Goal: Transaction & Acquisition: Purchase product/service

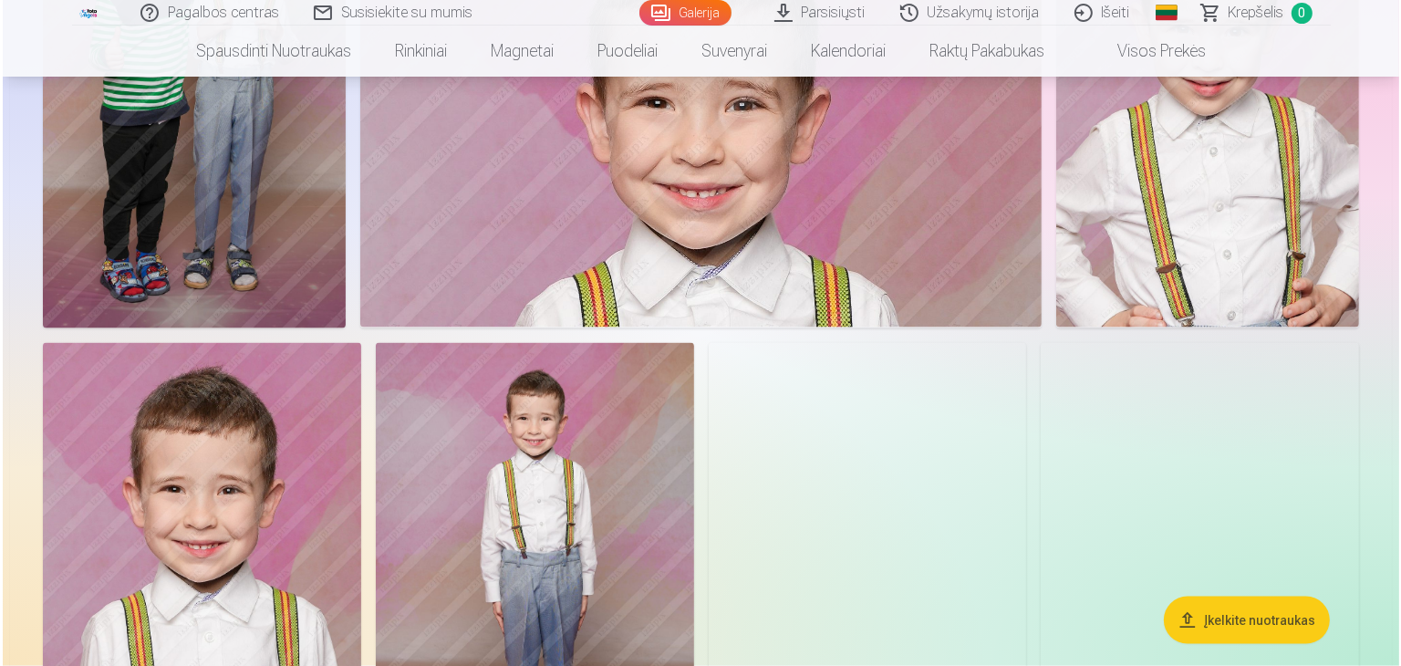
scroll to position [2553, 0]
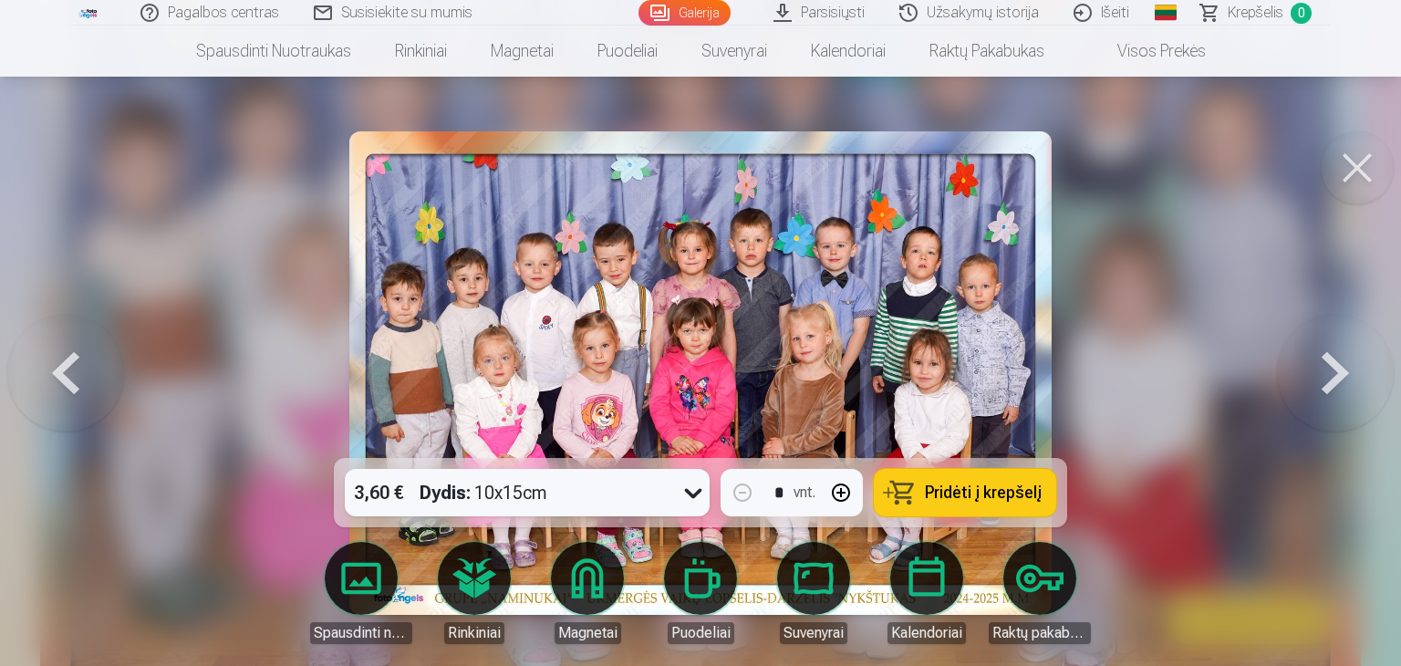
click at [693, 492] on icon at bounding box center [692, 492] width 29 height 29
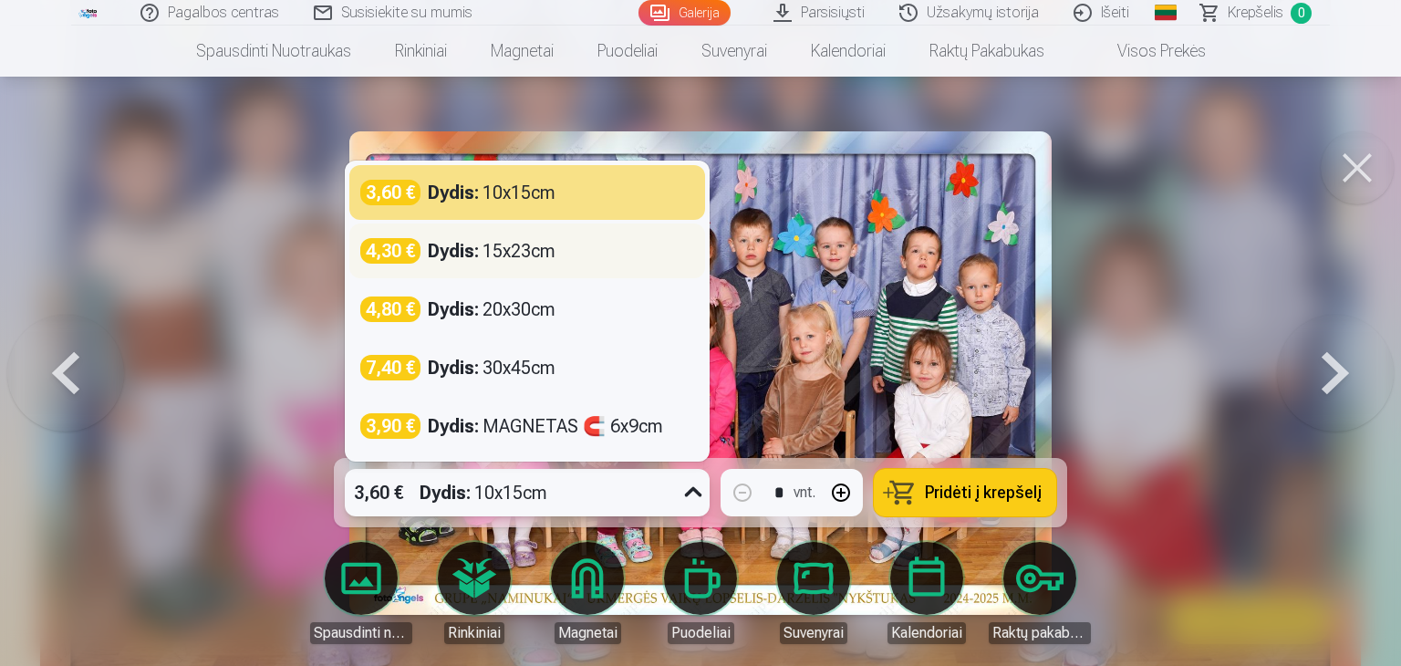
click at [522, 245] on div "Dydis : 15x23cm" at bounding box center [492, 251] width 128 height 26
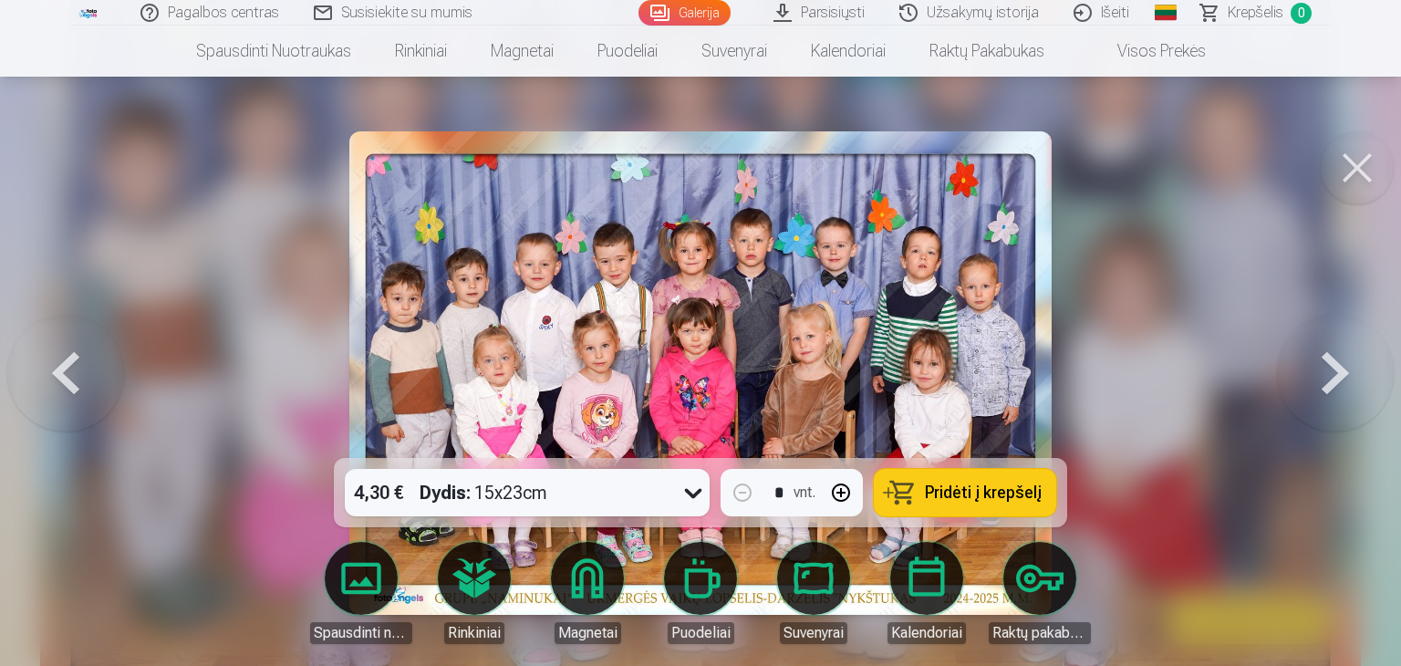
click at [1015, 479] on button "Pridėti į krepšelį" at bounding box center [965, 492] width 182 height 47
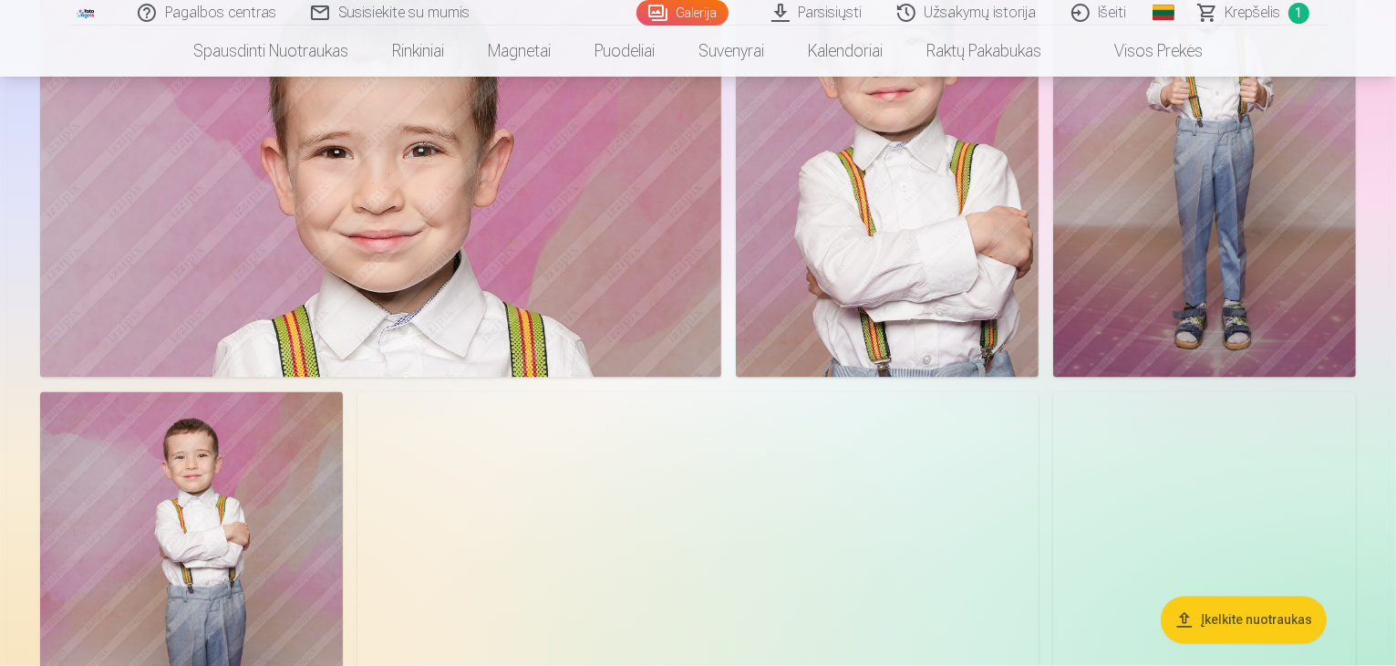
scroll to position [3191, 0]
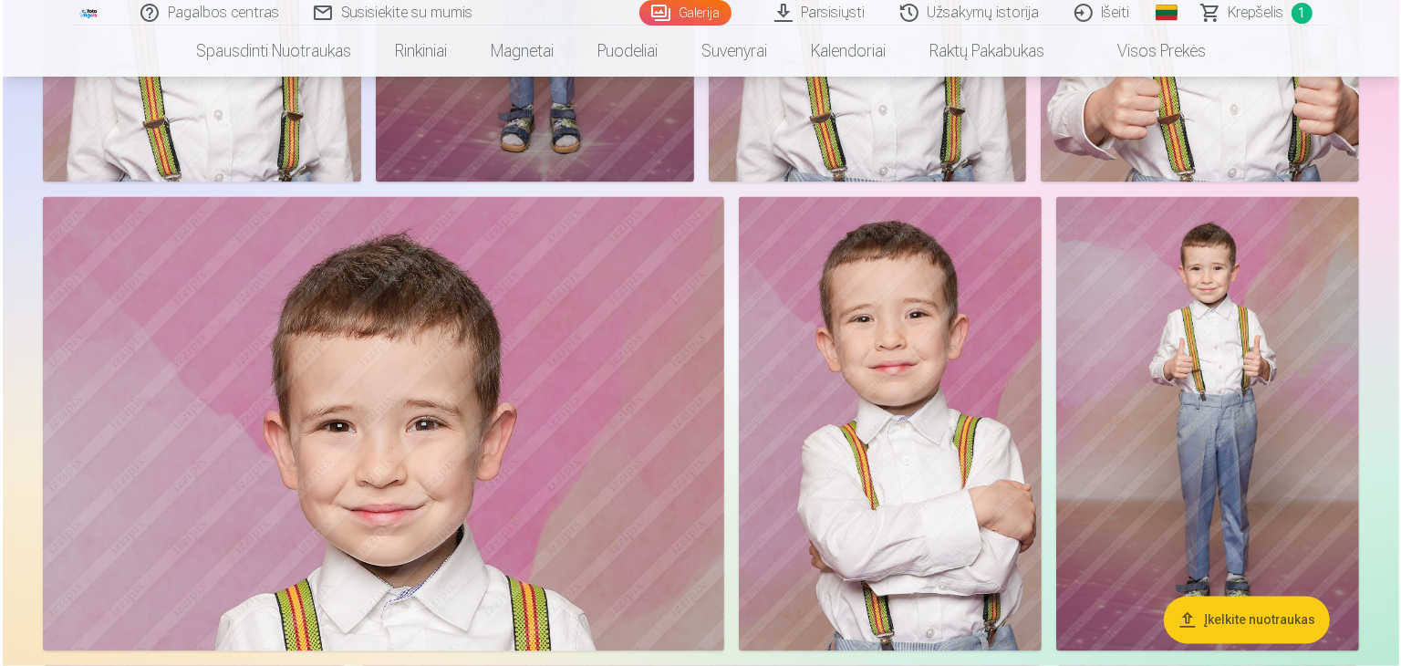
scroll to position [3198, 0]
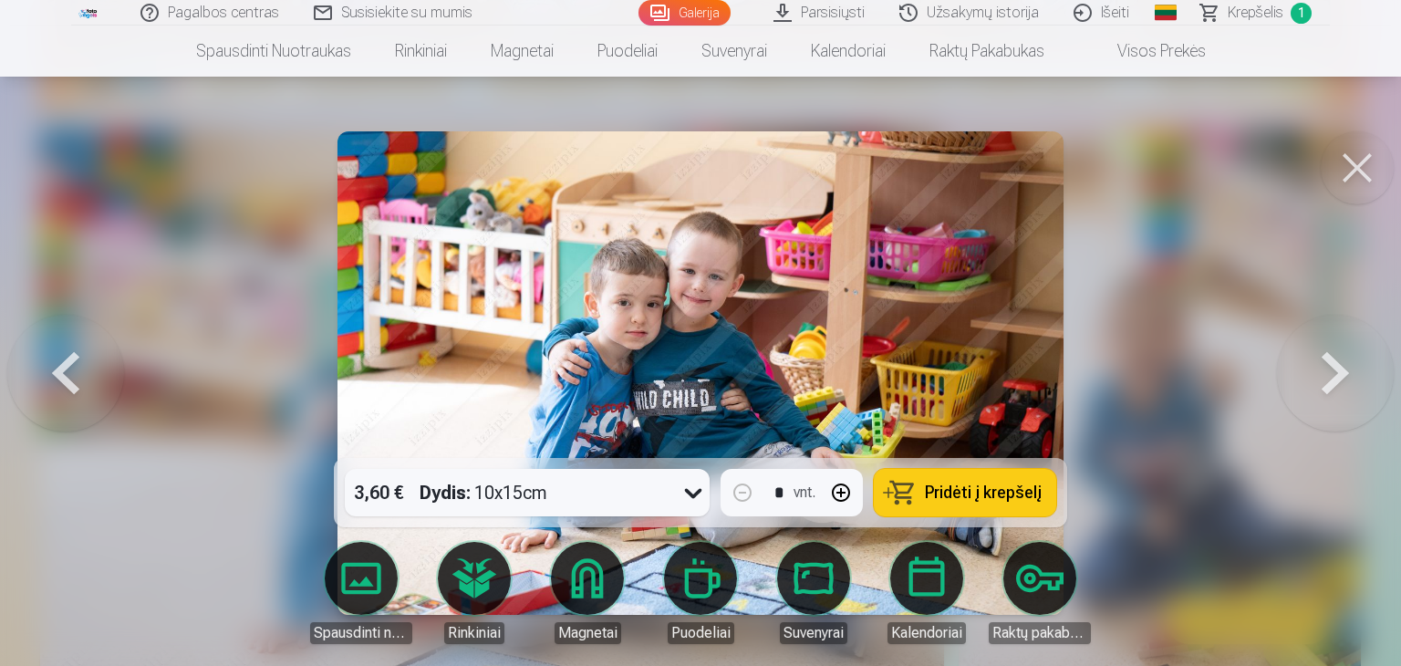
click at [943, 487] on span "Pridėti į krepšelį" at bounding box center [983, 492] width 117 height 16
click at [72, 383] on button at bounding box center [65, 372] width 117 height 133
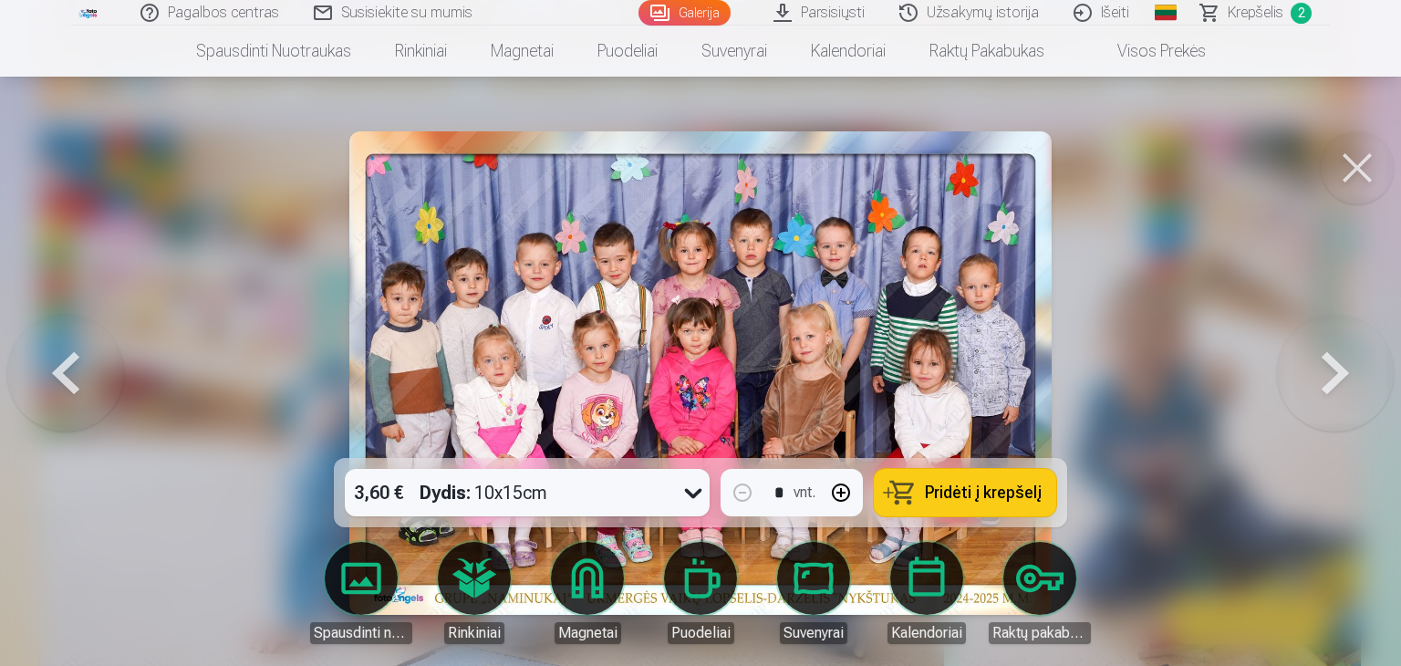
click at [1325, 391] on button at bounding box center [1335, 372] width 117 height 133
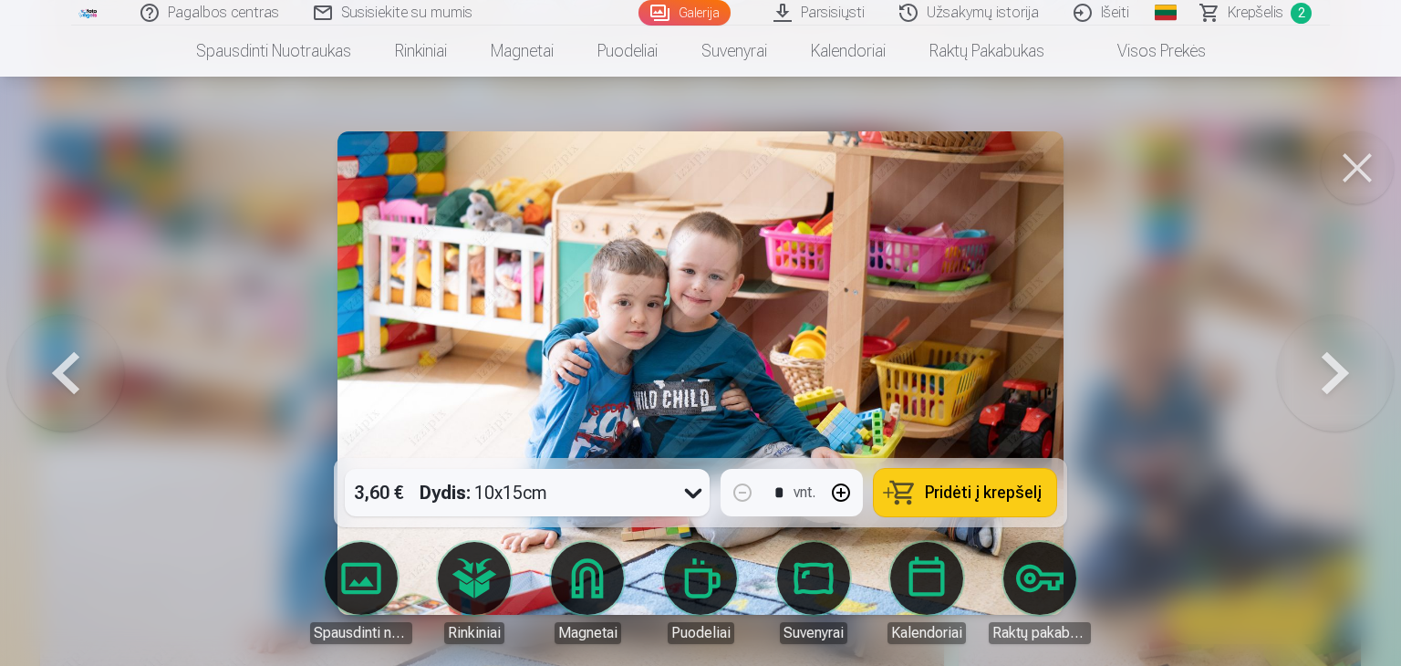
click at [1325, 391] on button at bounding box center [1335, 372] width 117 height 133
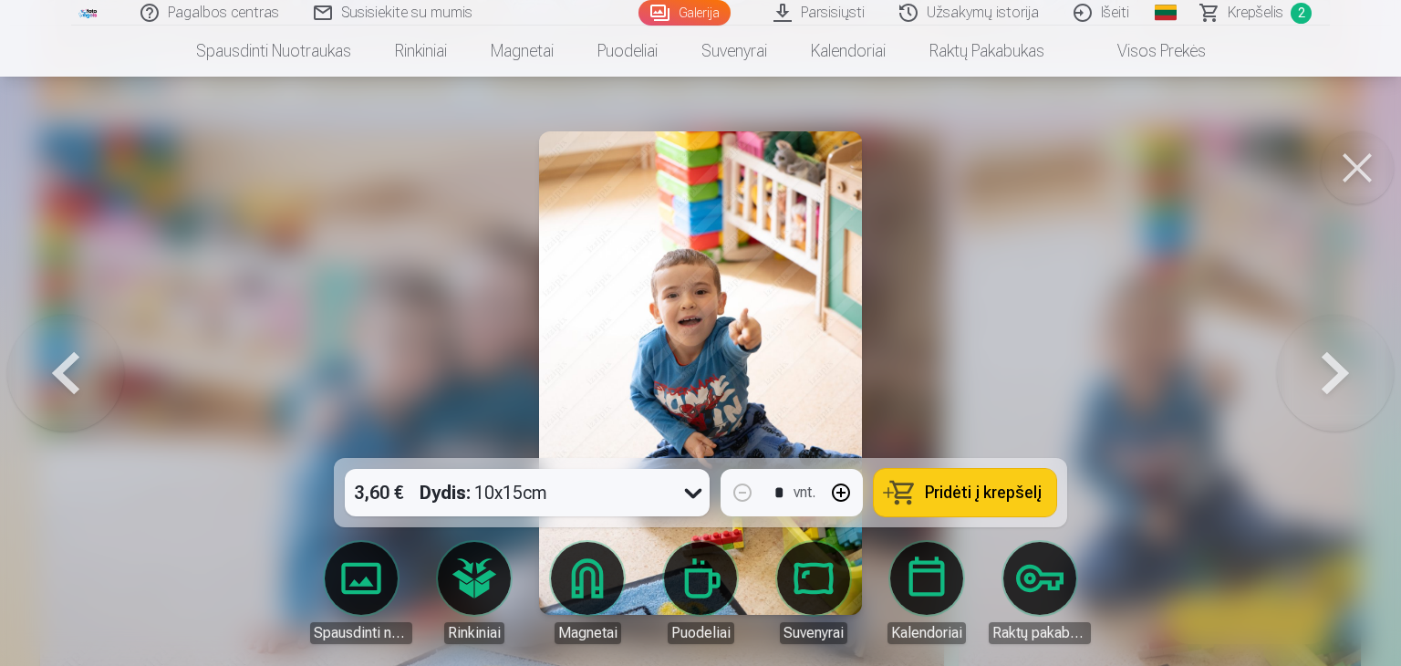
click at [1325, 391] on button at bounding box center [1335, 372] width 117 height 133
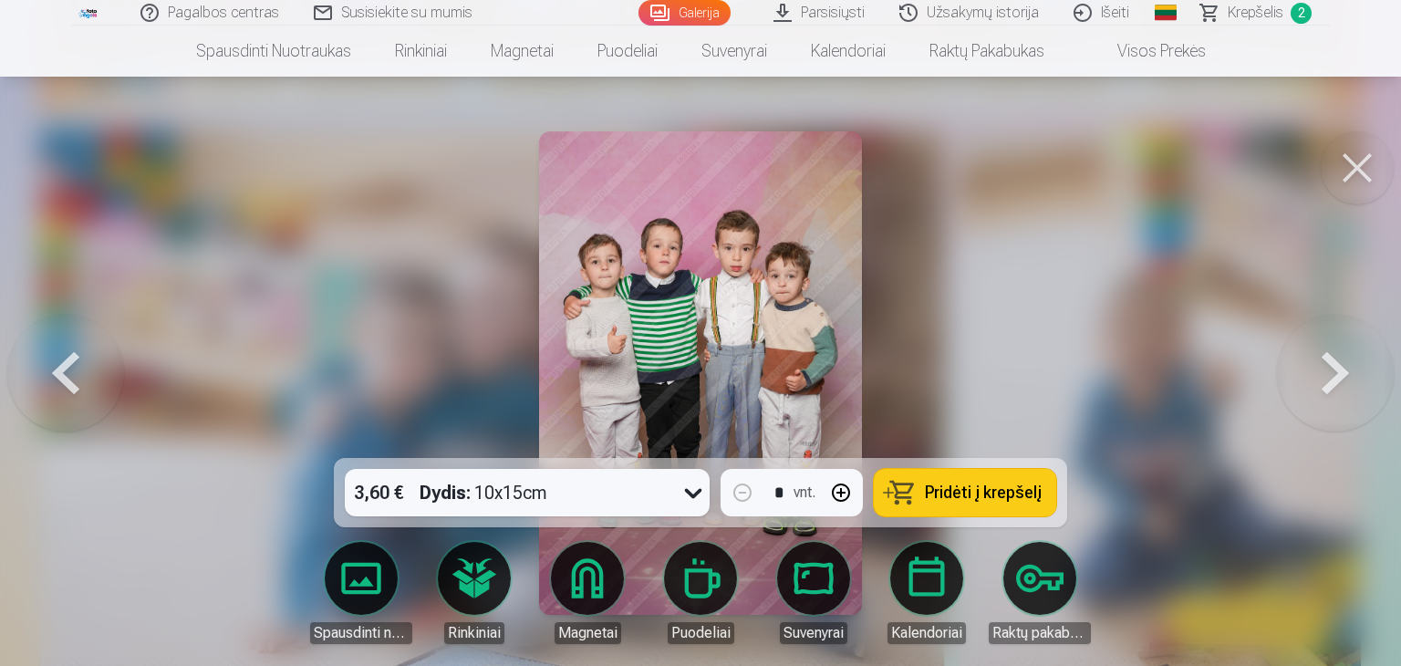
click at [62, 355] on button at bounding box center [65, 372] width 117 height 133
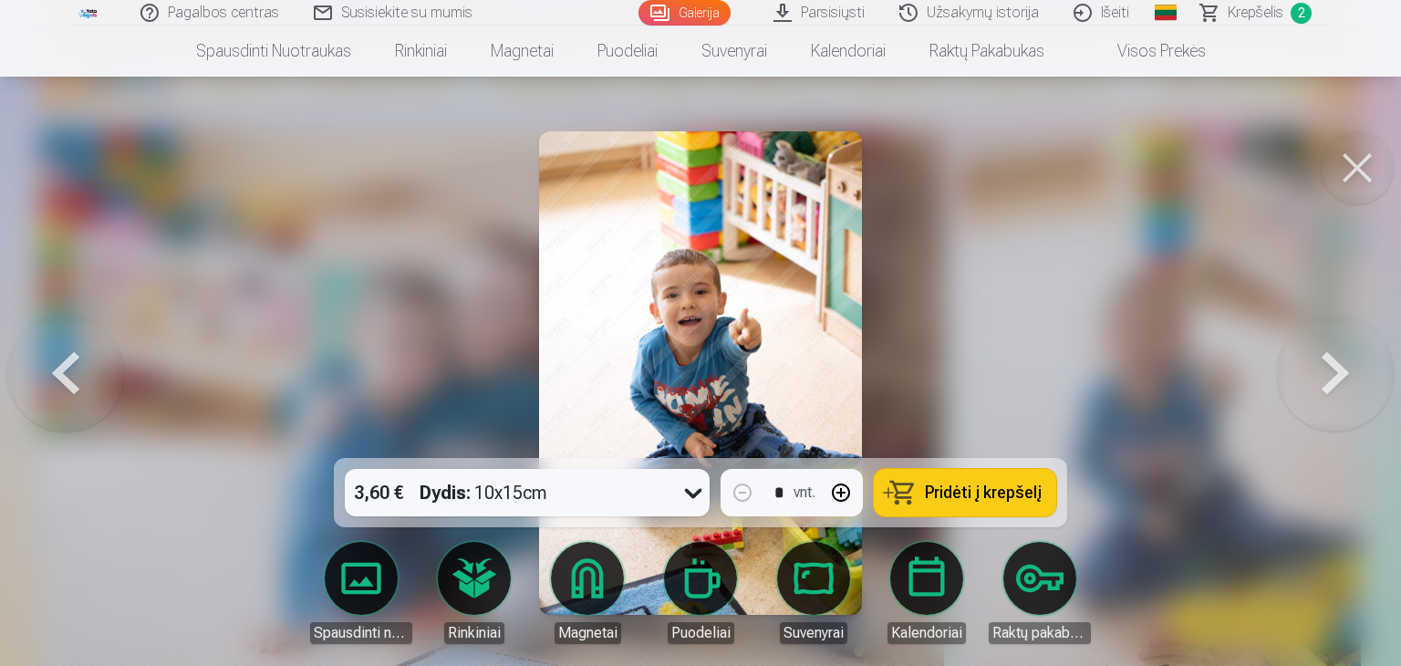
click at [981, 497] on span "Pridėti į krepšelį" at bounding box center [983, 492] width 117 height 16
click at [1319, 374] on button at bounding box center [1335, 372] width 117 height 133
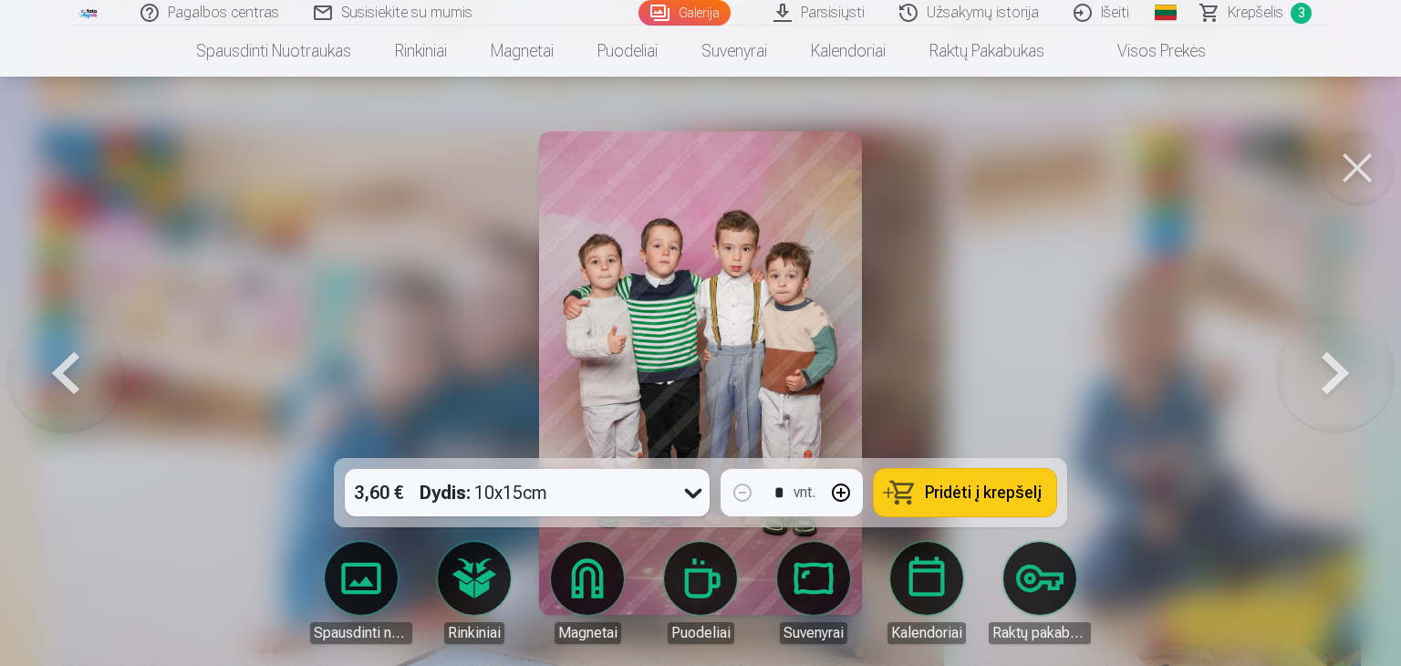
click at [1360, 391] on button at bounding box center [1335, 372] width 117 height 133
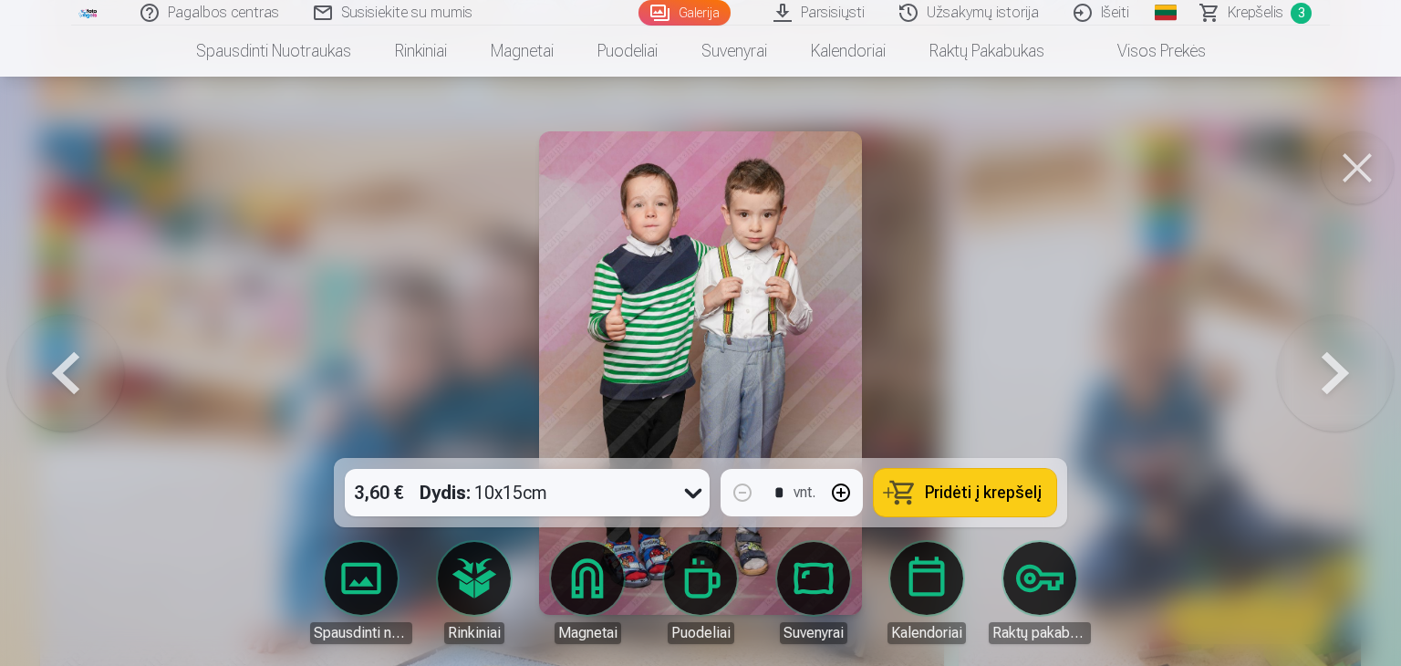
click at [66, 373] on button at bounding box center [65, 372] width 117 height 133
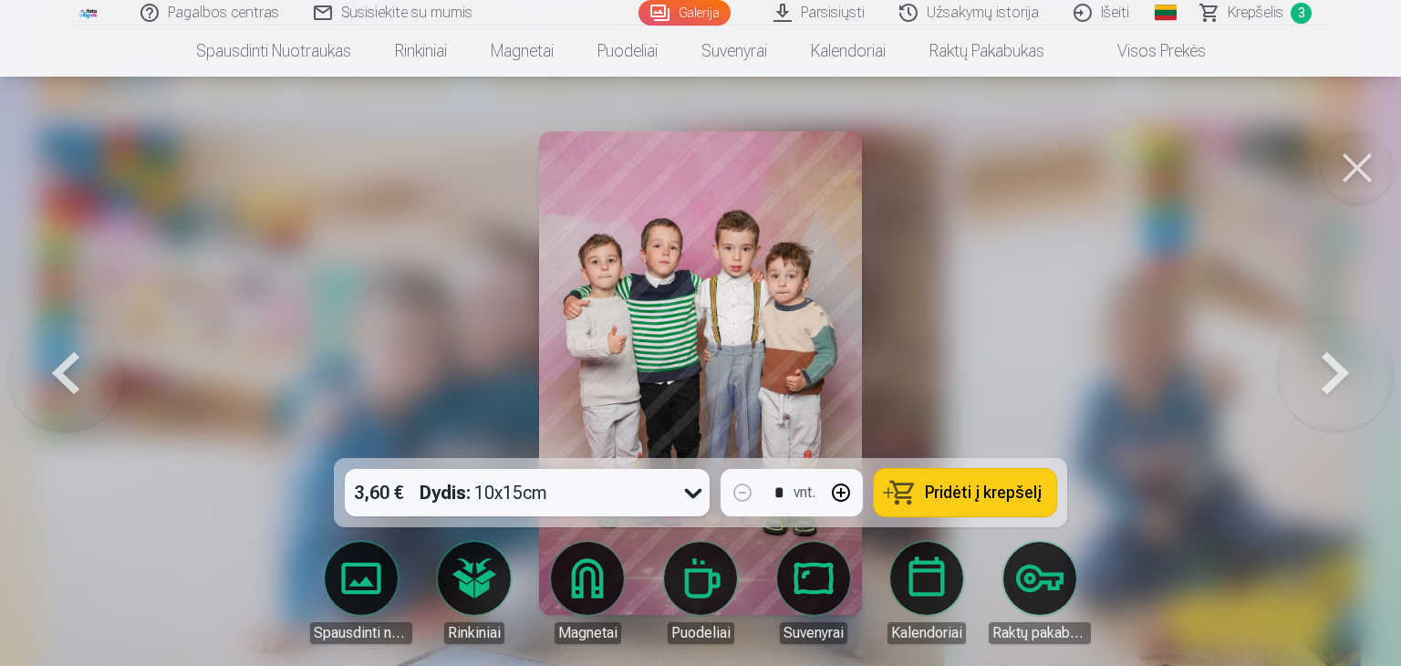
click at [981, 504] on button "Pridėti į krepšelį" at bounding box center [965, 492] width 182 height 47
click at [1325, 385] on button at bounding box center [1335, 372] width 117 height 133
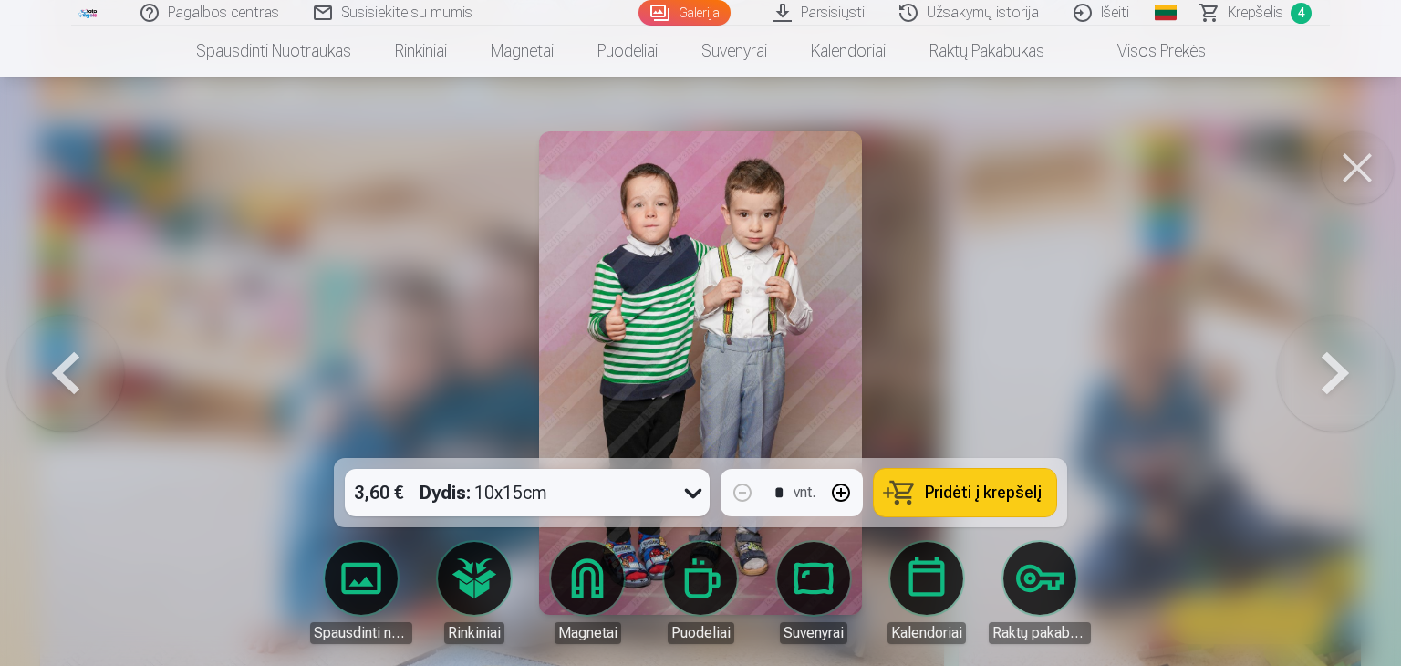
click at [965, 491] on span "Pridėti į krepšelį" at bounding box center [983, 492] width 117 height 16
click at [1339, 378] on button at bounding box center [1335, 372] width 117 height 133
click at [1355, 181] on button at bounding box center [1356, 167] width 73 height 73
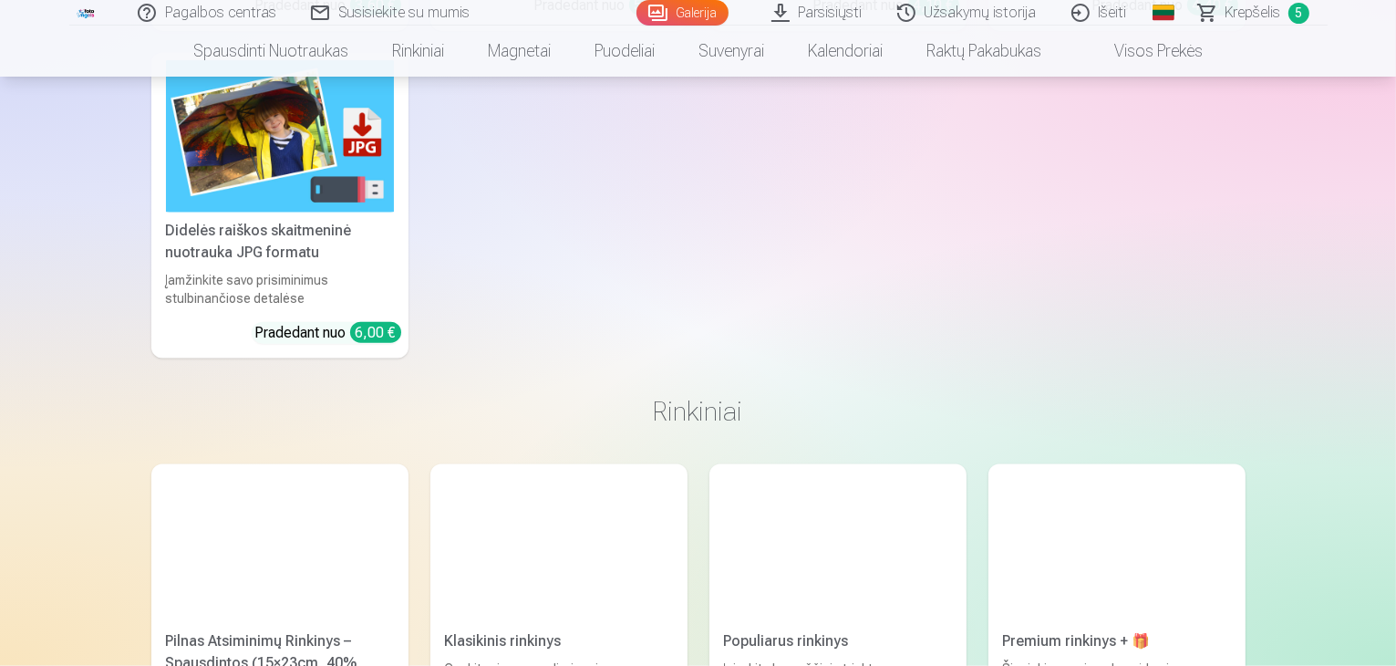
scroll to position [9483, 0]
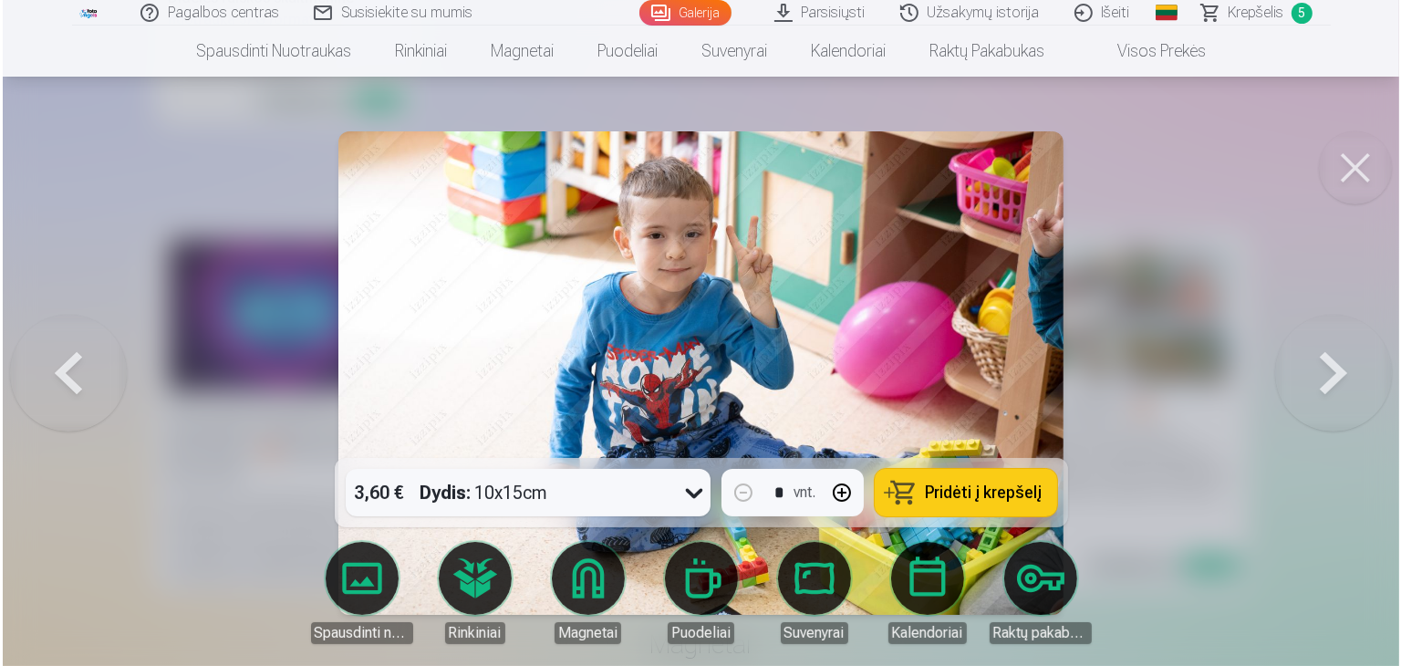
scroll to position [9511, 0]
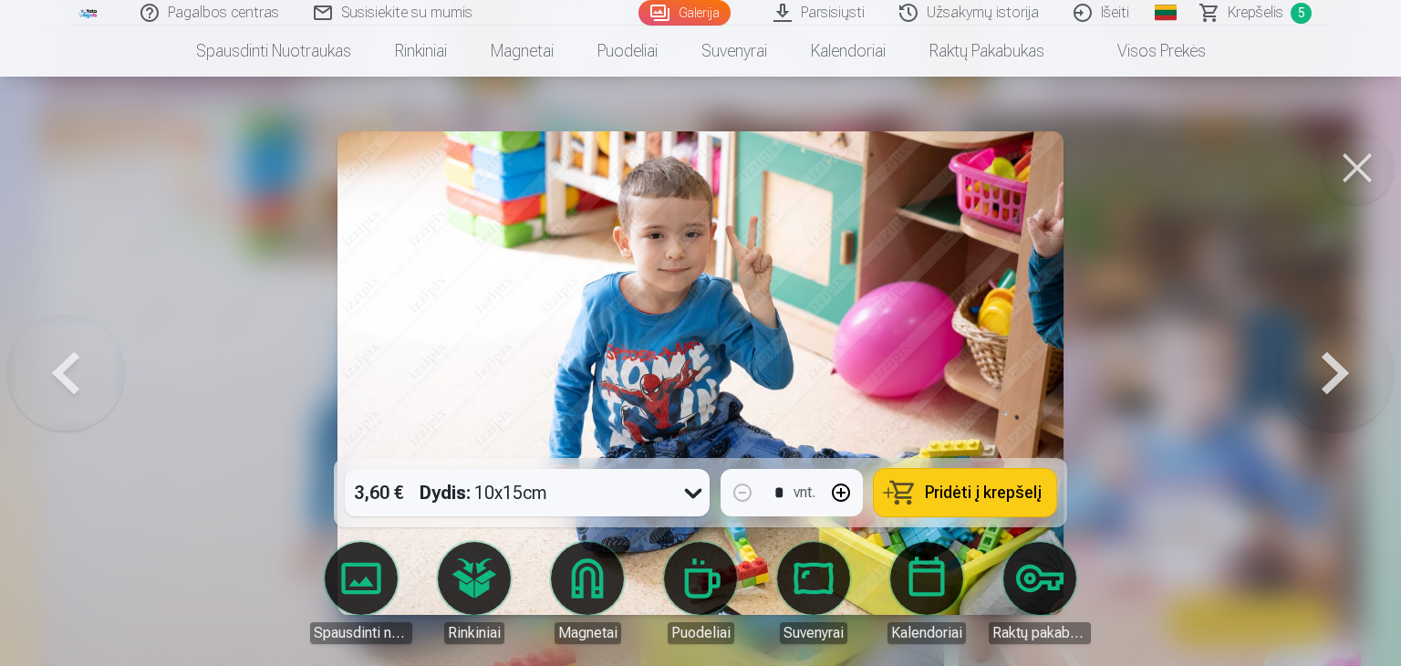
click at [985, 501] on span "Pridėti į krepšelį" at bounding box center [983, 492] width 117 height 16
click at [1353, 167] on button at bounding box center [1356, 167] width 73 height 73
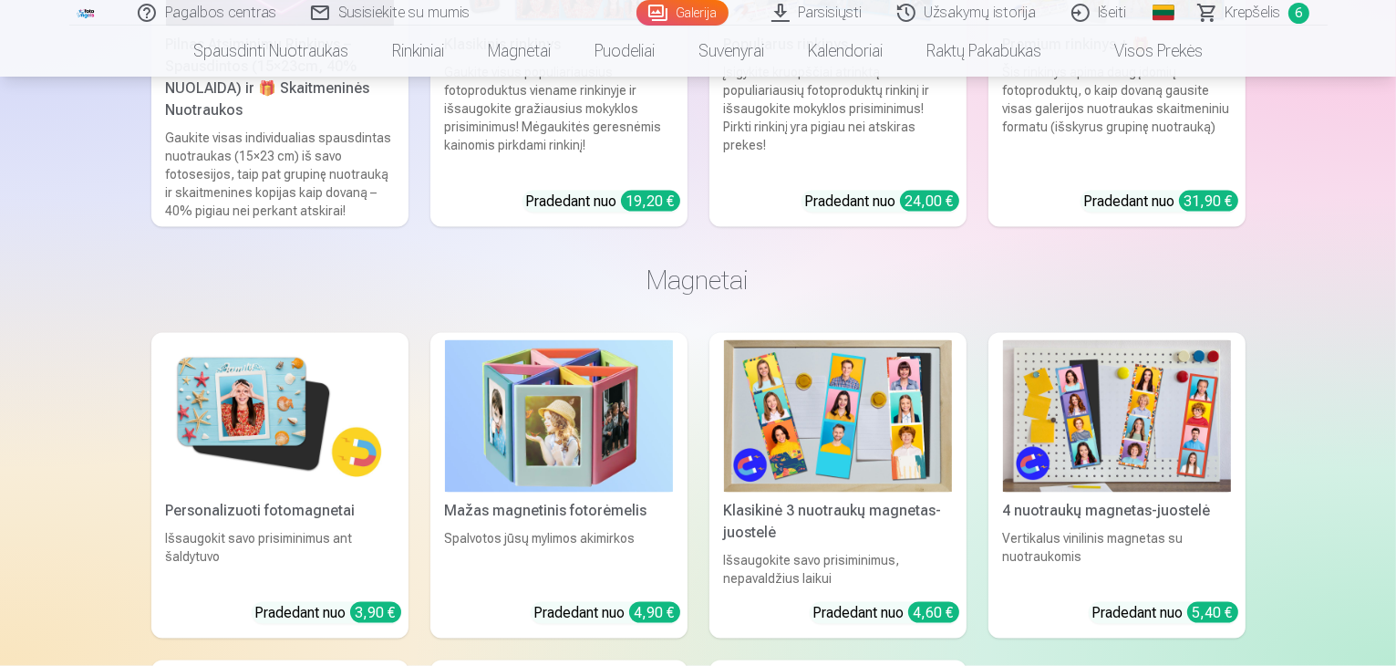
scroll to position [9848, 0]
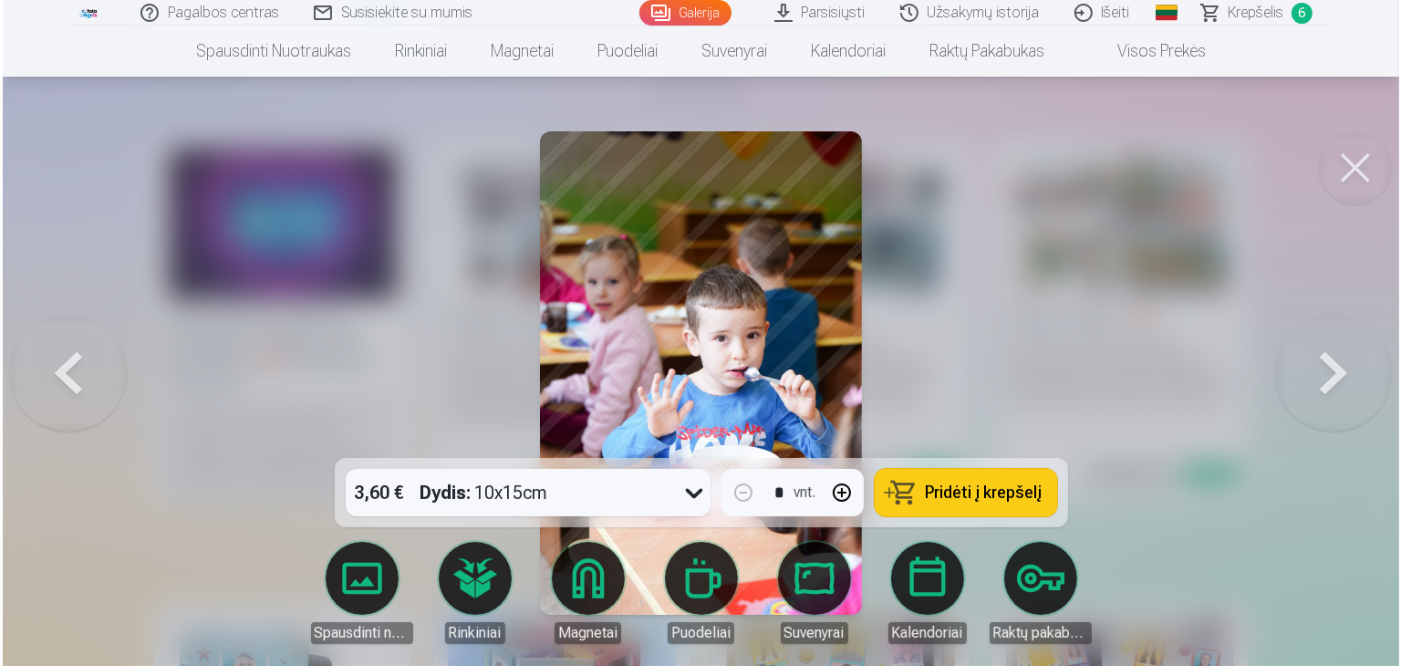
scroll to position [9602, 0]
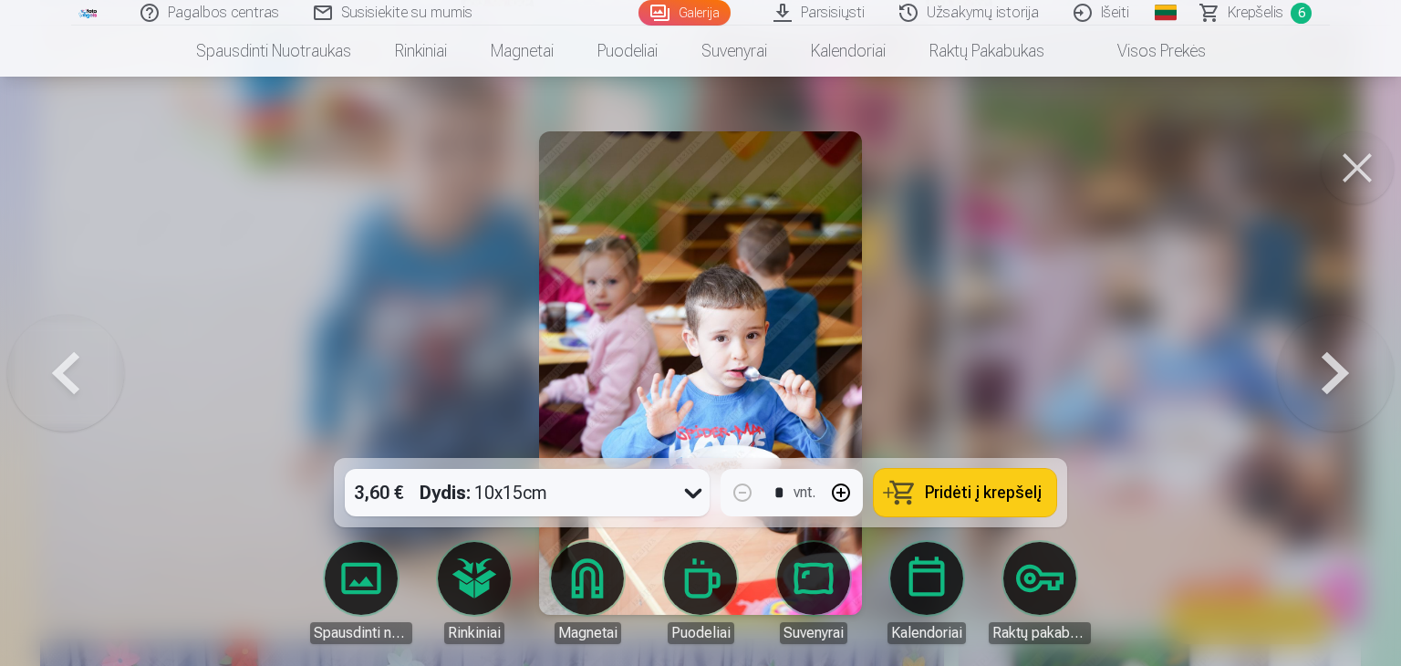
click at [988, 498] on span "Pridėti į krepšelį" at bounding box center [983, 492] width 117 height 16
click at [1356, 172] on button at bounding box center [1356, 167] width 73 height 73
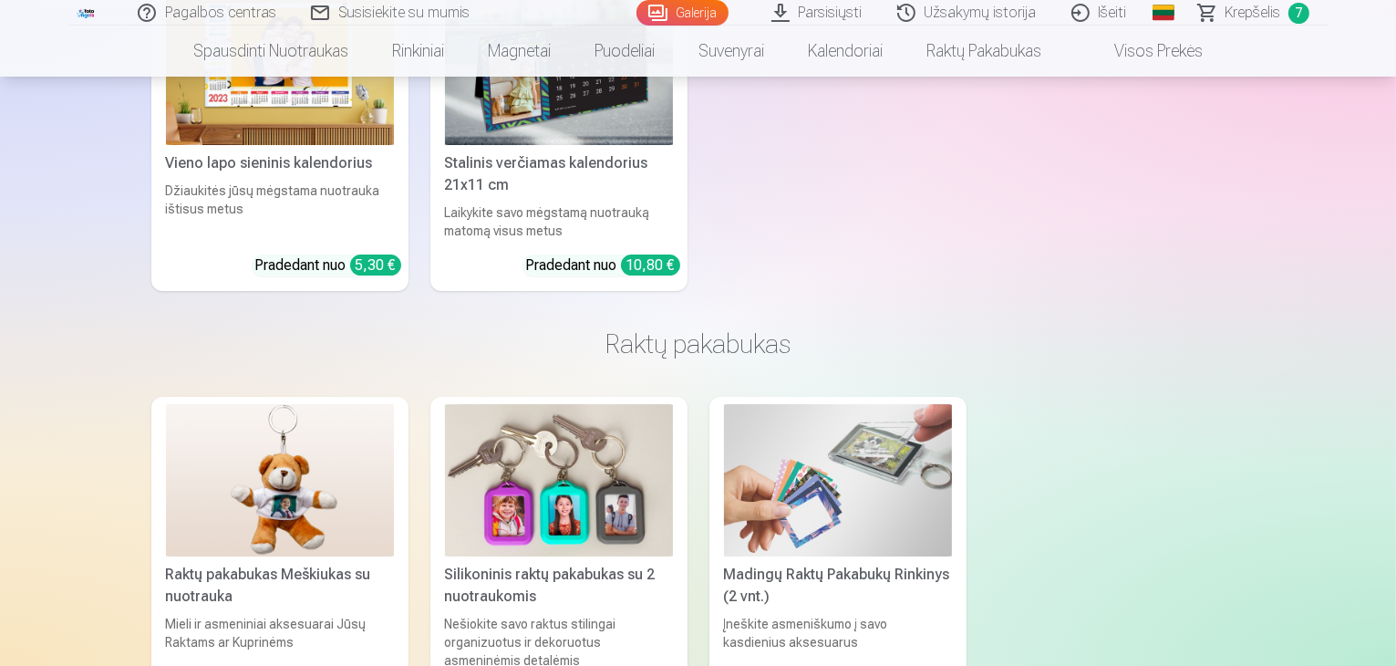
scroll to position [13131, 0]
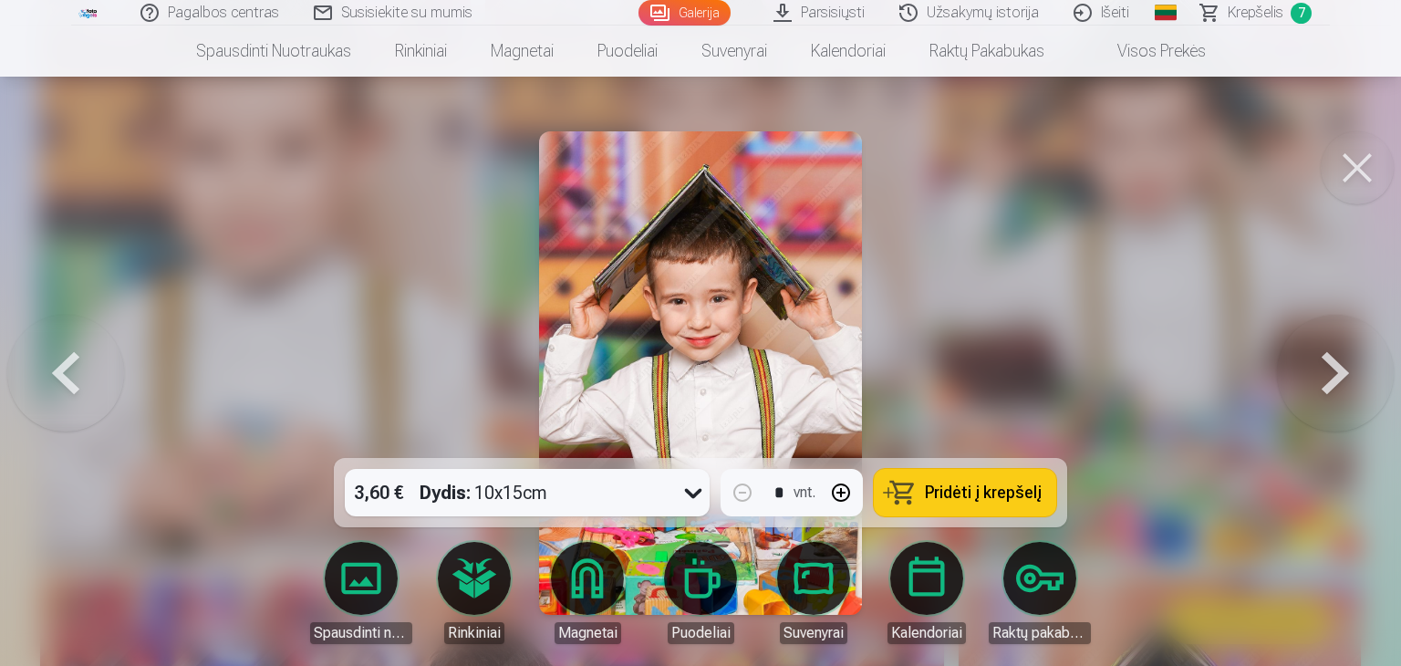
click at [1028, 491] on span "Pridėti į krepšelį" at bounding box center [983, 492] width 117 height 16
click at [1365, 171] on button at bounding box center [1356, 167] width 73 height 73
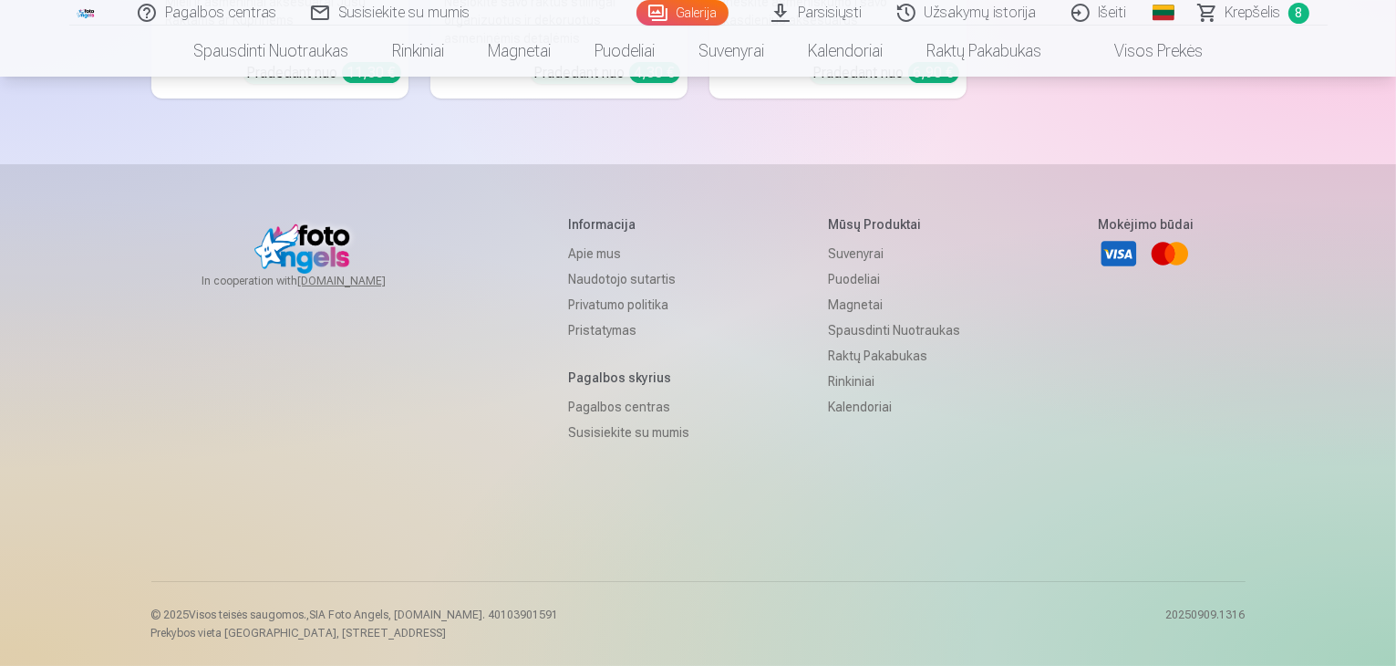
scroll to position [14316, 0]
click at [1237, 14] on span "Krepšelis" at bounding box center [1254, 13] width 56 height 22
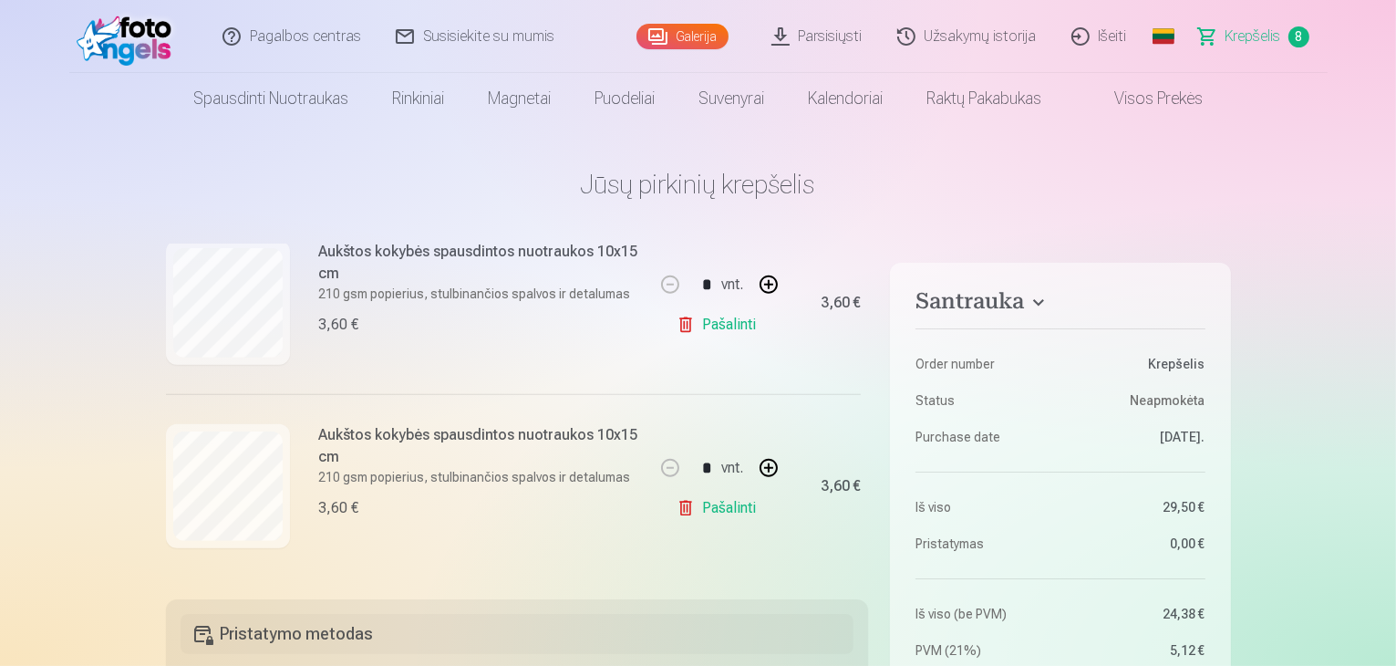
scroll to position [957, 0]
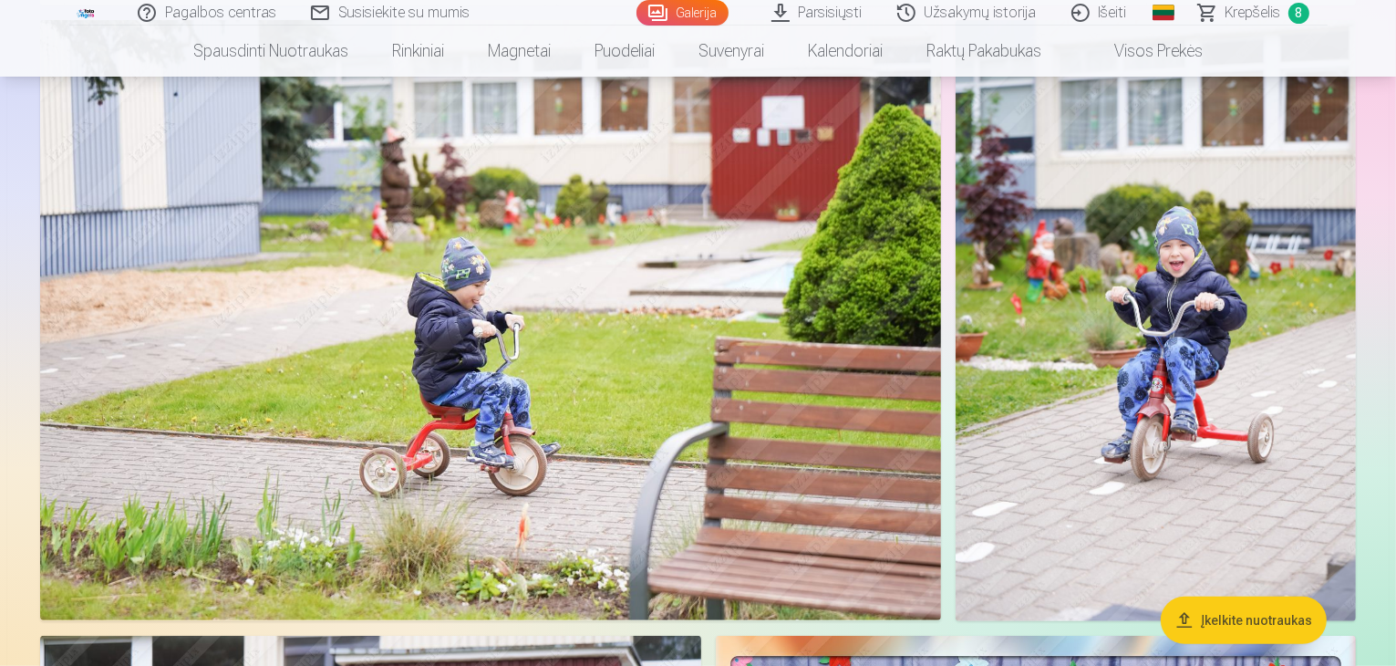
scroll to position [754, 0]
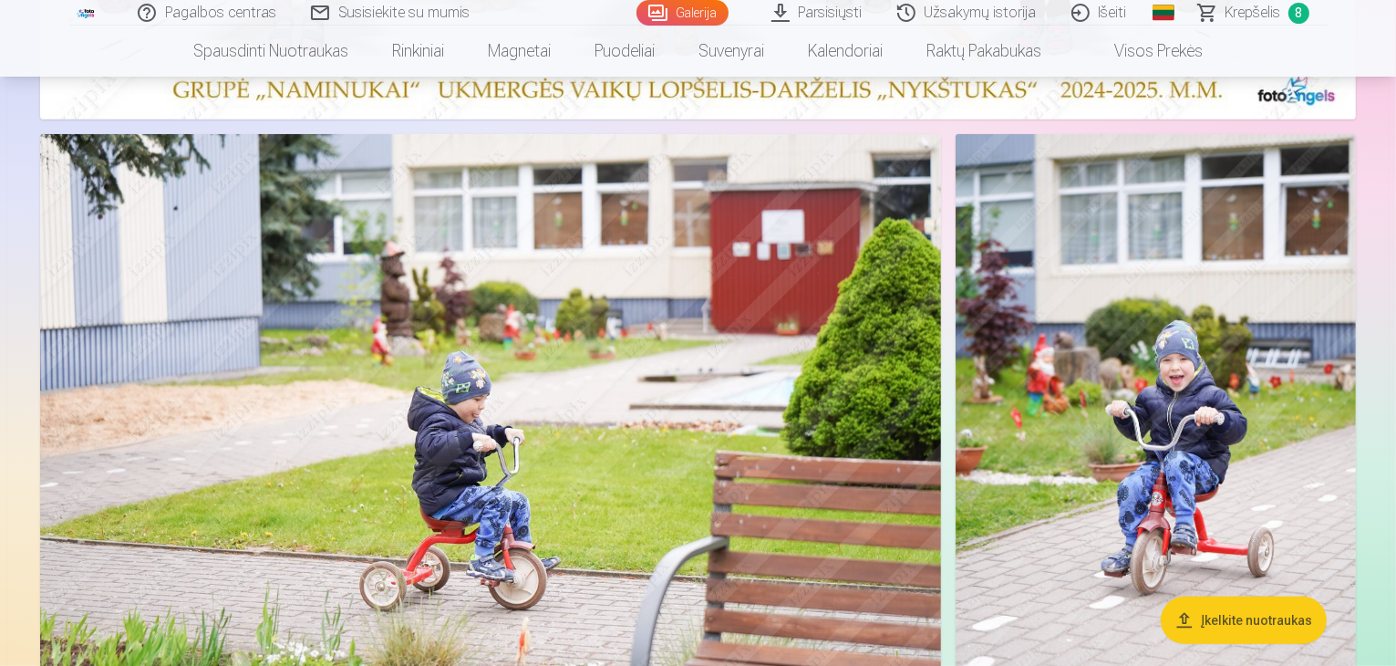
click at [1166, 380] on img at bounding box center [1156, 434] width 400 height 601
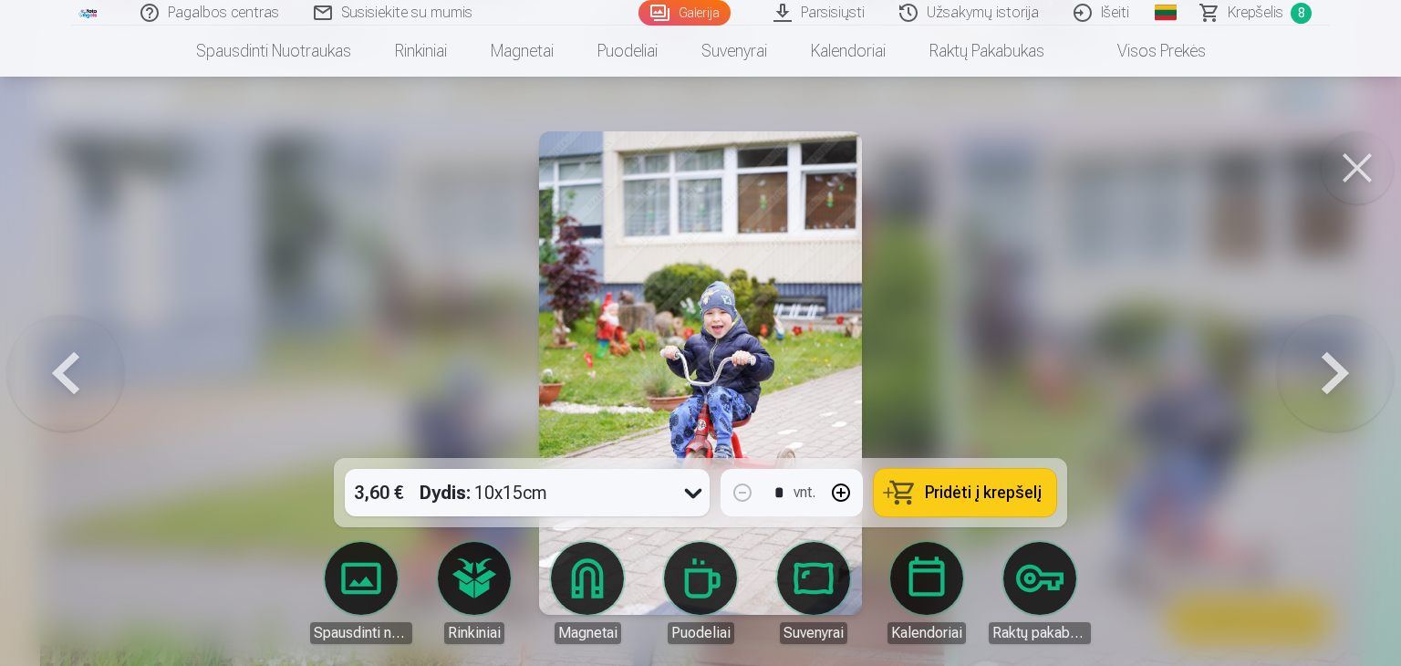
click at [977, 496] on span "Pridėti į krepšelį" at bounding box center [983, 492] width 117 height 16
click at [1364, 179] on button at bounding box center [1356, 167] width 73 height 73
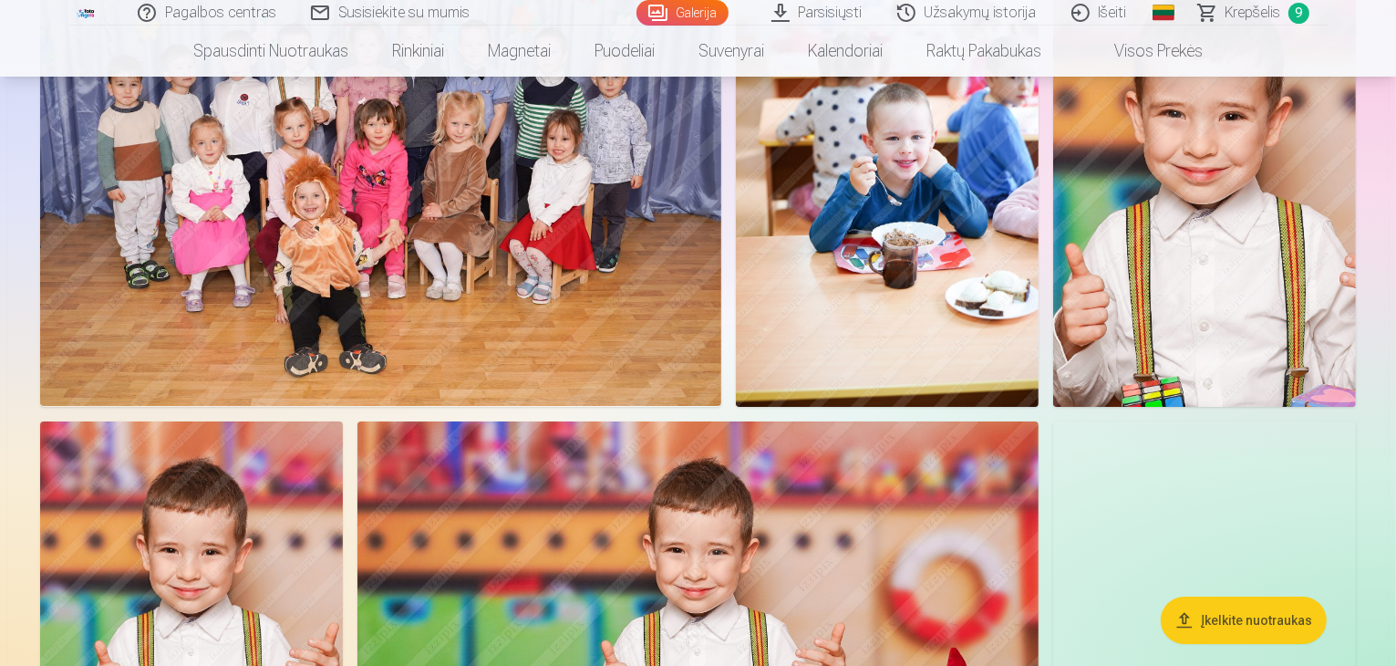
scroll to position [6499, 0]
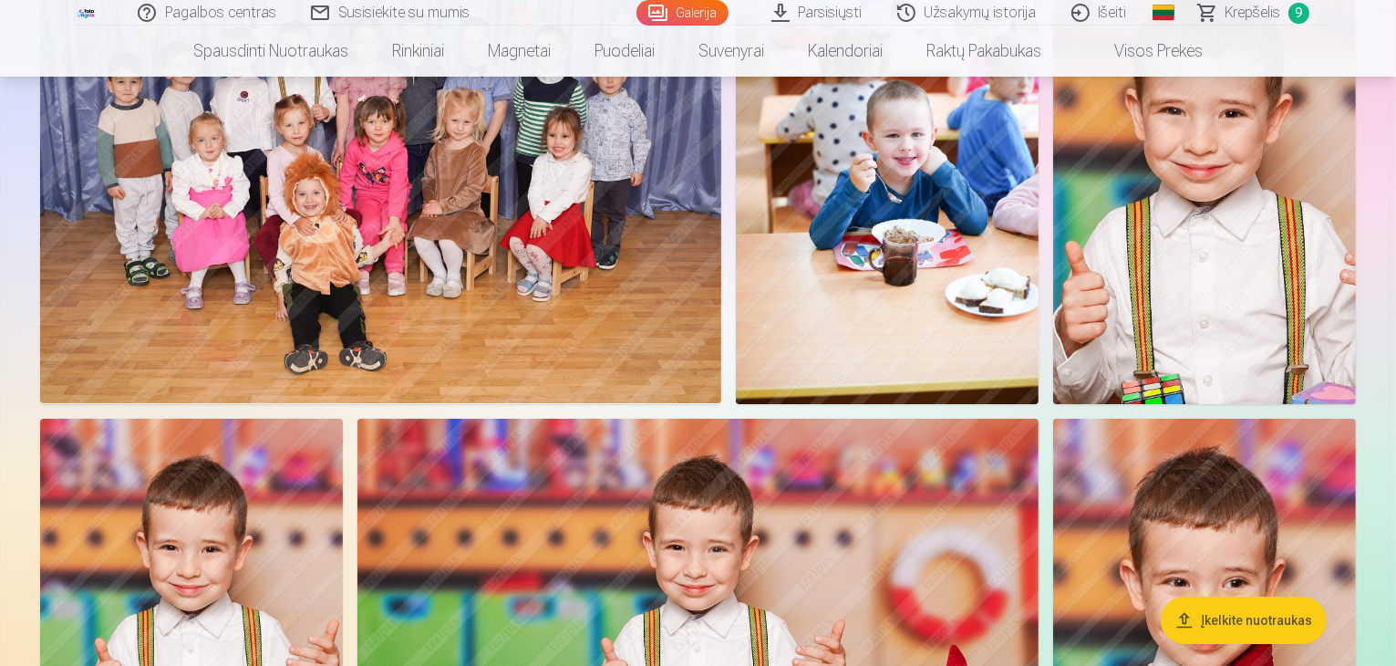
click at [1251, 12] on span "Krepšelis" at bounding box center [1254, 13] width 56 height 22
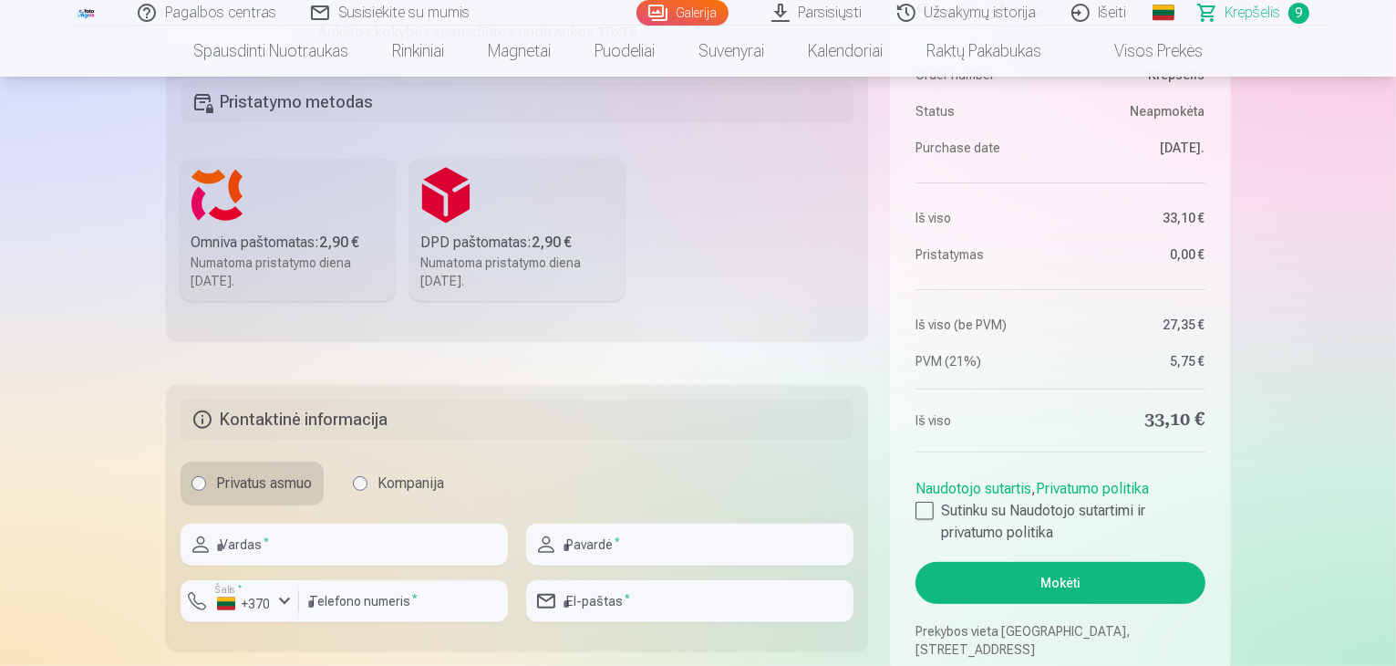
scroll to position [547, 0]
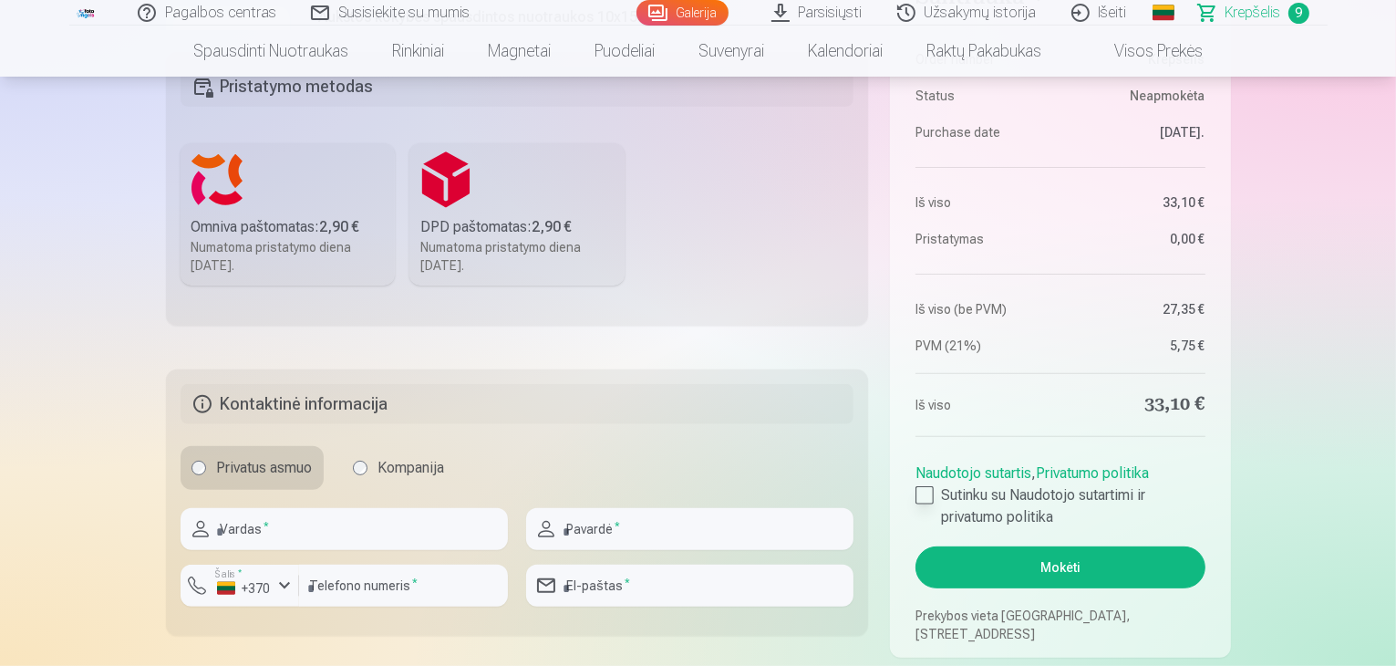
click at [928, 496] on div at bounding box center [924, 495] width 18 height 18
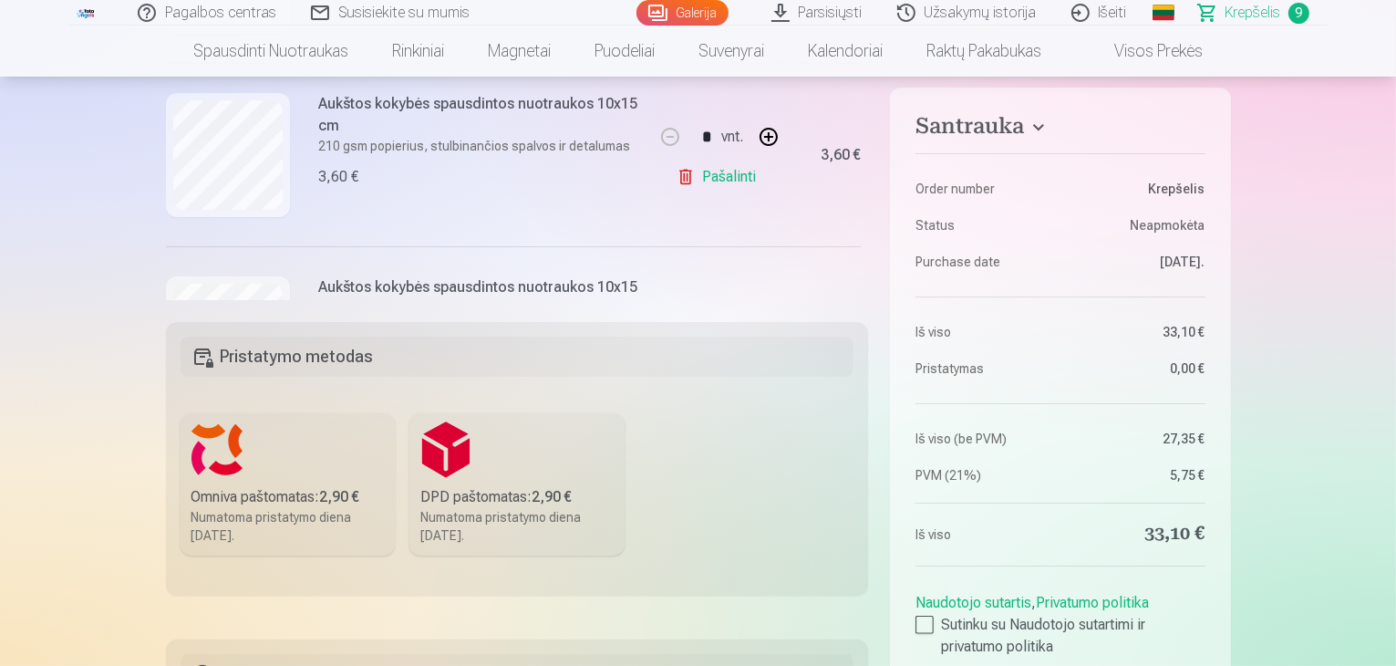
scroll to position [274, 0]
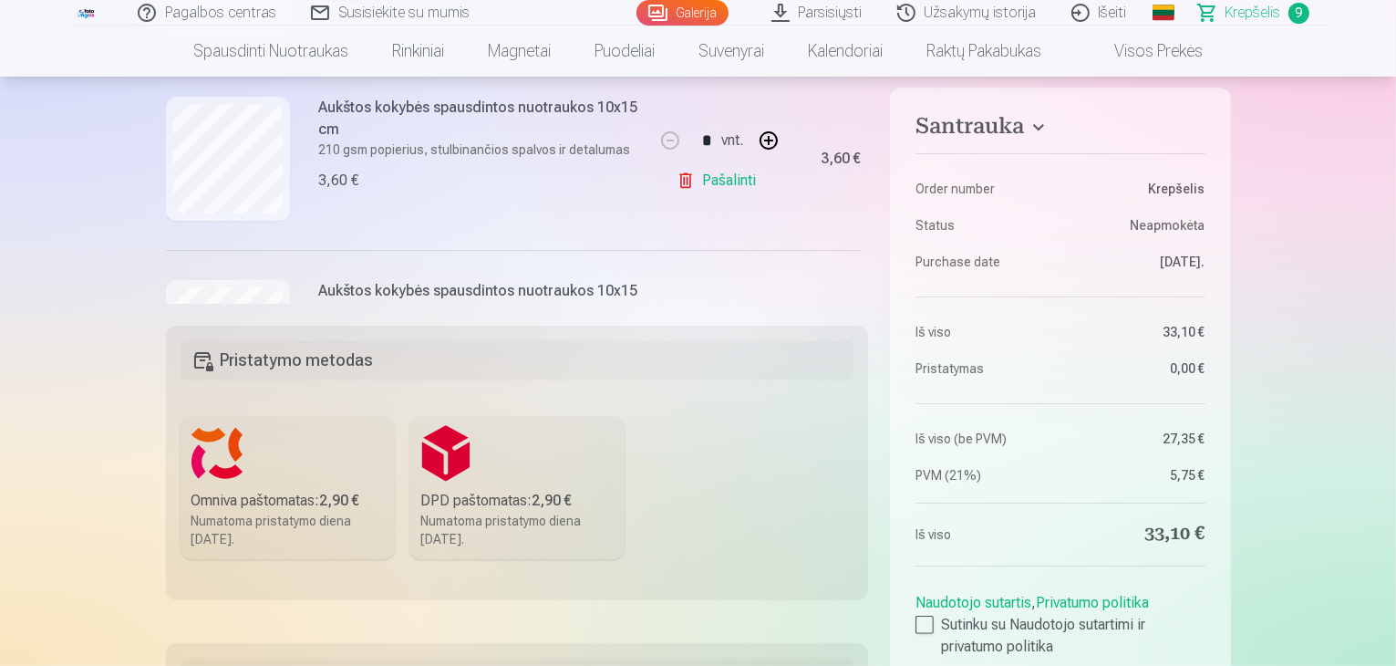
click at [254, 481] on label "Omniva paštomatas : 2,90 € Numatoma pristatymo diena [DATE]." at bounding box center [288, 488] width 215 height 142
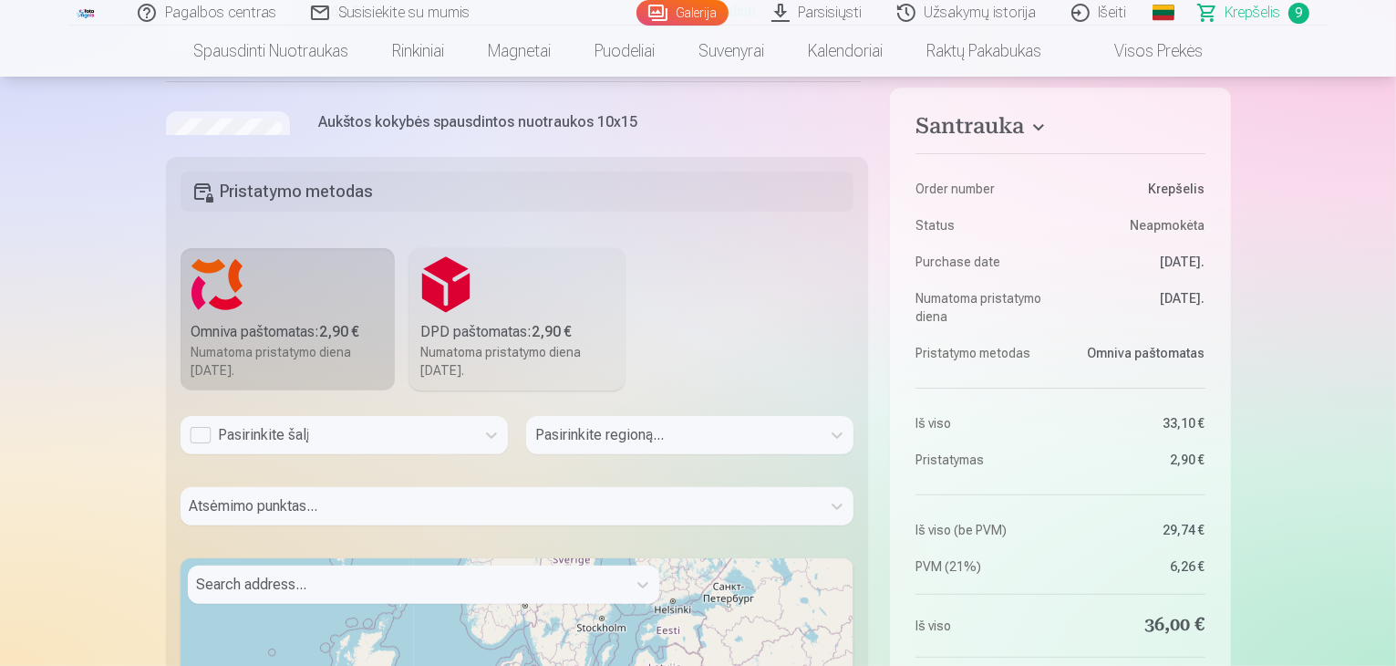
scroll to position [547, 0]
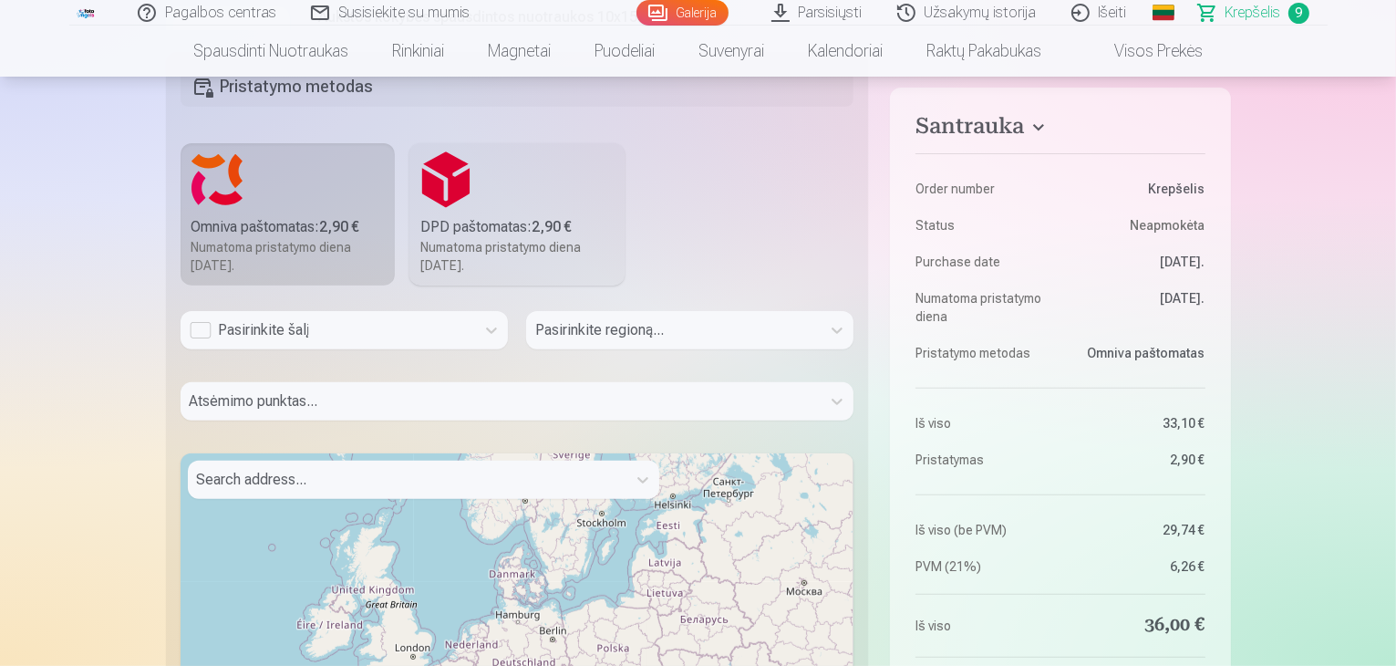
click at [839, 402] on div "Atsėmimo punktas..." at bounding box center [518, 408] width 674 height 53
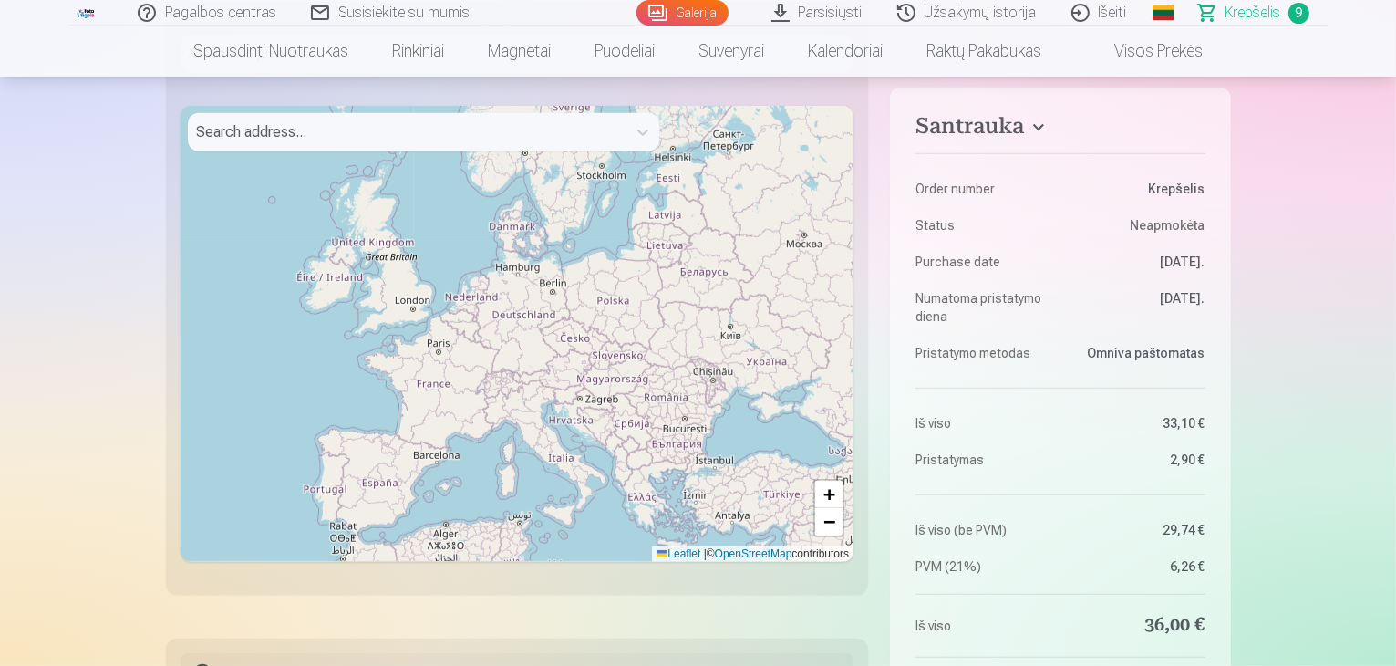
scroll to position [638, 0]
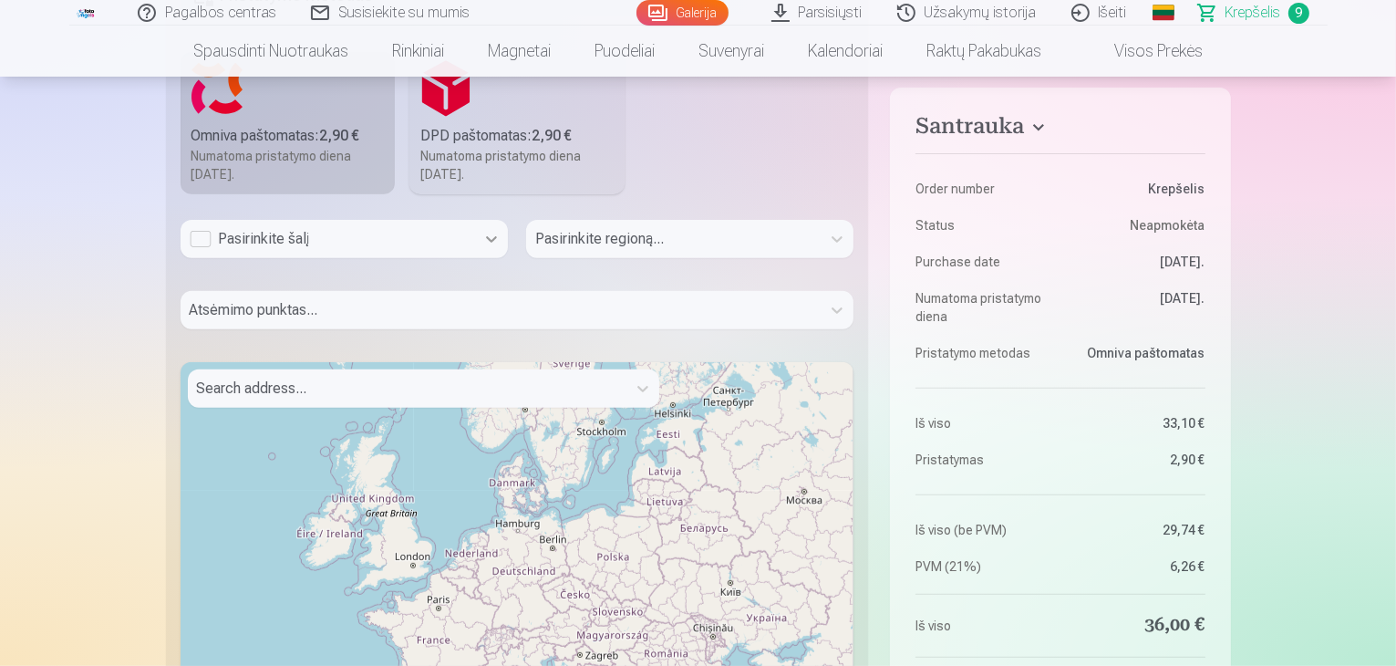
click at [484, 243] on icon at bounding box center [491, 239] width 18 height 18
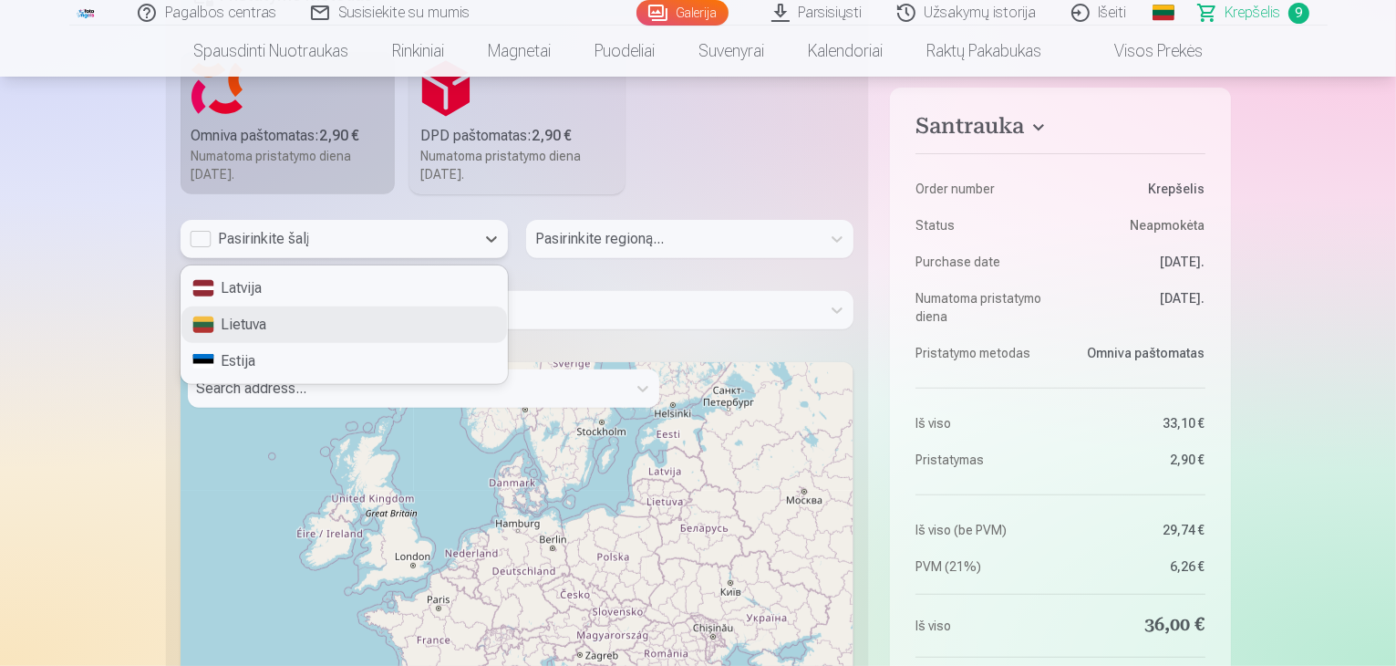
click at [209, 333] on div "Lietuva" at bounding box center [344, 324] width 326 height 36
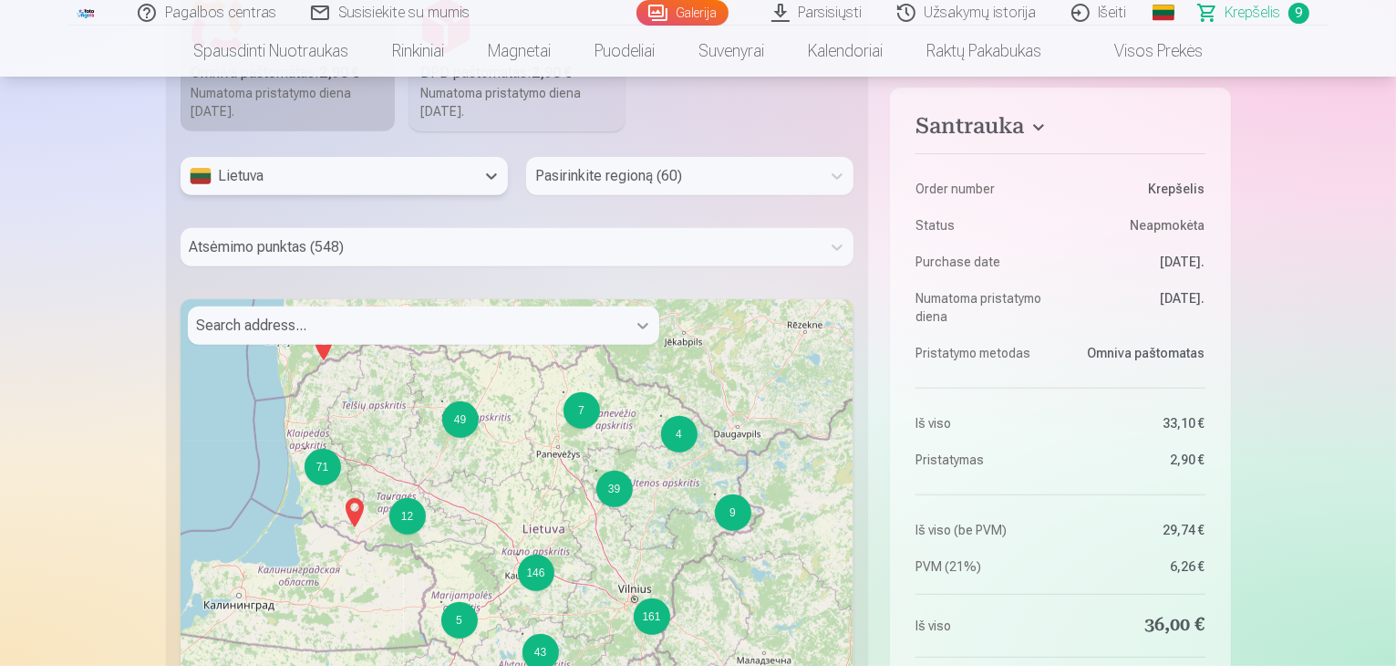
scroll to position [729, 0]
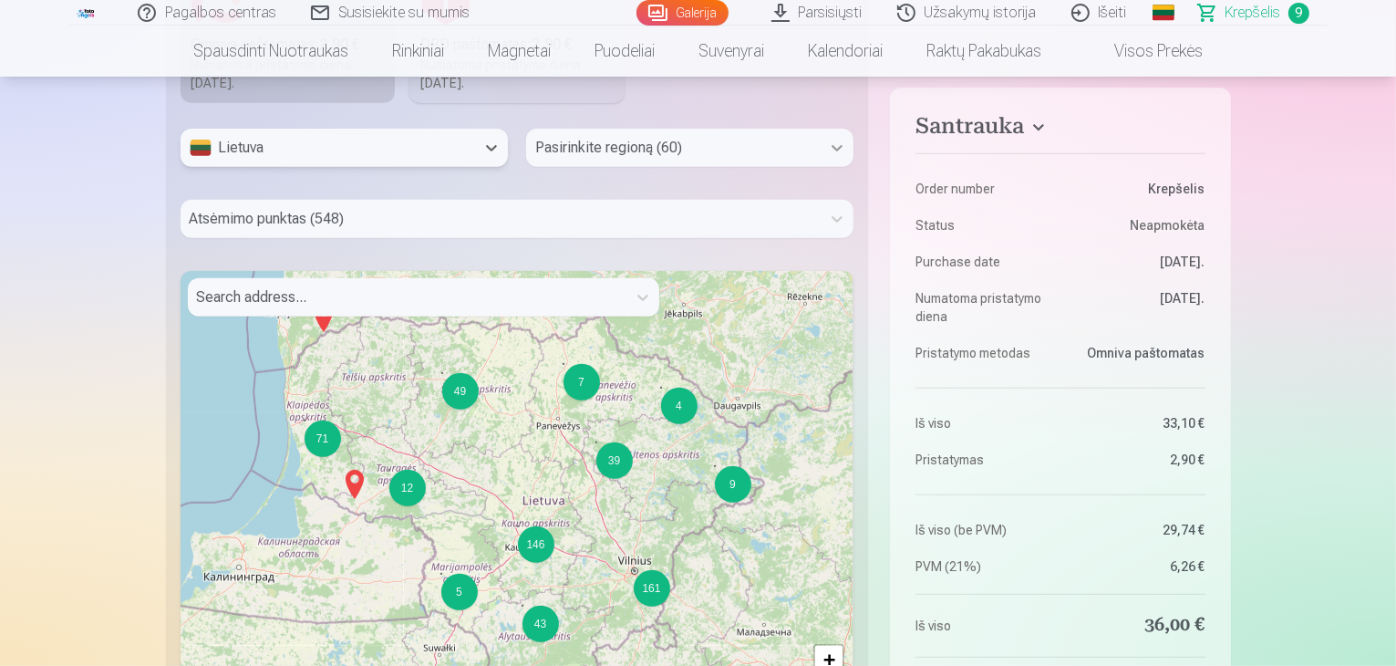
click at [841, 156] on icon at bounding box center [837, 148] width 18 height 18
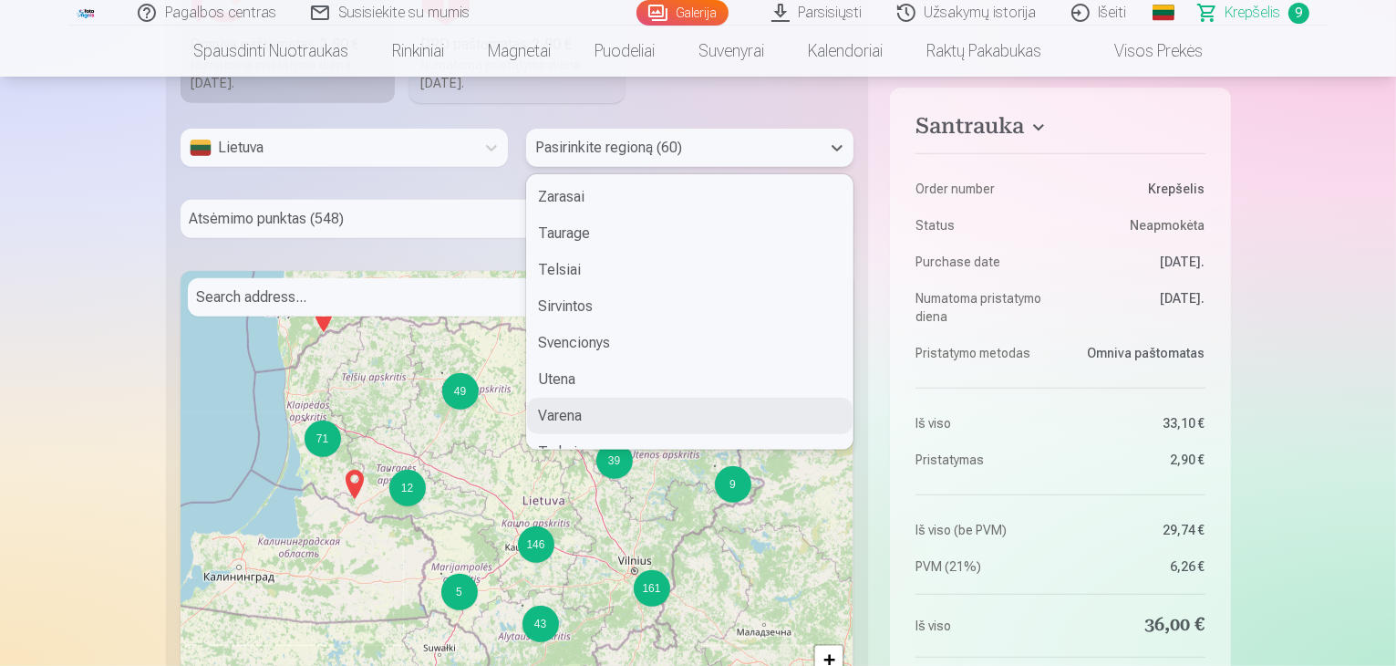
scroll to position [1824, 0]
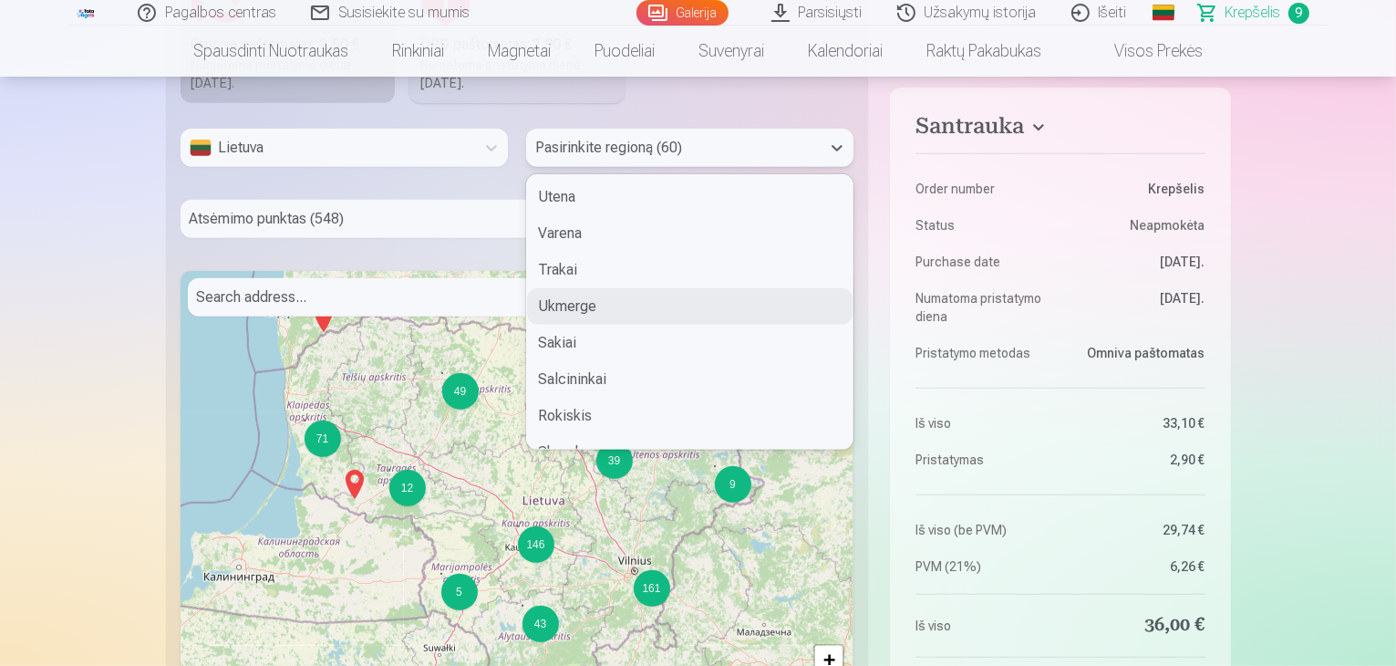
click at [577, 311] on div "Ukmerge" at bounding box center [690, 306] width 326 height 36
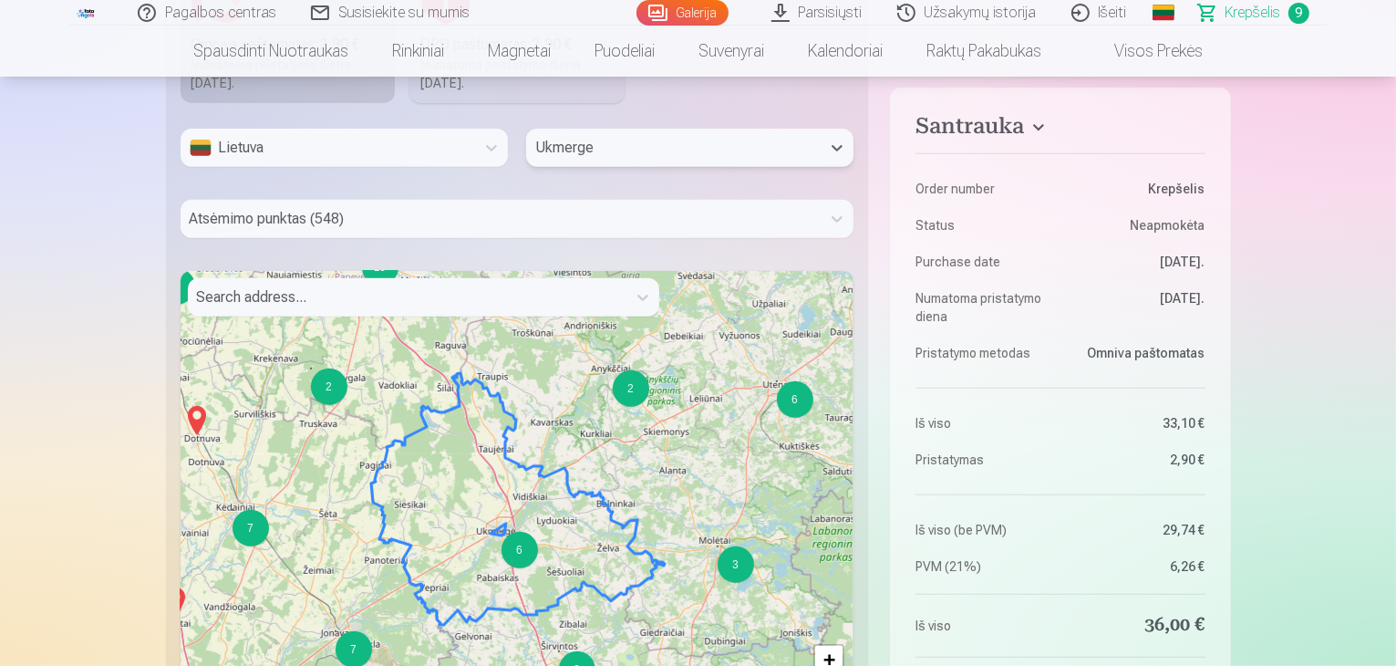
click at [520, 558] on div "6" at bounding box center [520, 550] width 36 height 36
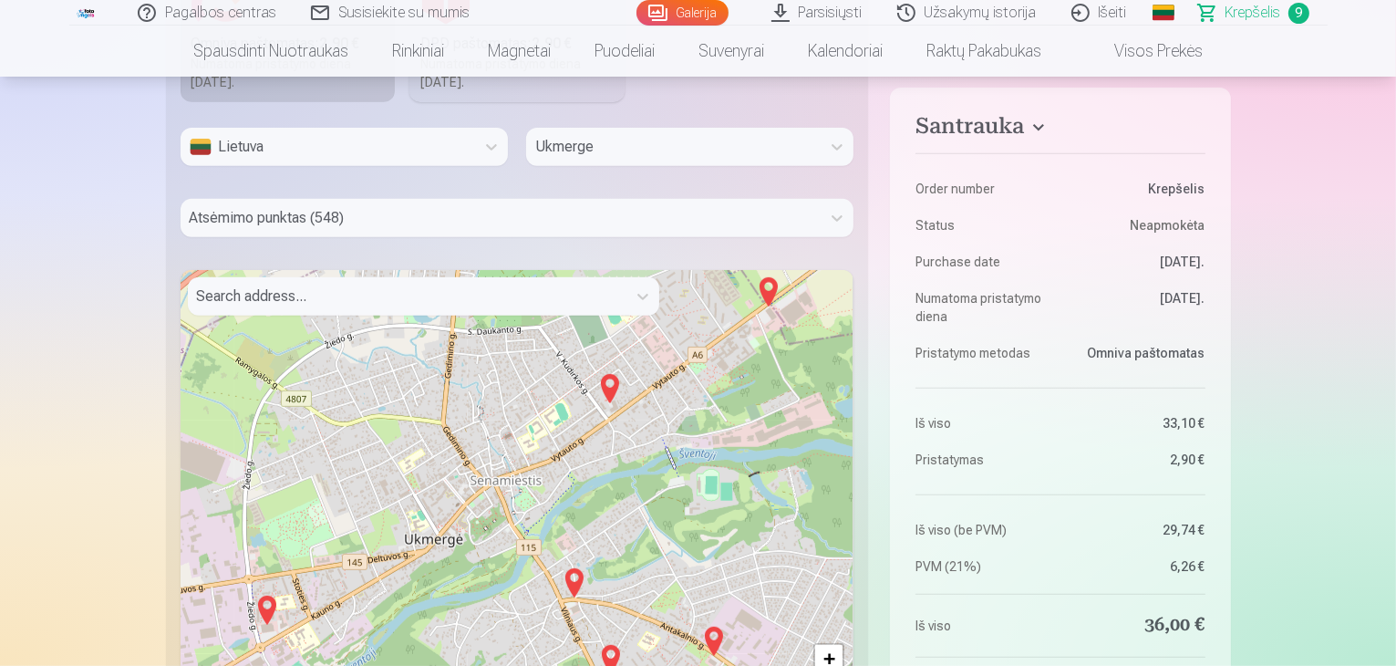
scroll to position [729, 0]
click at [831, 215] on icon at bounding box center [837, 219] width 18 height 18
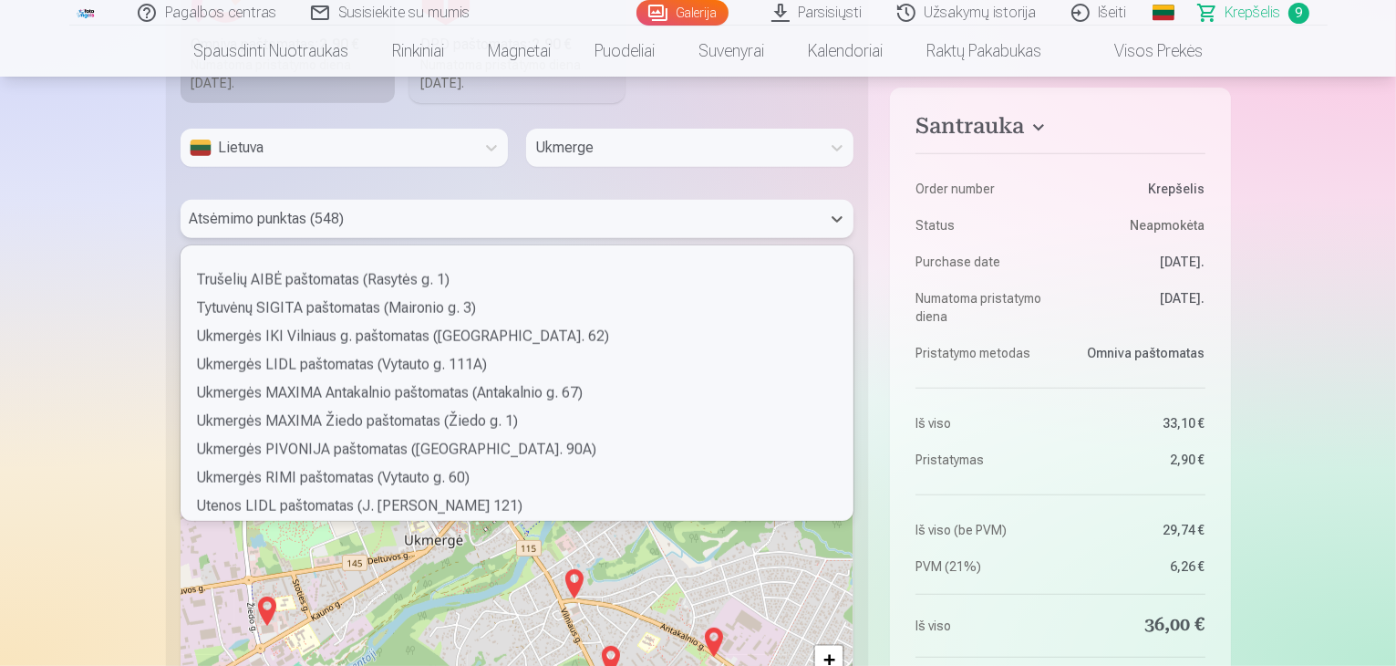
scroll to position [9392, 0]
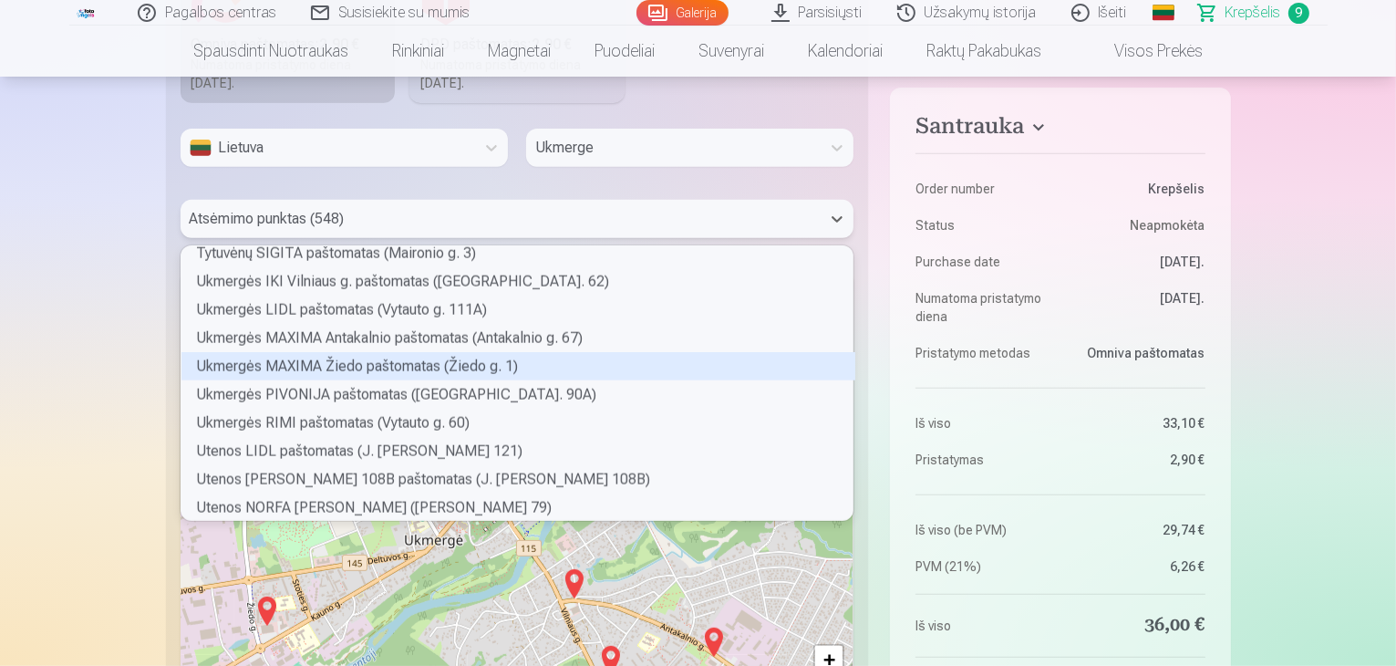
click at [359, 363] on div "Ukmergės MAXIMA Žiedo paštomatas (Žiedo g. 1)" at bounding box center [518, 366] width 674 height 28
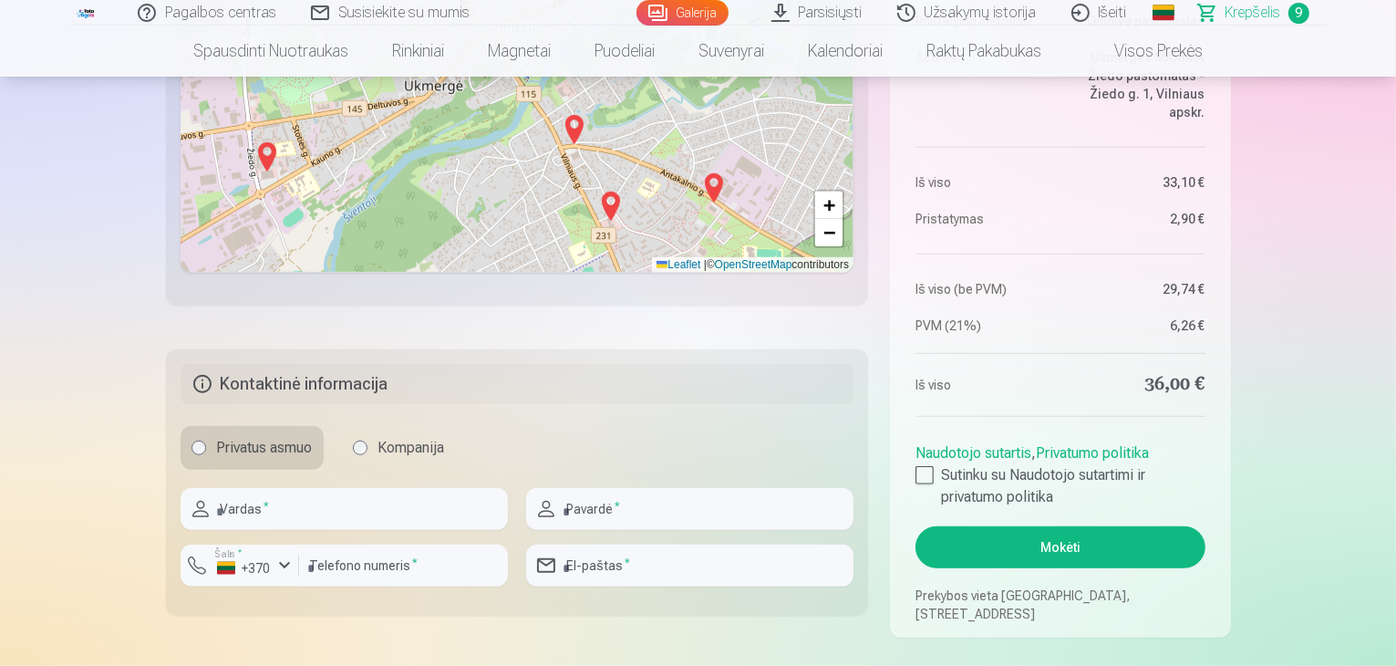
scroll to position [1277, 0]
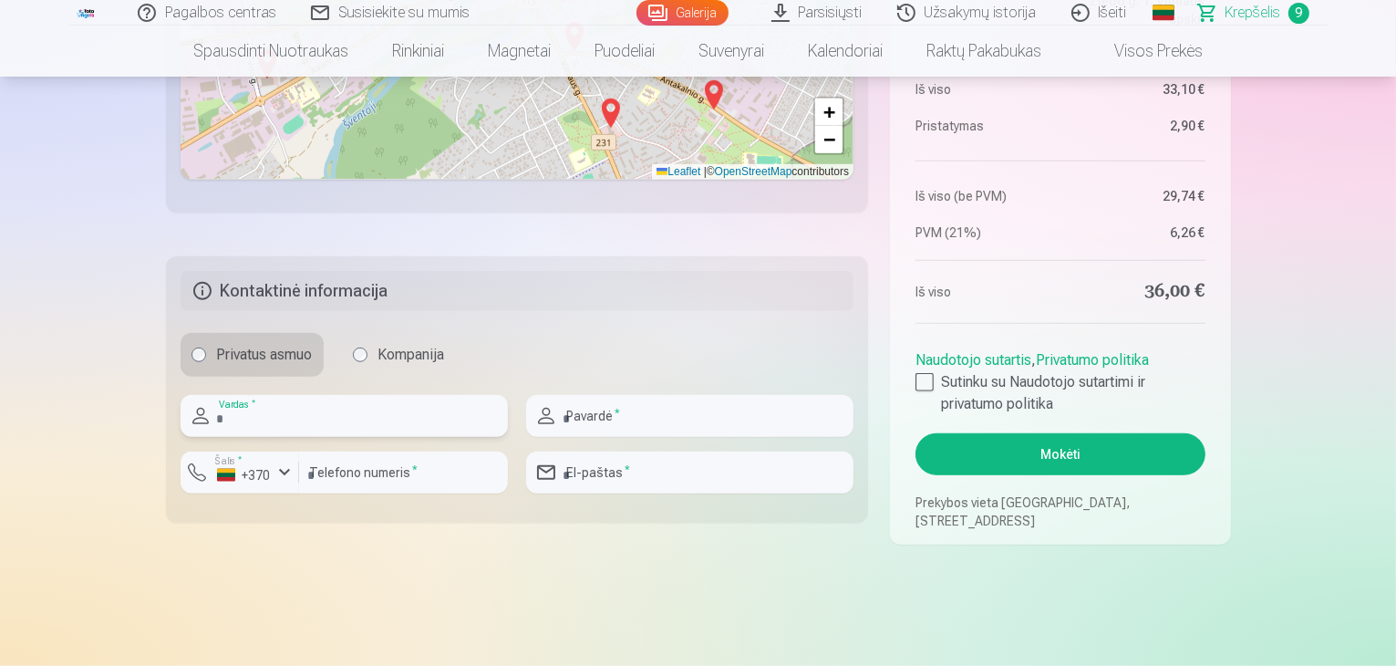
click at [314, 406] on input "text" at bounding box center [344, 416] width 327 height 42
type input "******"
click at [647, 419] on input "text" at bounding box center [689, 416] width 327 height 42
type input "**********"
click at [422, 465] on input "number" at bounding box center [403, 472] width 209 height 42
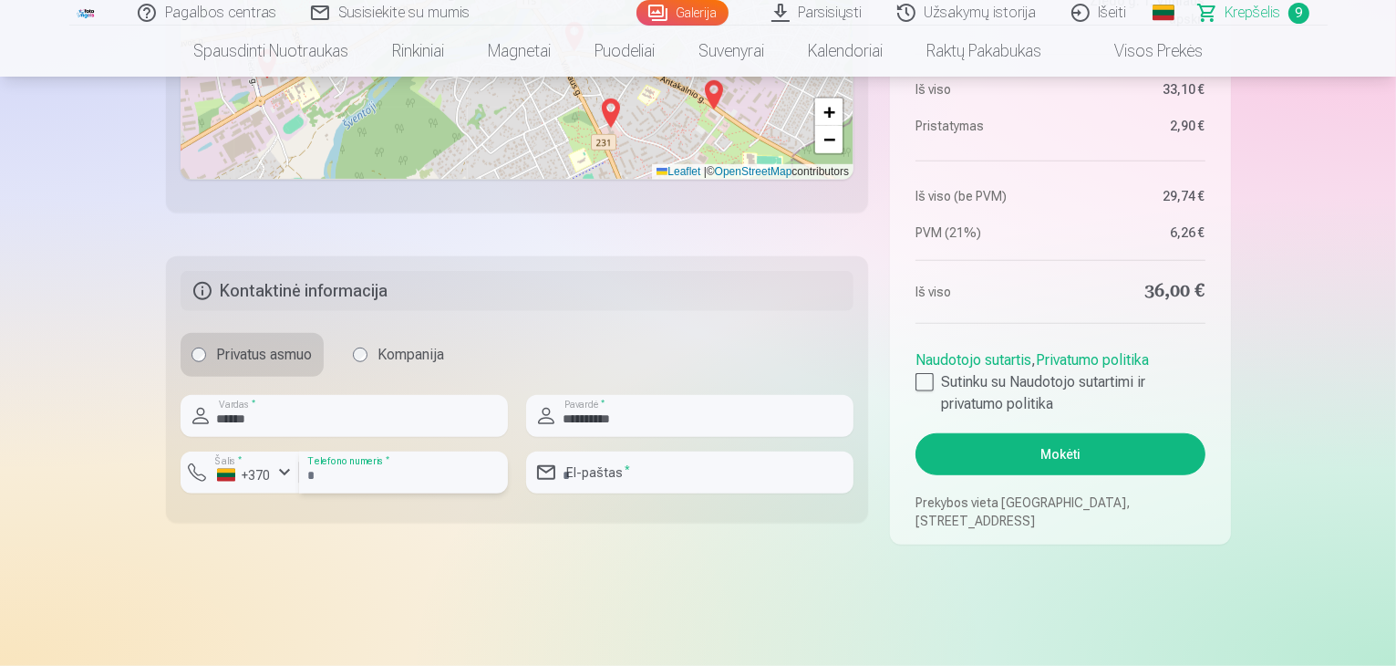
click at [447, 481] on input "**********" at bounding box center [403, 472] width 209 height 42
click at [441, 466] on input "**********" at bounding box center [403, 472] width 209 height 42
type input "*"
click at [420, 481] on input "number" at bounding box center [403, 472] width 209 height 42
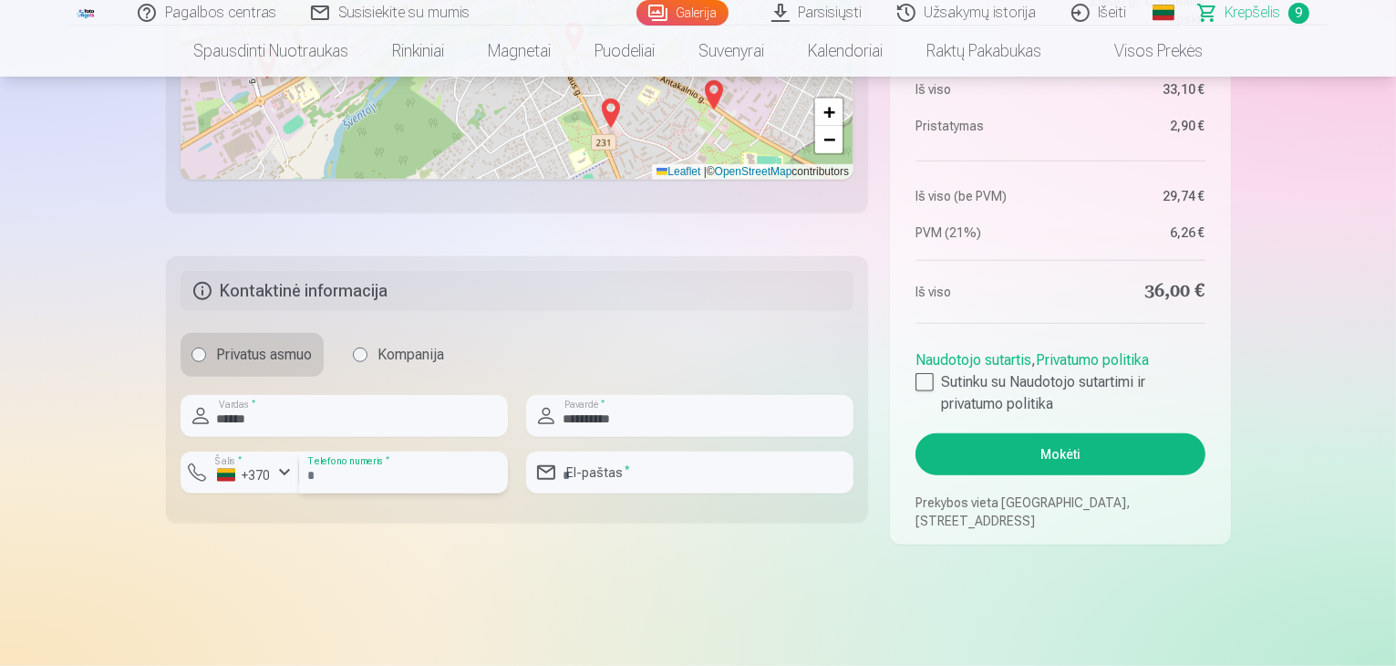
click at [420, 474] on input "number" at bounding box center [403, 472] width 209 height 42
click at [313, 472] on input "number" at bounding box center [403, 472] width 209 height 42
type input "********"
click at [661, 471] on input "email" at bounding box center [689, 472] width 327 height 42
type input "**********"
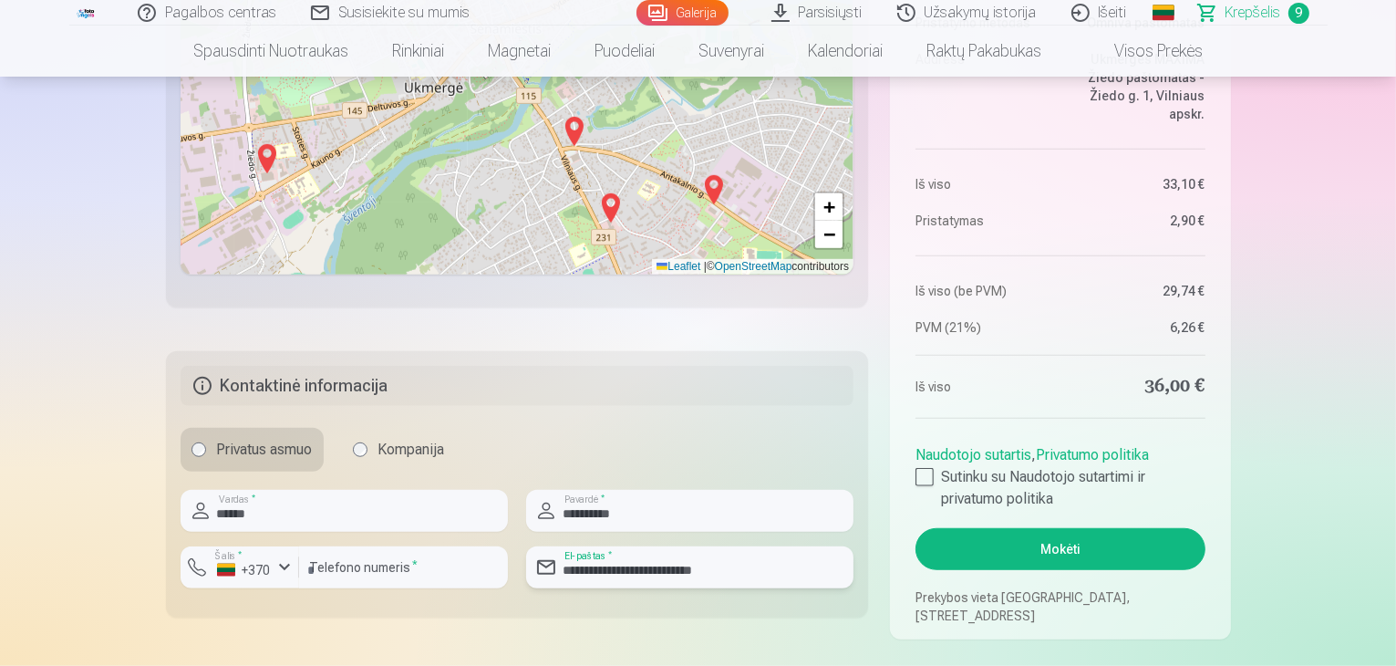
scroll to position [1185, 0]
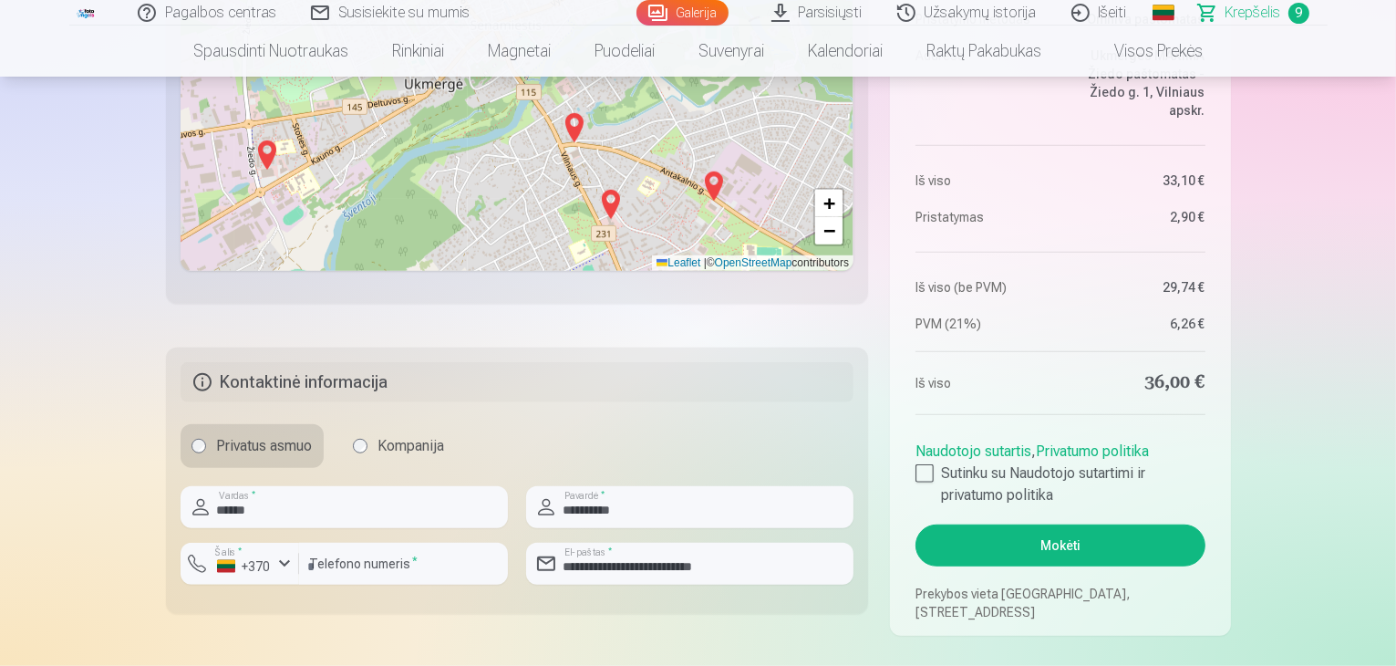
click at [1043, 542] on button "Mokėti" at bounding box center [1059, 545] width 289 height 42
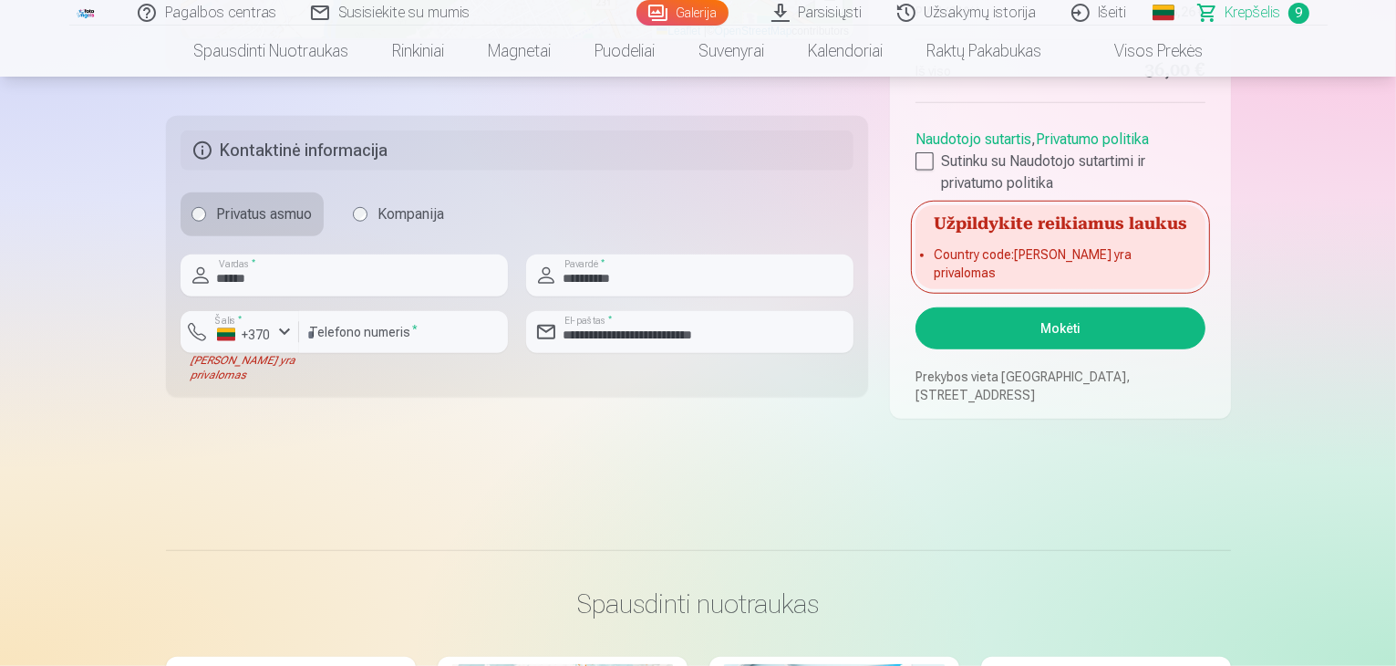
scroll to position [1368, 0]
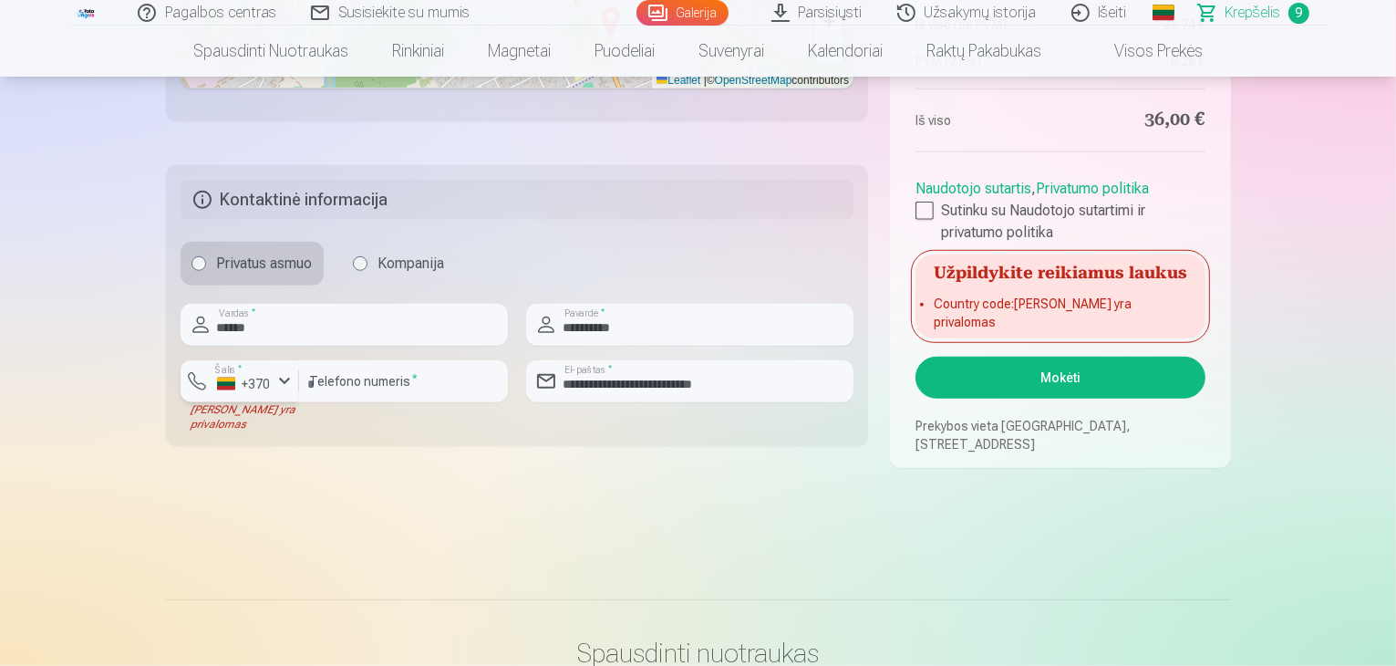
click at [287, 378] on div "button" at bounding box center [285, 381] width 22 height 22
click at [282, 422] on li "+370 Lietuva" at bounding box center [278, 424] width 166 height 36
click at [387, 375] on input "********" at bounding box center [403, 381] width 209 height 42
type input "*"
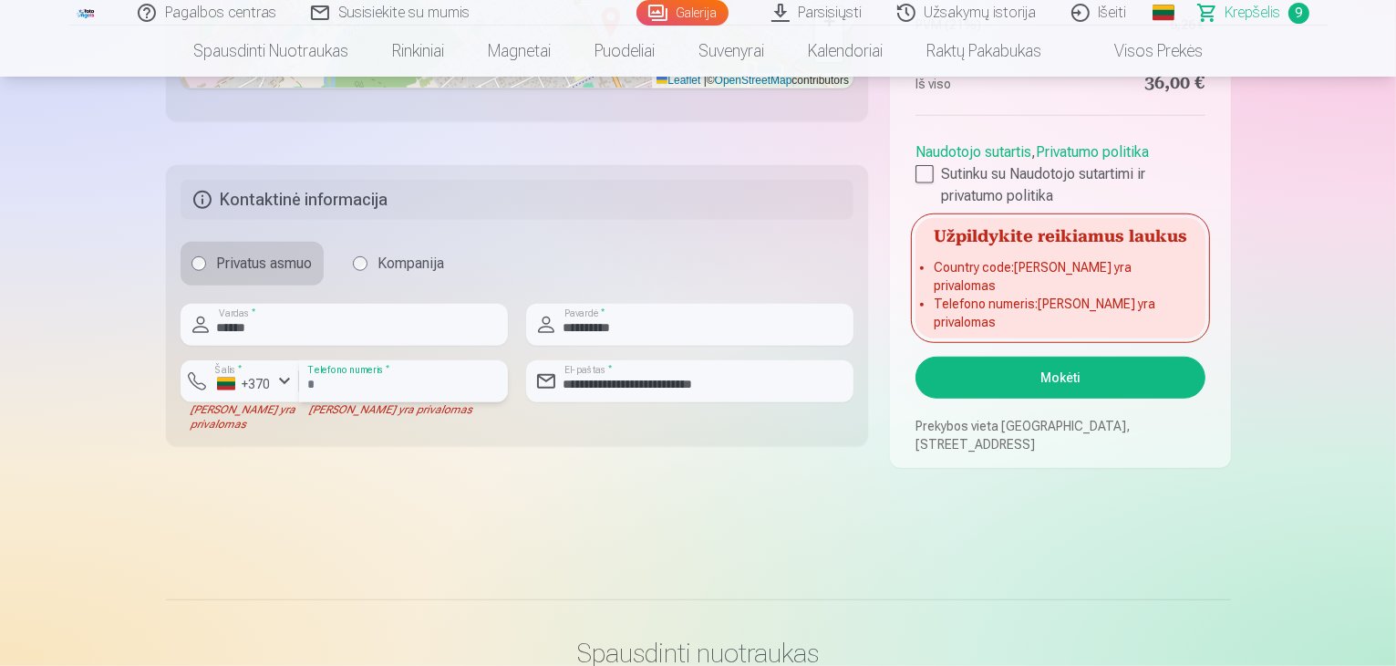
click at [384, 382] on input "number" at bounding box center [403, 381] width 209 height 42
click at [357, 378] on input "number" at bounding box center [403, 381] width 209 height 42
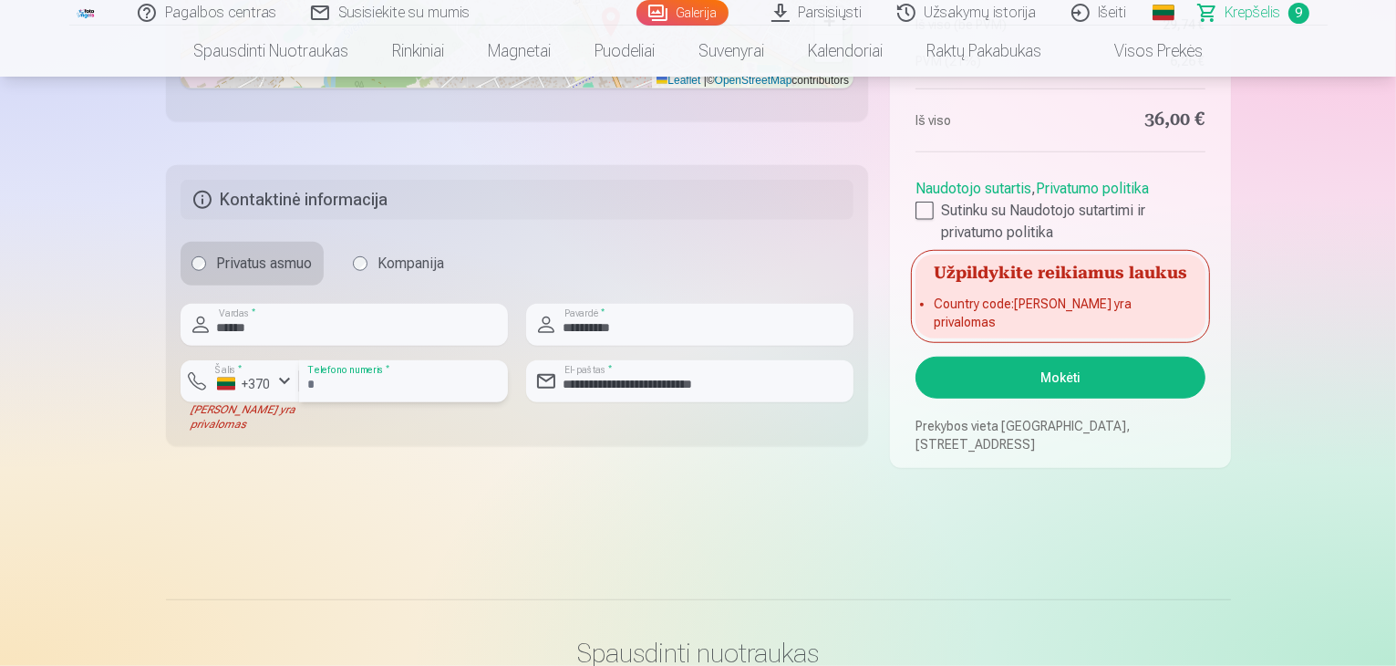
type input "********"
click at [281, 374] on div "button" at bounding box center [285, 381] width 22 height 22
click at [308, 425] on li "+370 Lietuva" at bounding box center [278, 424] width 166 height 36
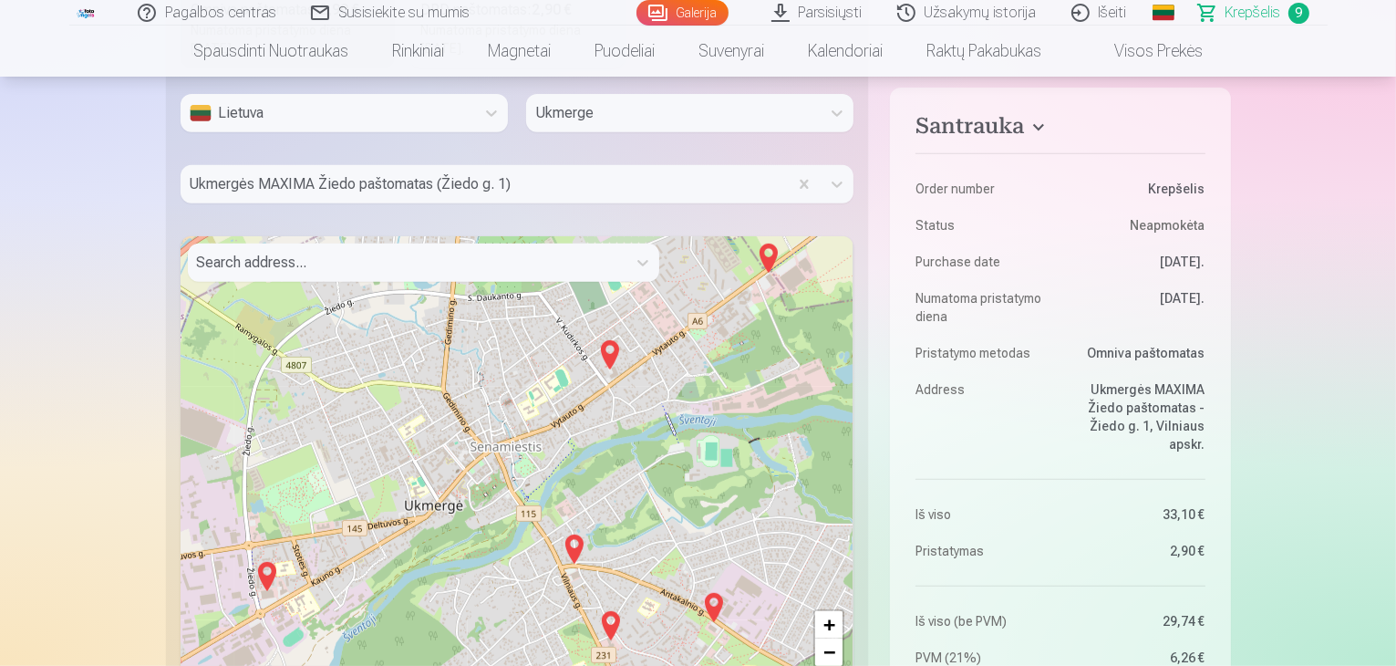
scroll to position [729, 0]
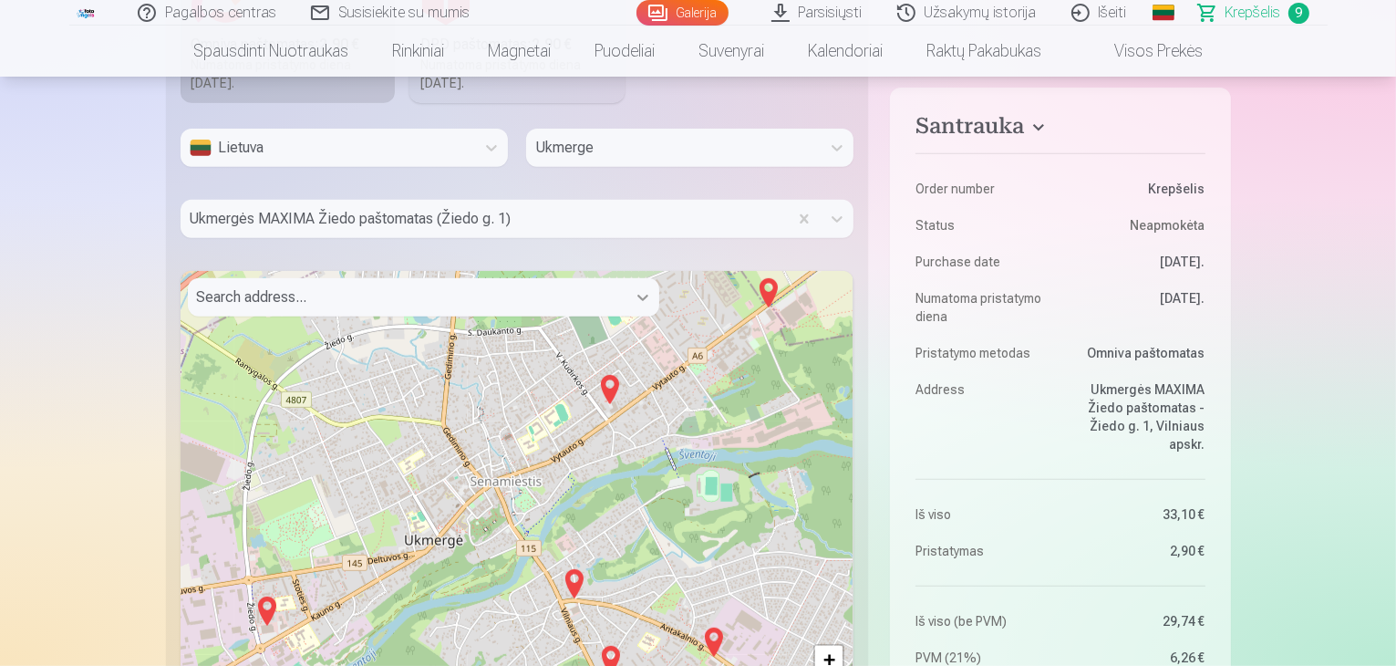
click at [640, 305] on icon at bounding box center [643, 297] width 18 height 18
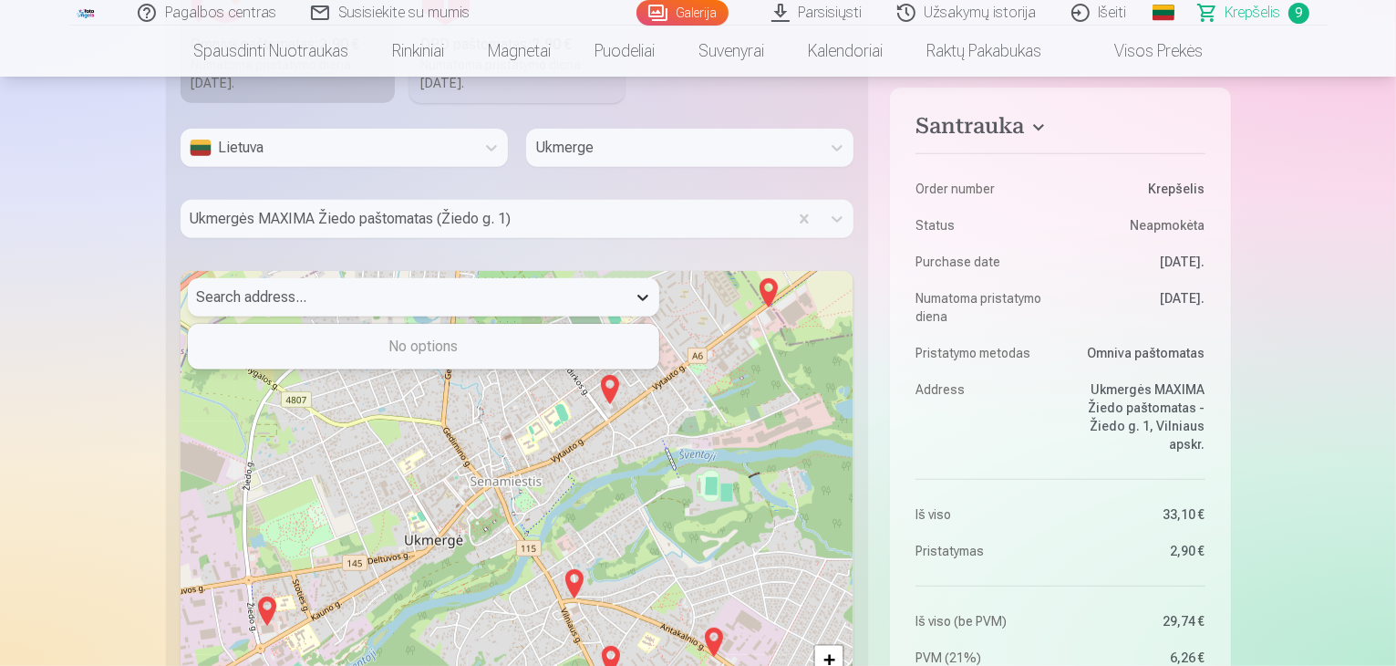
click at [641, 303] on icon at bounding box center [643, 297] width 18 height 18
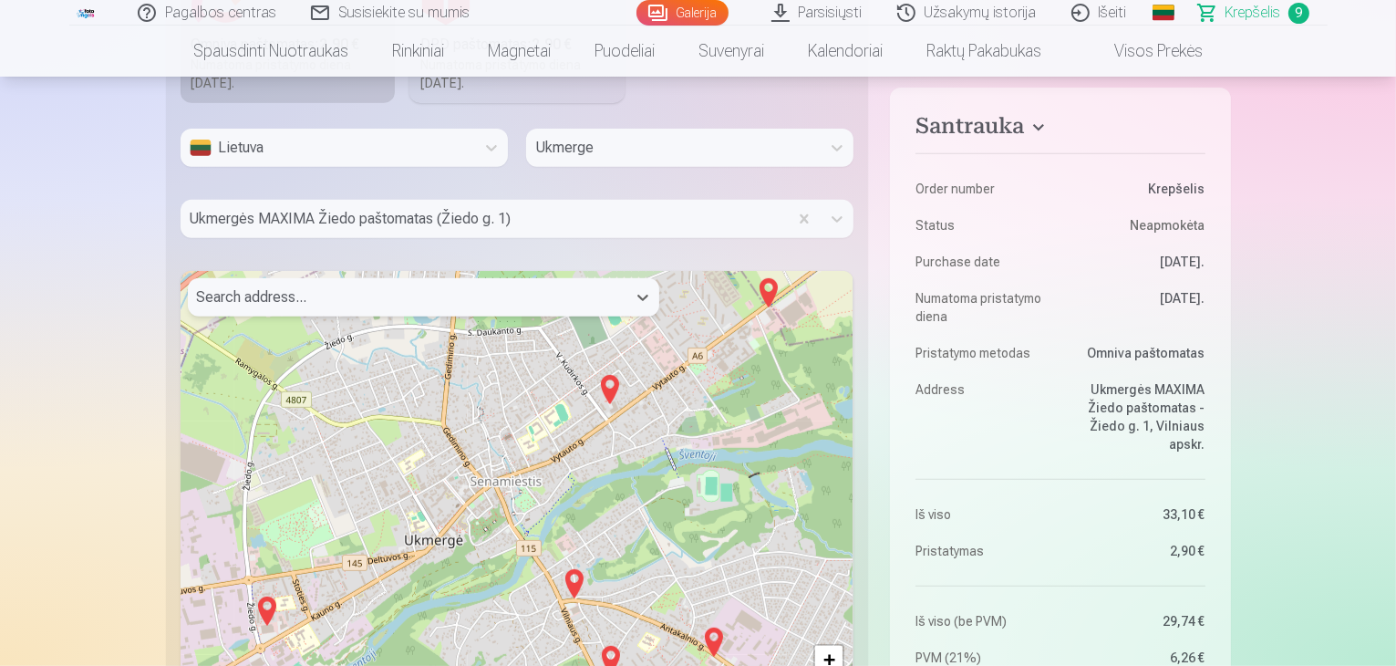
click at [340, 351] on div "+ − Leaflet | © OpenStreetMap contributors" at bounding box center [518, 499] width 674 height 456
click at [328, 350] on div "+ − Leaflet | © OpenStreetMap contributors" at bounding box center [518, 499] width 674 height 456
click at [330, 297] on div at bounding box center [407, 297] width 420 height 26
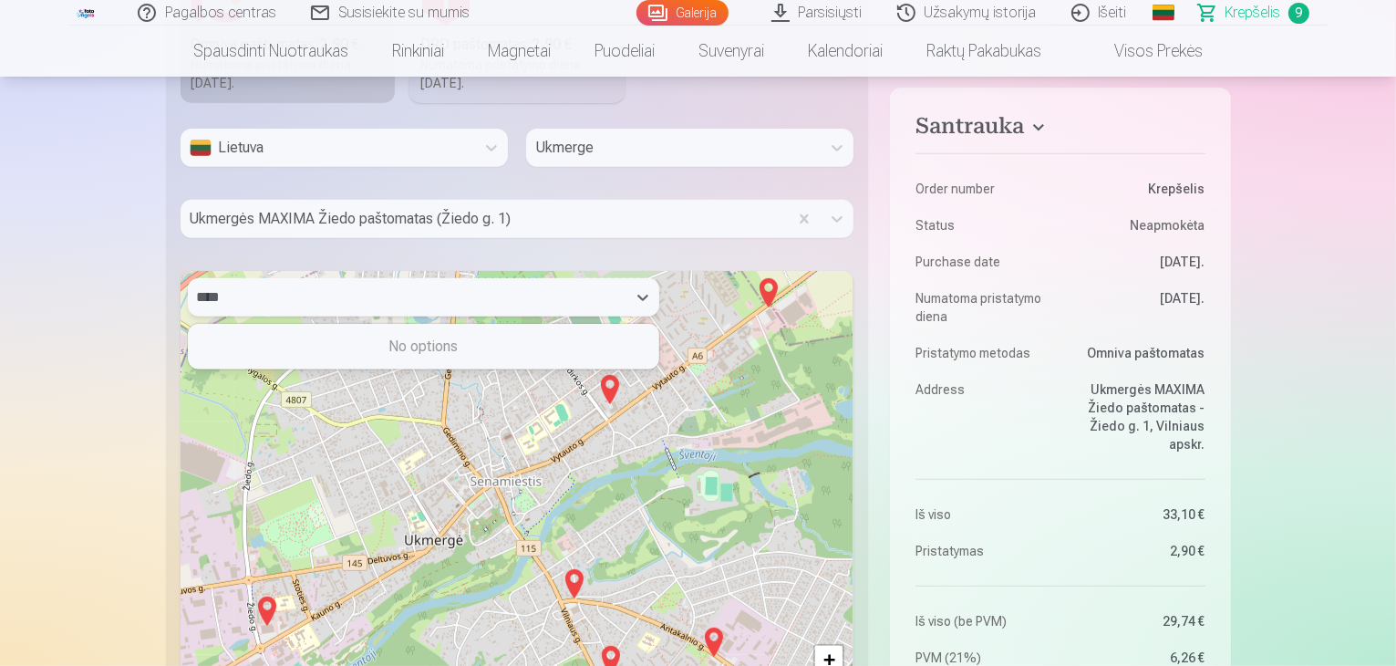
type input "*****"
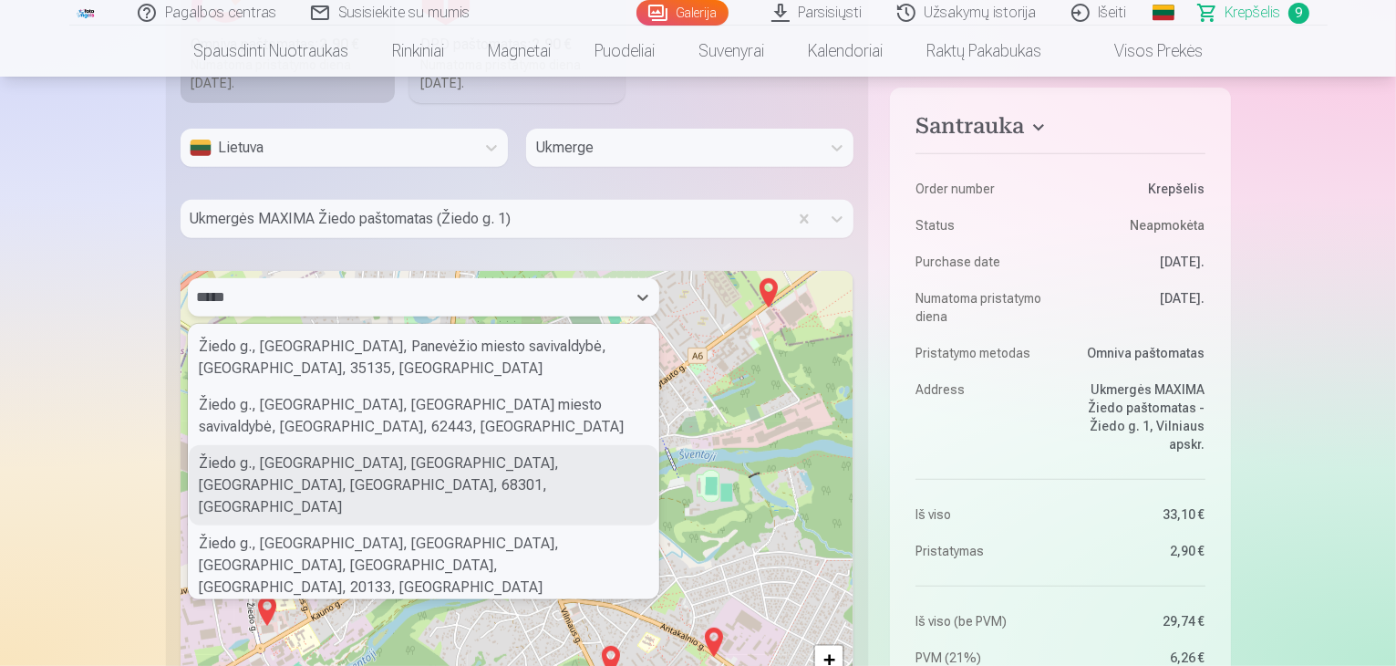
scroll to position [317, 0]
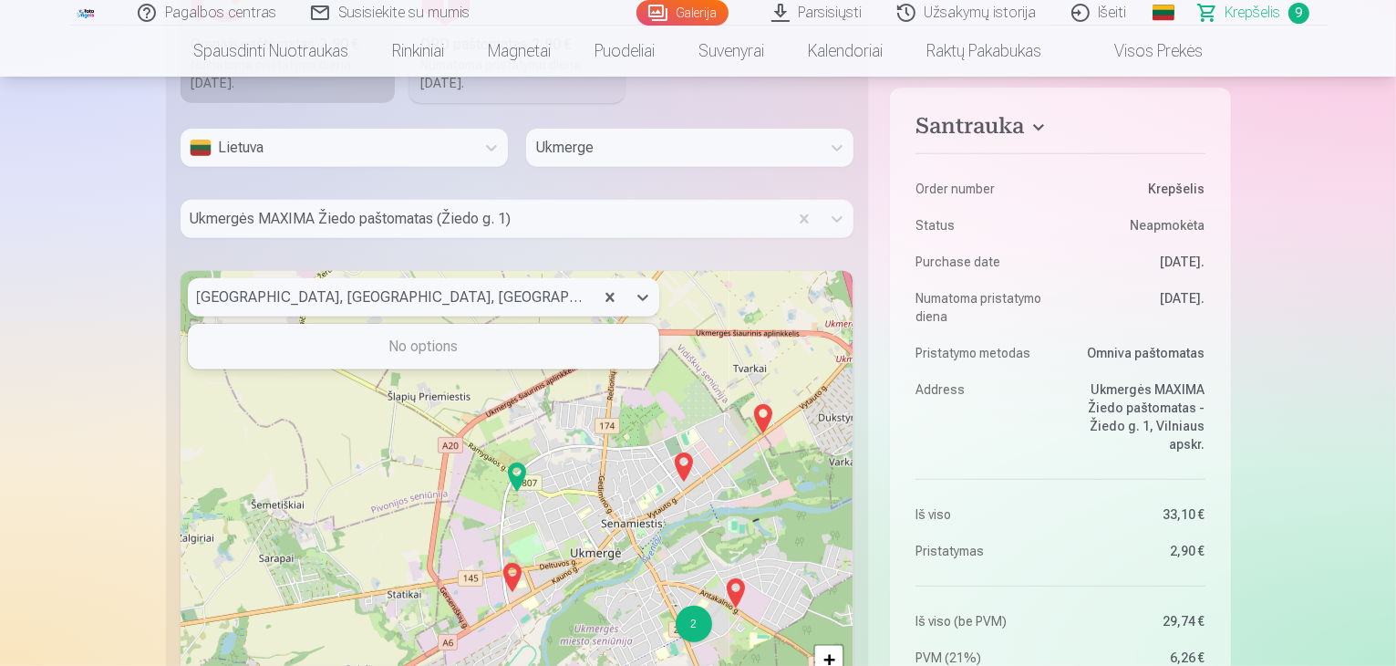
click at [263, 295] on div at bounding box center [391, 297] width 388 height 26
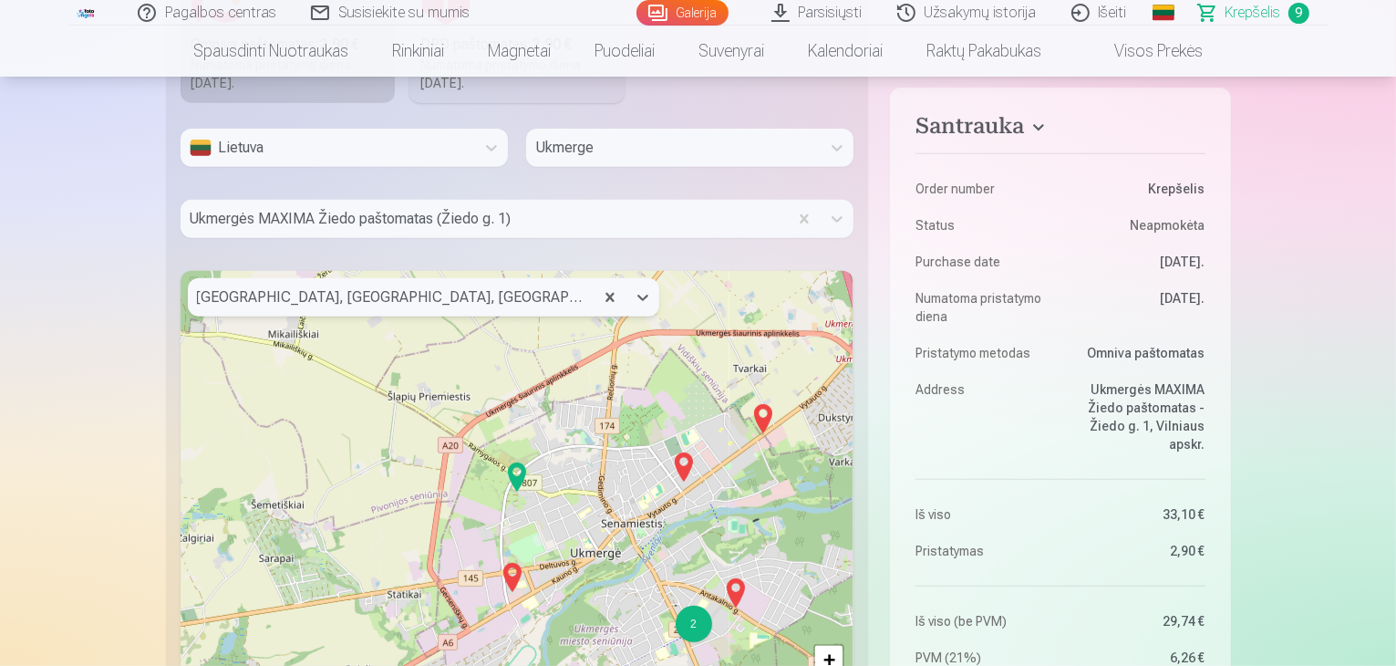
click at [263, 295] on div at bounding box center [391, 297] width 388 height 26
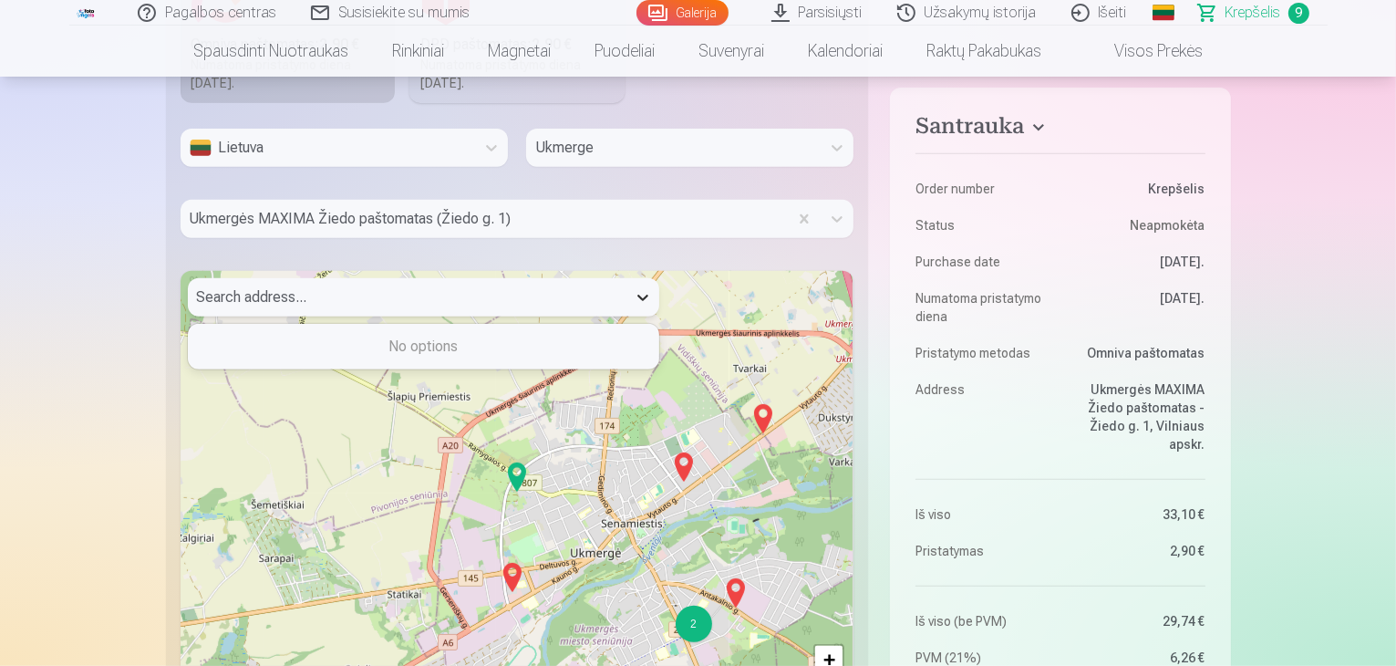
click at [643, 299] on icon at bounding box center [642, 298] width 11 height 6
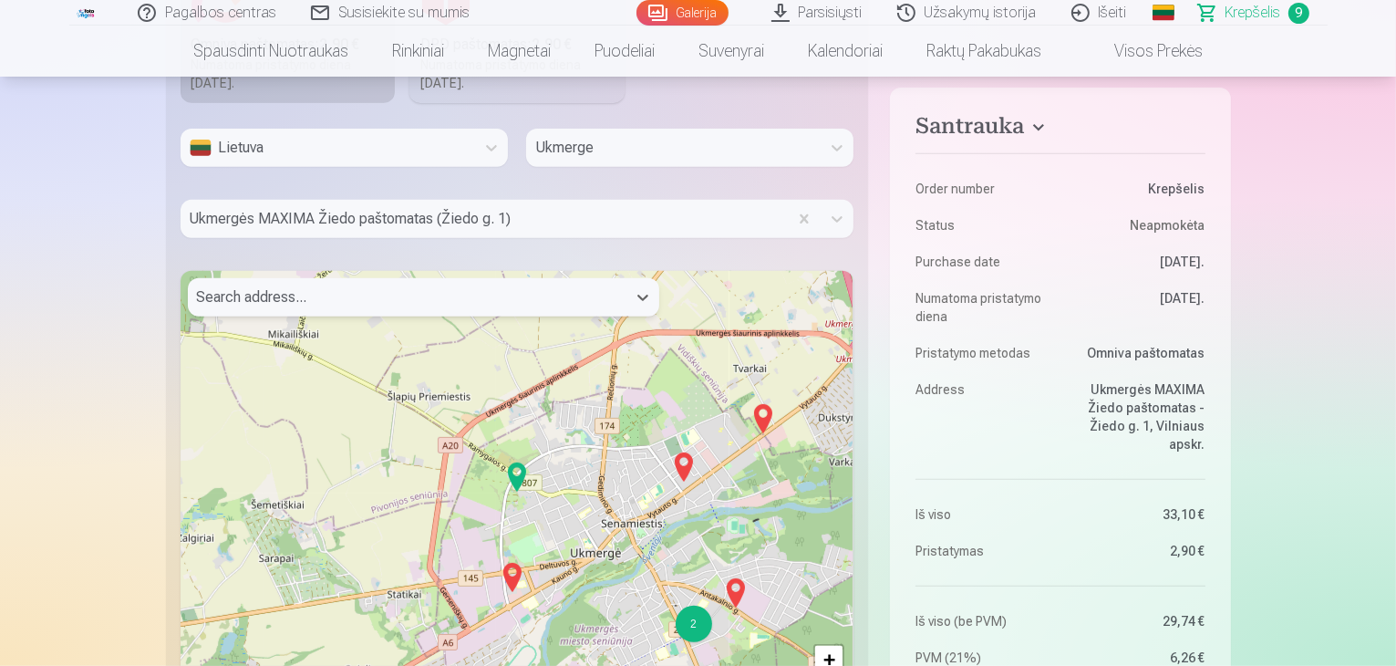
click at [301, 298] on div at bounding box center [407, 297] width 420 height 26
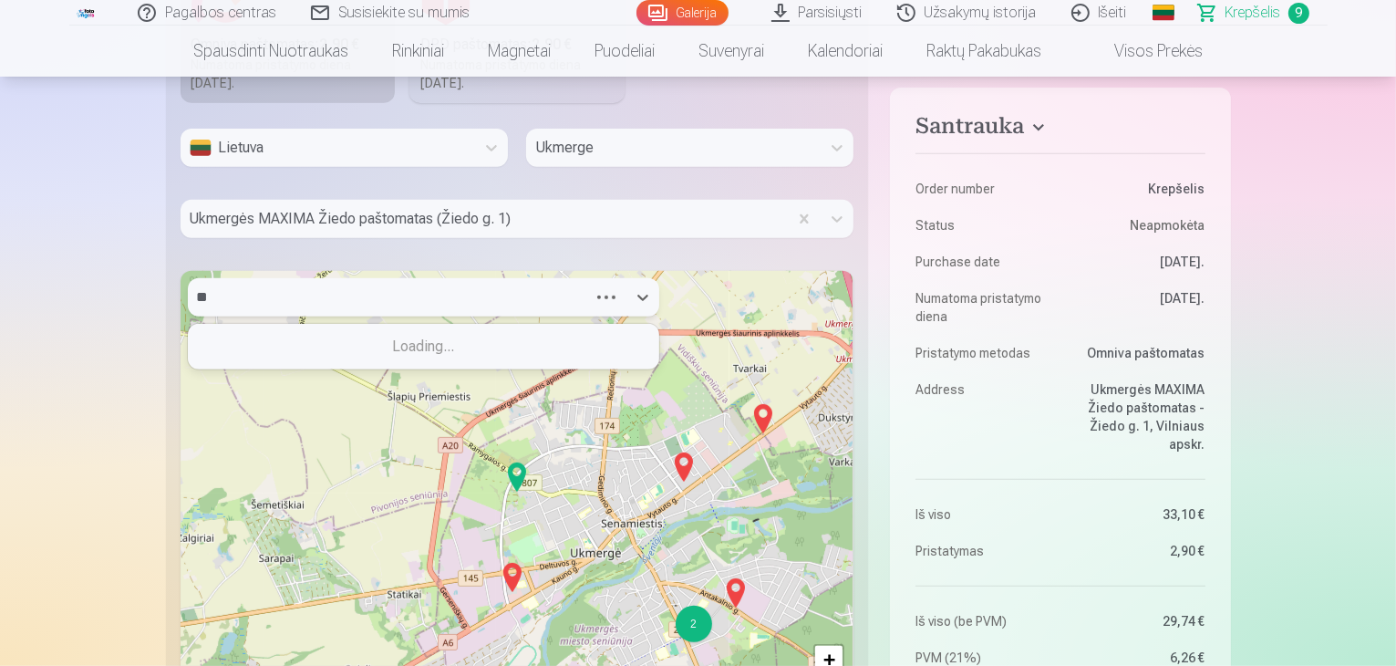
type input "*"
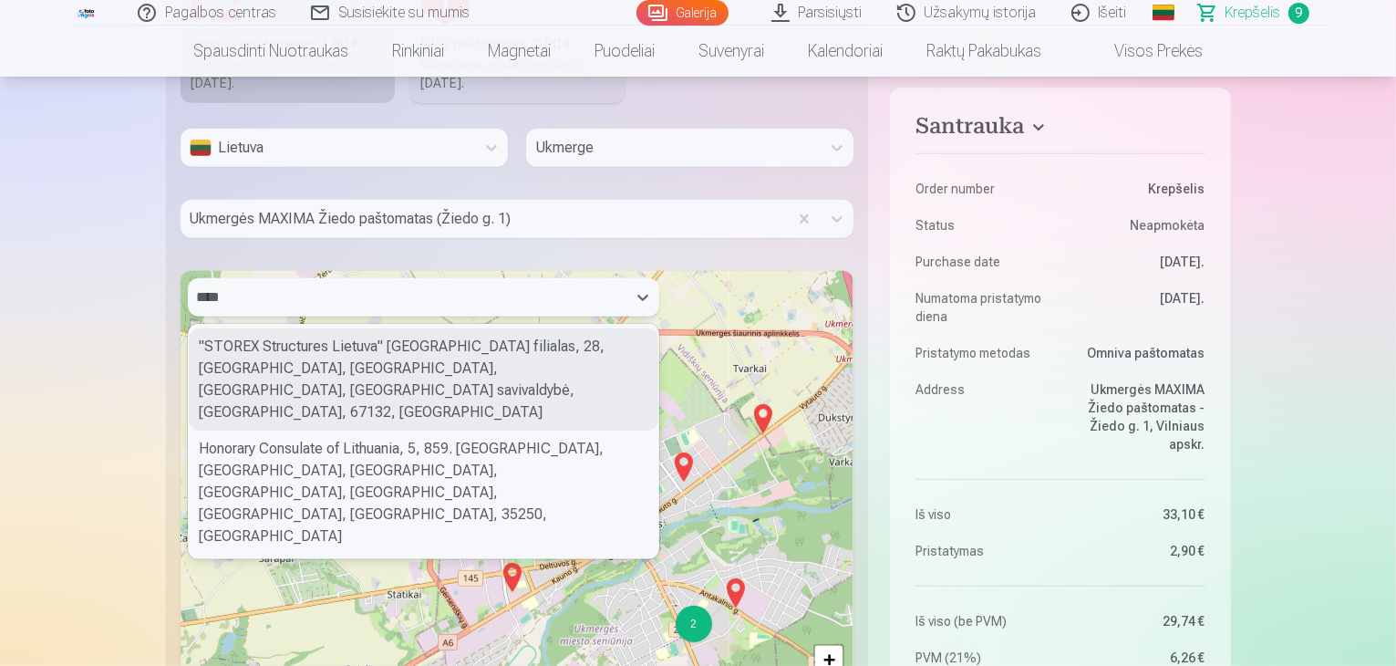
type input "*****"
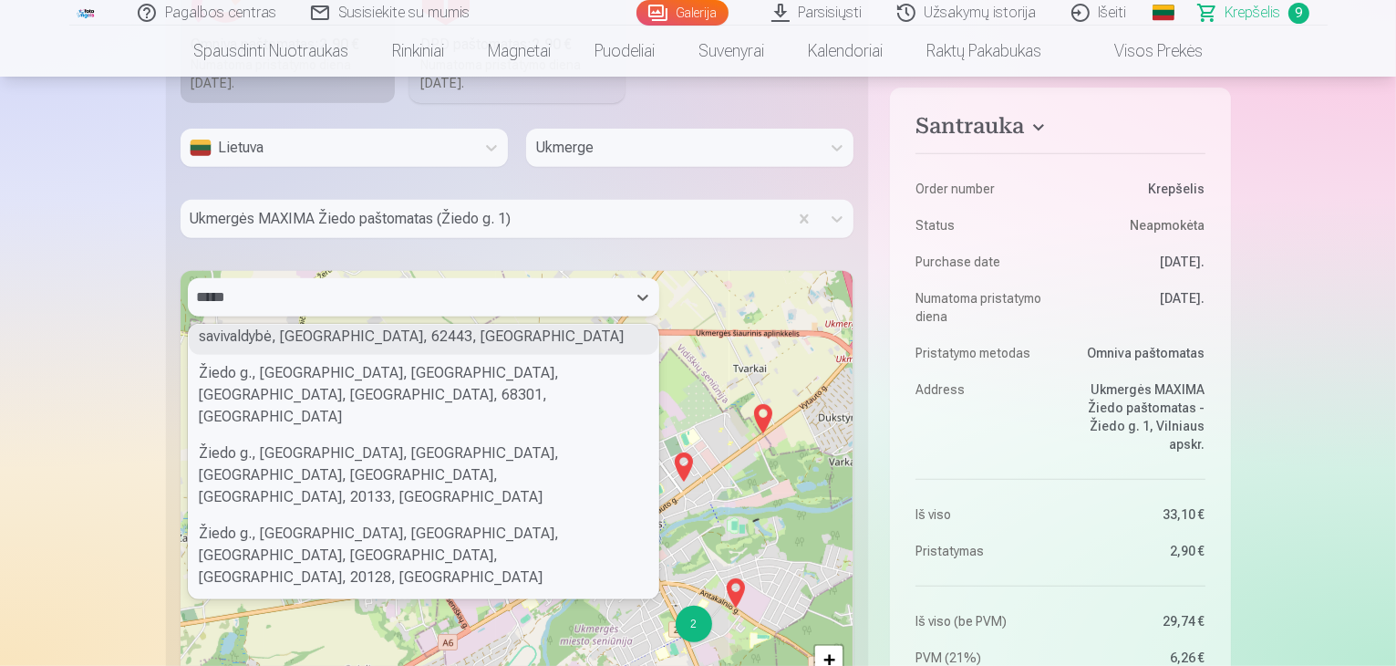
scroll to position [274, 0]
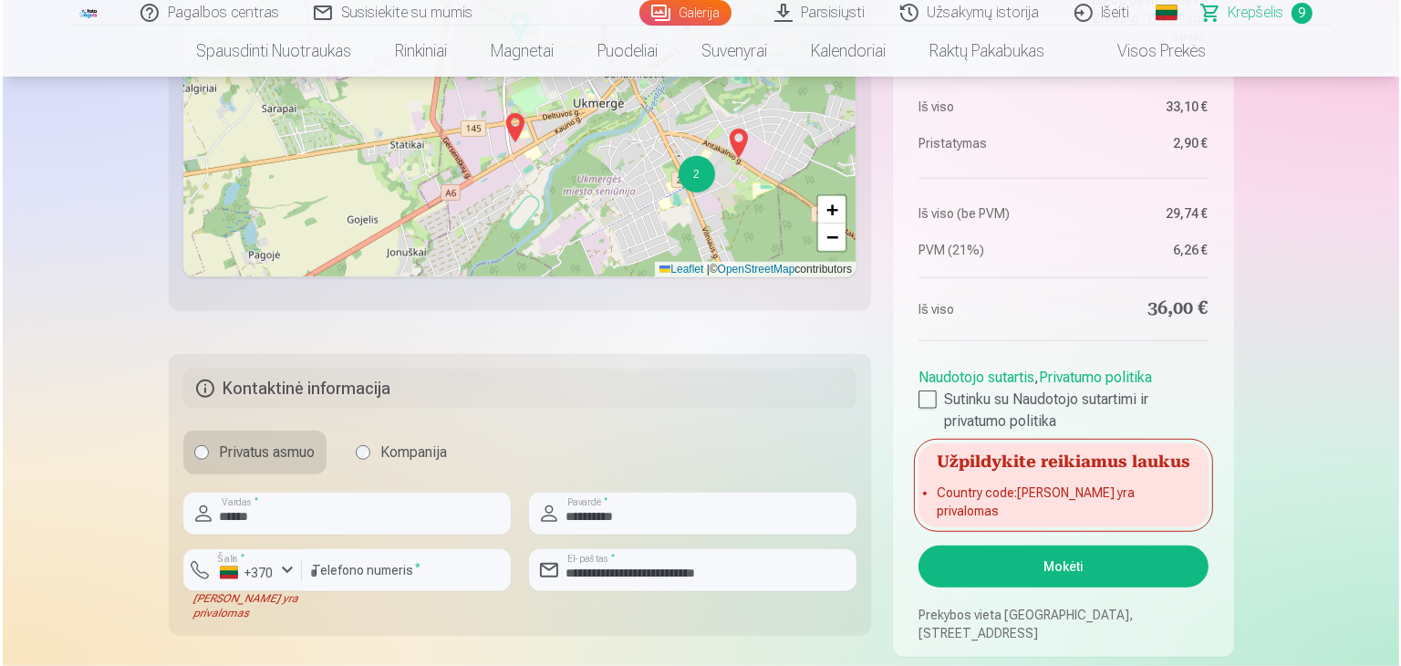
scroll to position [1185, 0]
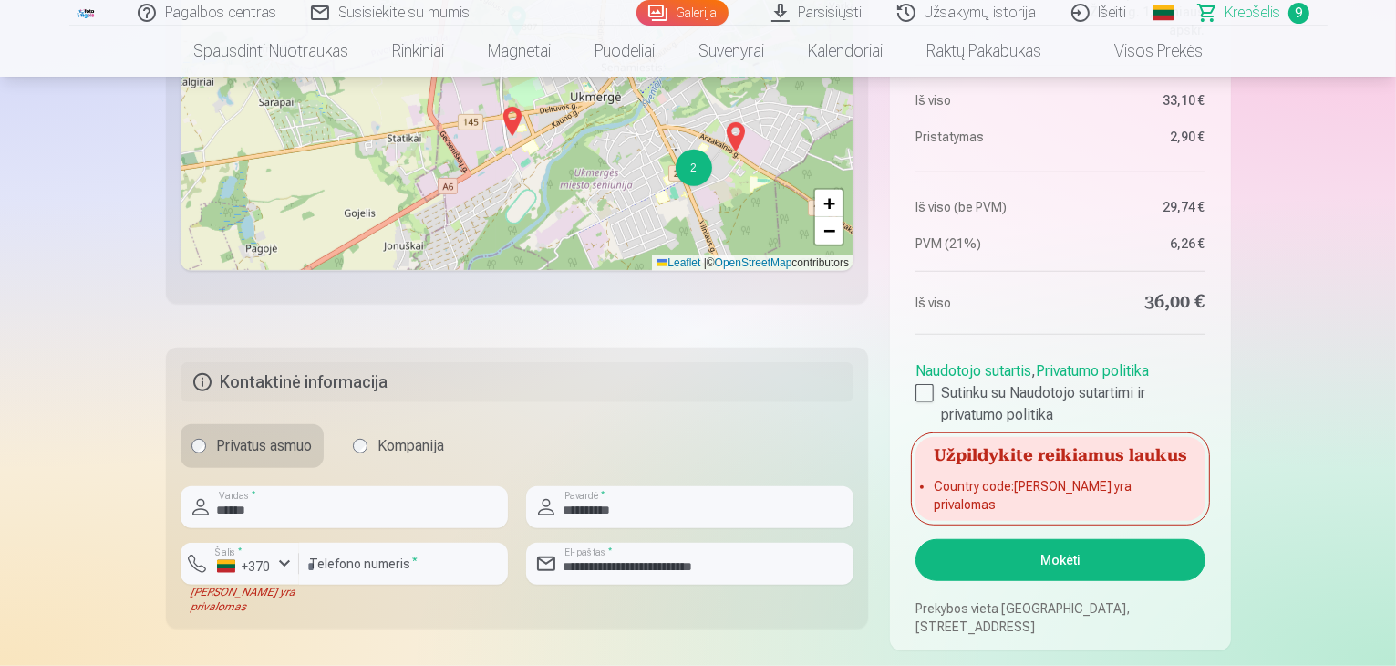
click at [1063, 550] on button "Mokėti" at bounding box center [1059, 560] width 289 height 42
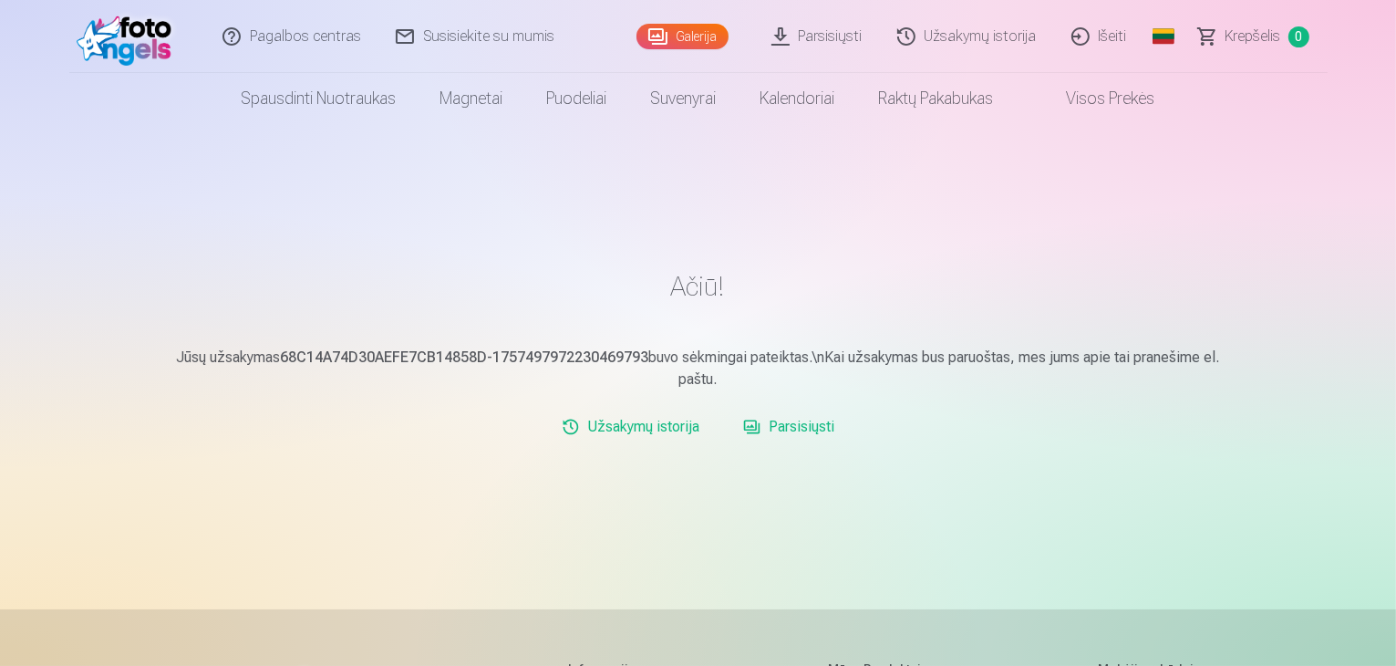
click at [806, 38] on link "Parsisiųsti" at bounding box center [818, 36] width 126 height 73
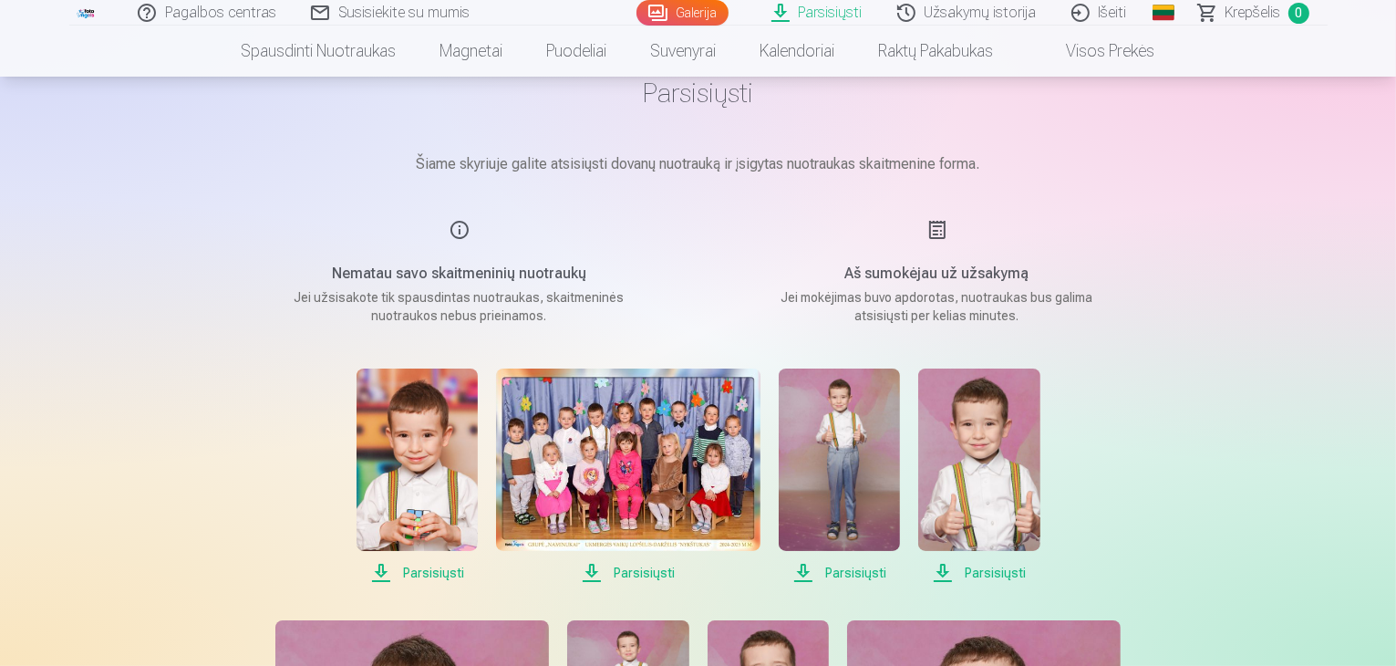
scroll to position [182, 0]
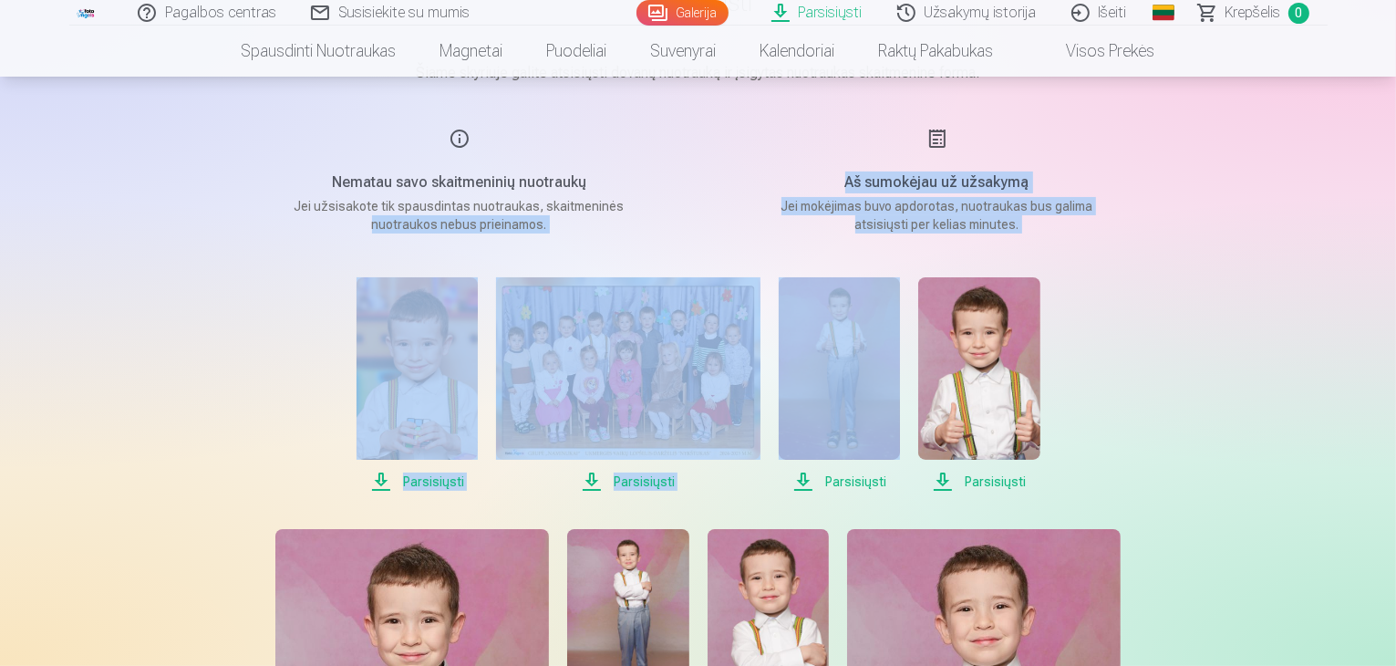
drag, startPoint x: 287, startPoint y: 237, endPoint x: 1378, endPoint y: 334, distance: 1094.8
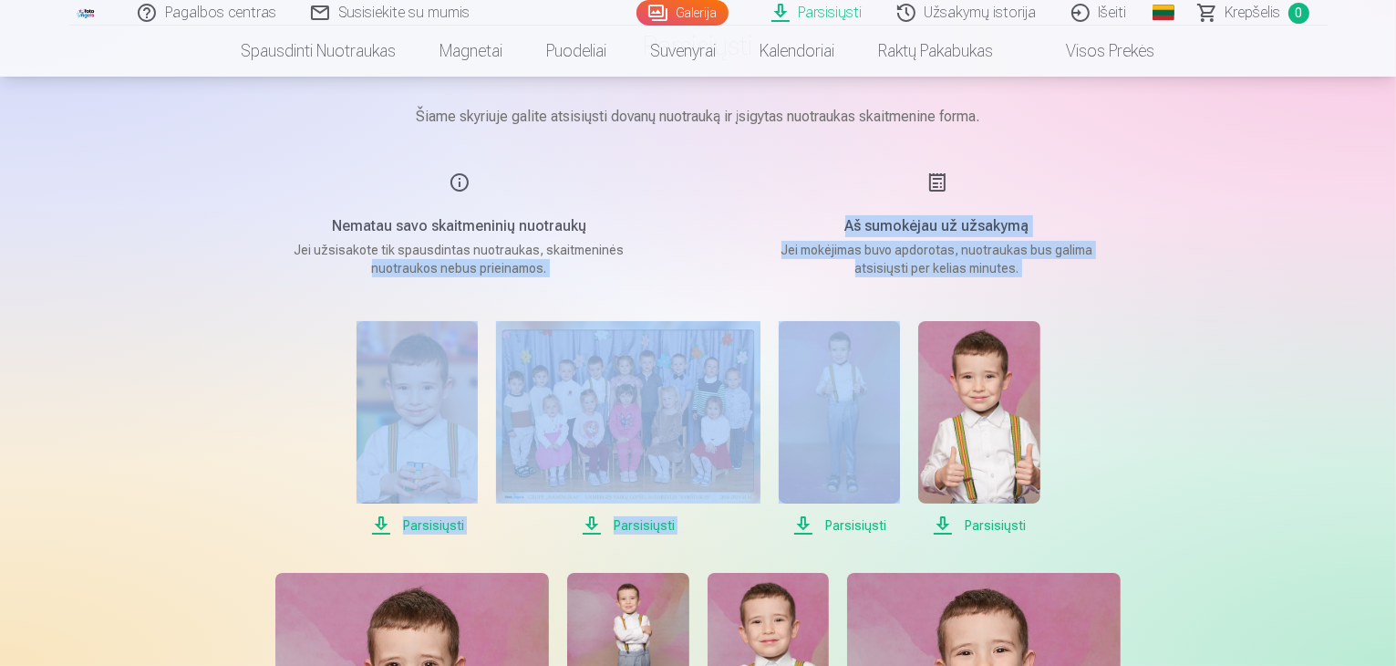
scroll to position [126, 0]
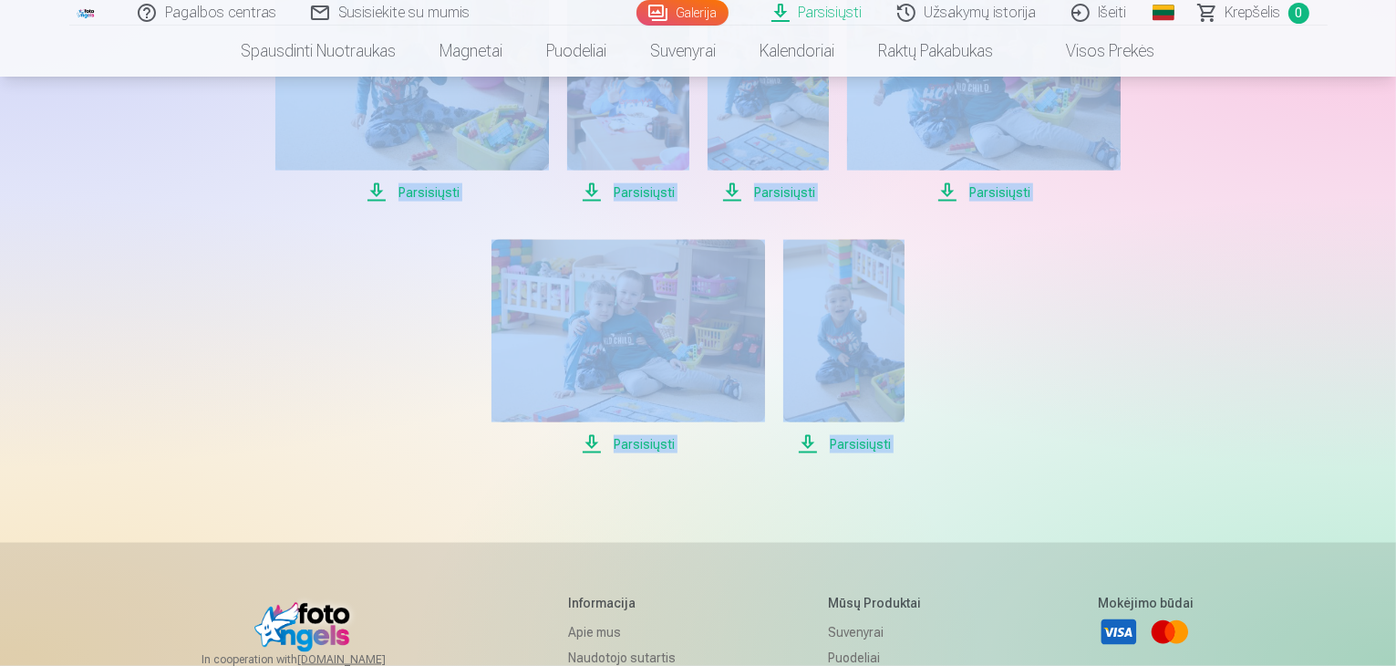
scroll to position [2492, 0]
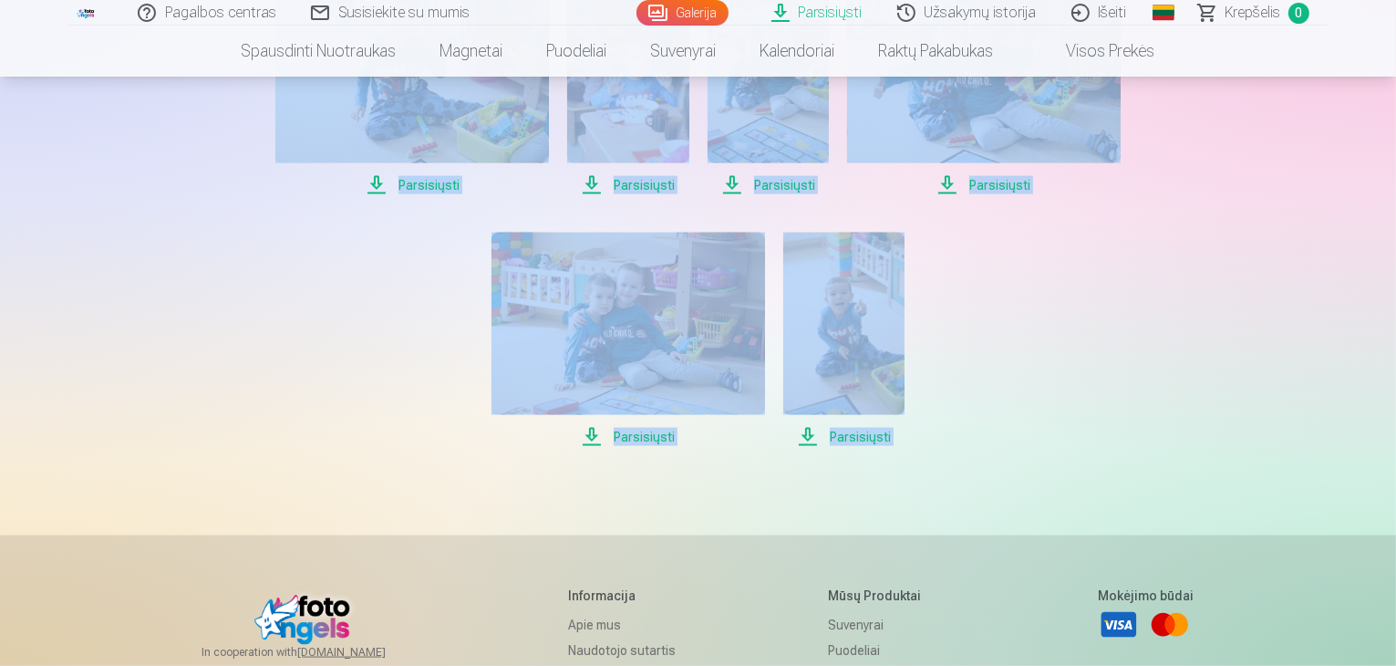
drag, startPoint x: 328, startPoint y: 324, endPoint x: 1125, endPoint y: 651, distance: 861.6
click at [823, 9] on link "Parsisiųsti" at bounding box center [818, 13] width 126 height 26
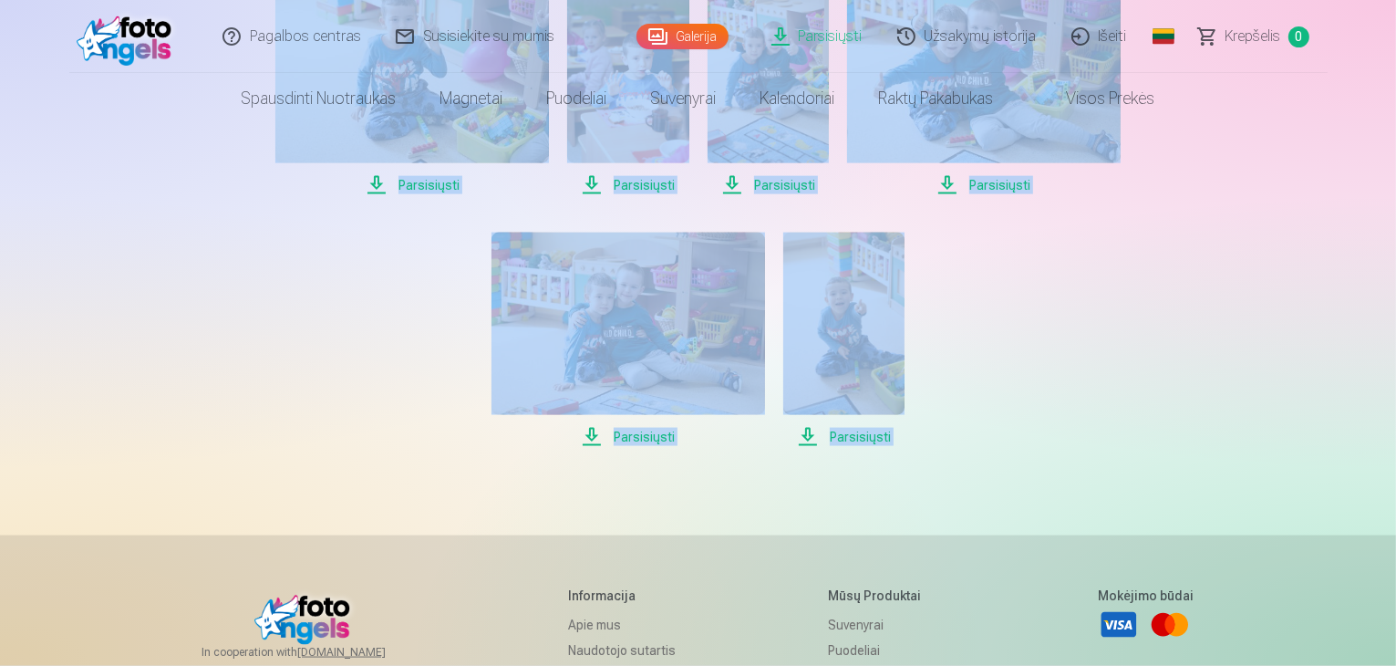
scroll to position [0, 0]
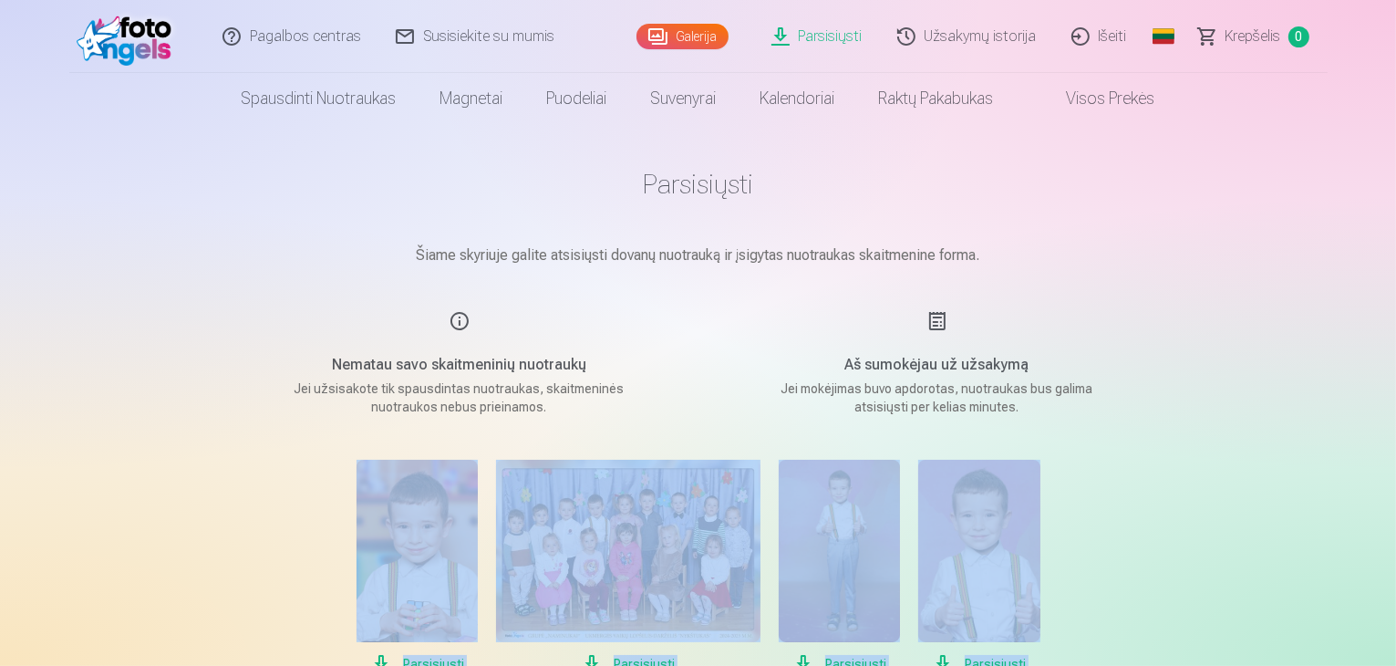
click at [821, 46] on link "Parsisiųsti" at bounding box center [818, 36] width 126 height 73
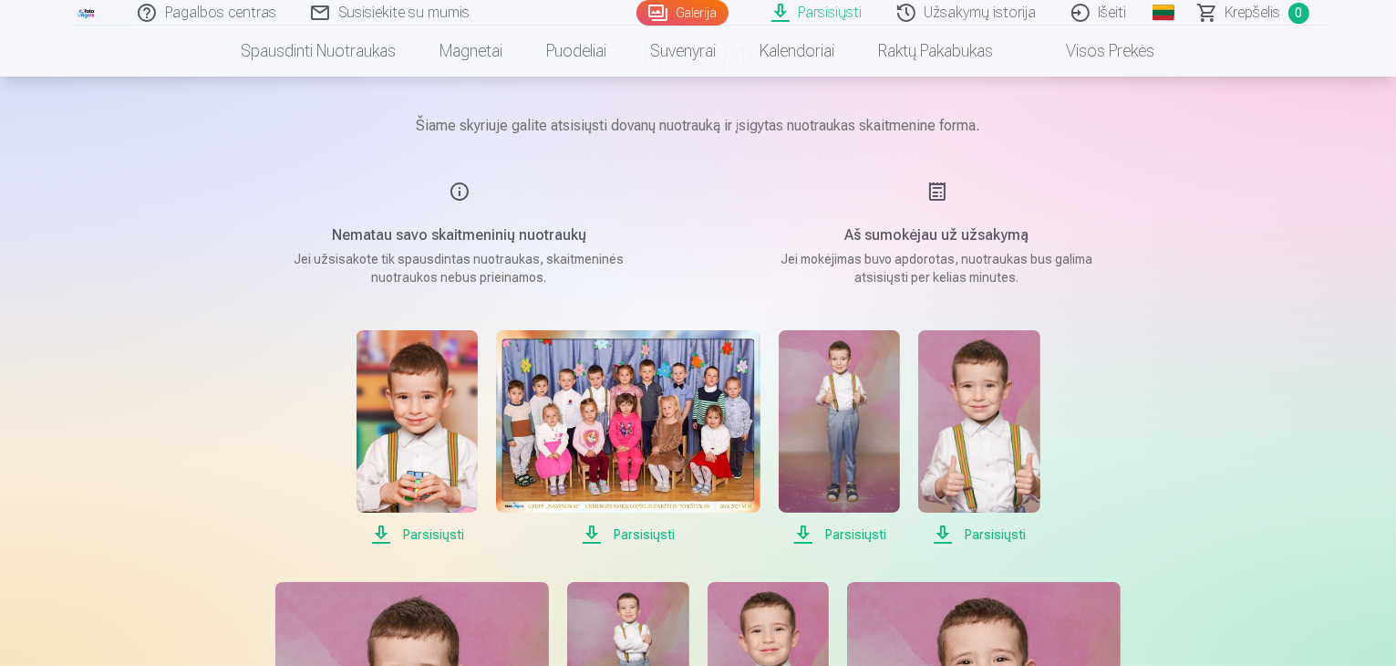
scroll to position [274, 0]
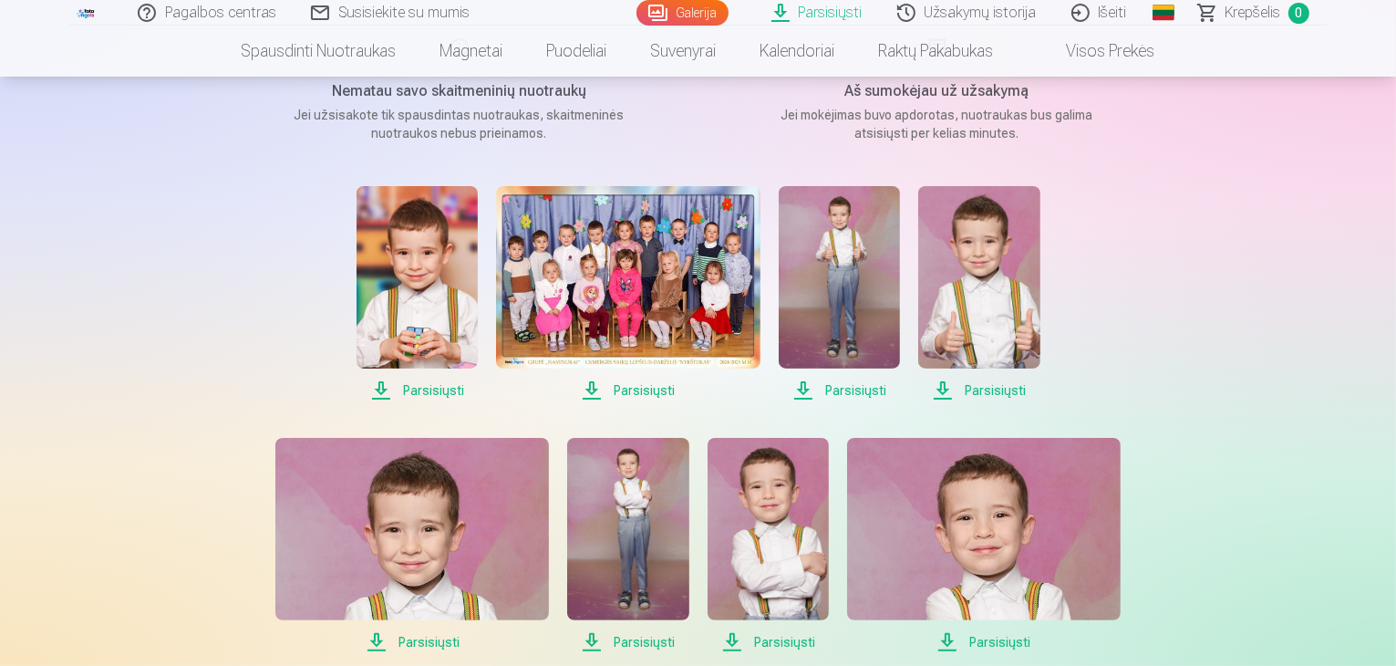
click at [436, 392] on span "Parsisiųsti" at bounding box center [417, 390] width 121 height 22
click at [644, 388] on span "Parsisiųsti" at bounding box center [628, 390] width 264 height 22
click at [846, 383] on span "Parsisiųsti" at bounding box center [839, 390] width 121 height 22
click at [998, 391] on span "Parsisiųsti" at bounding box center [978, 390] width 121 height 22
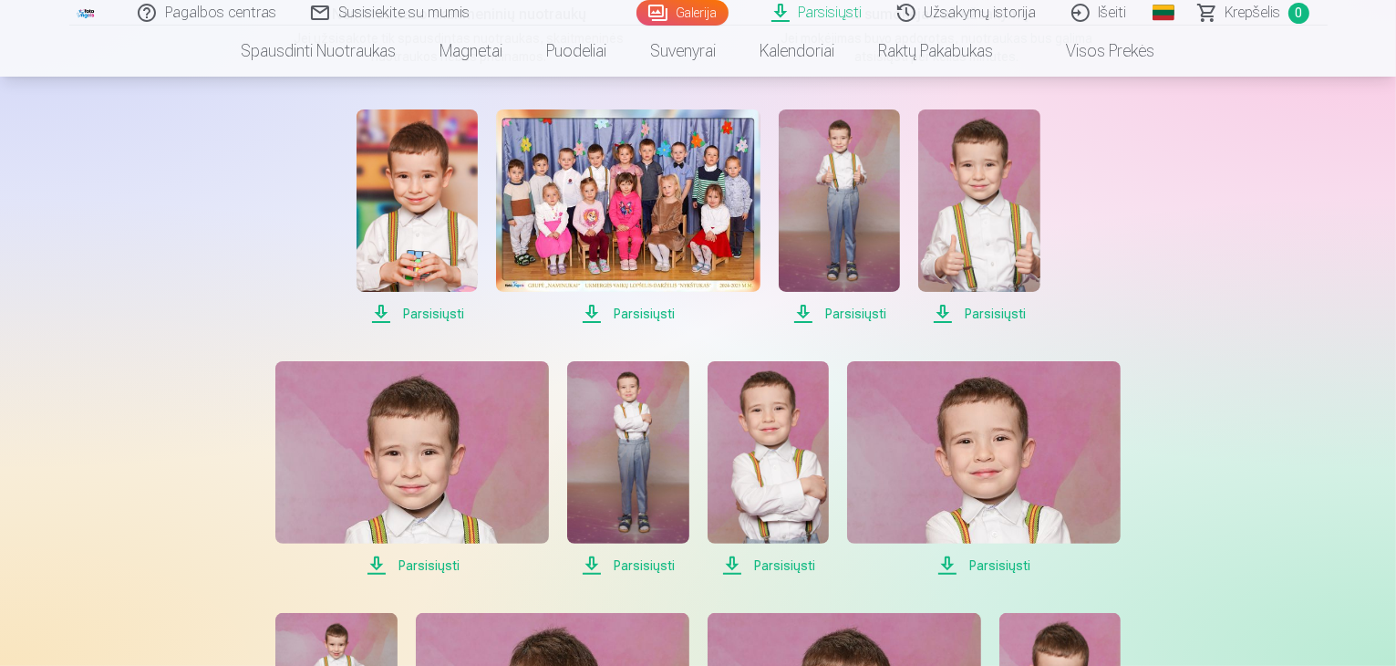
scroll to position [547, 0]
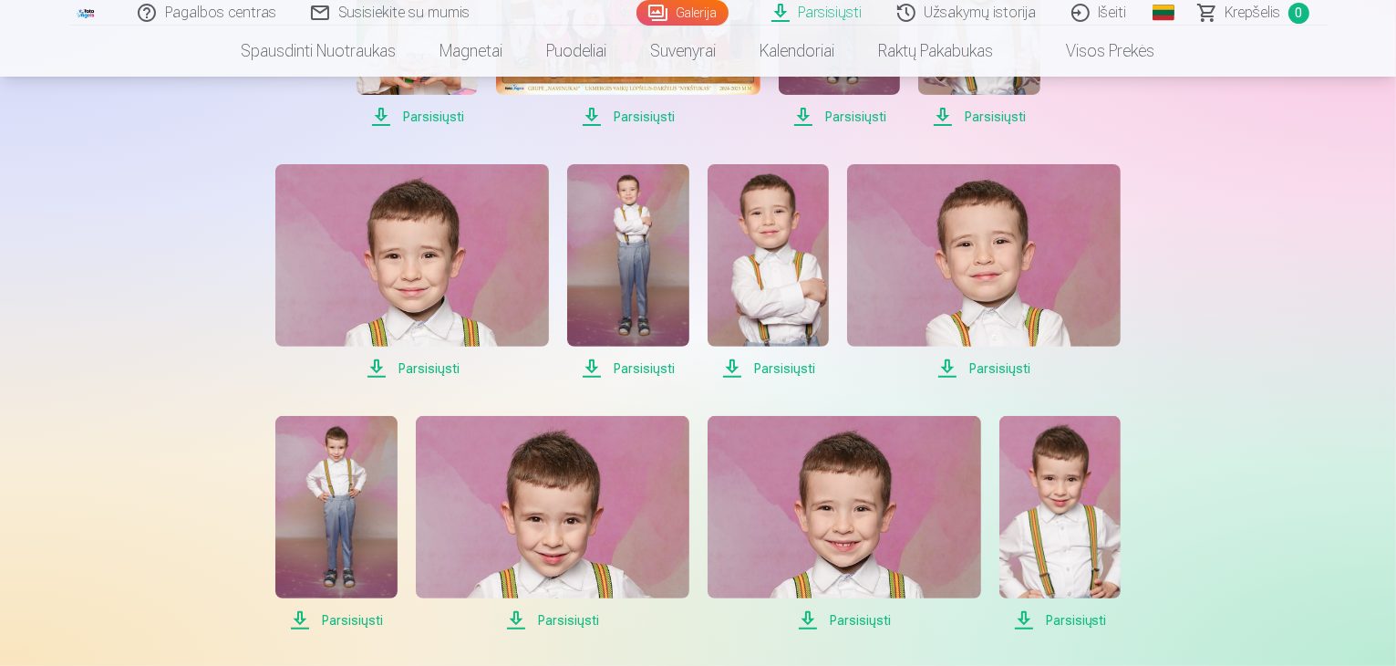
click at [419, 367] on span "Parsisiųsti" at bounding box center [412, 368] width 274 height 22
click at [632, 378] on span "Parsisiųsti" at bounding box center [627, 368] width 121 height 22
click at [788, 370] on span "Parsisiųsti" at bounding box center [768, 368] width 121 height 22
click at [1005, 359] on span "Parsisiųsti" at bounding box center [984, 368] width 274 height 22
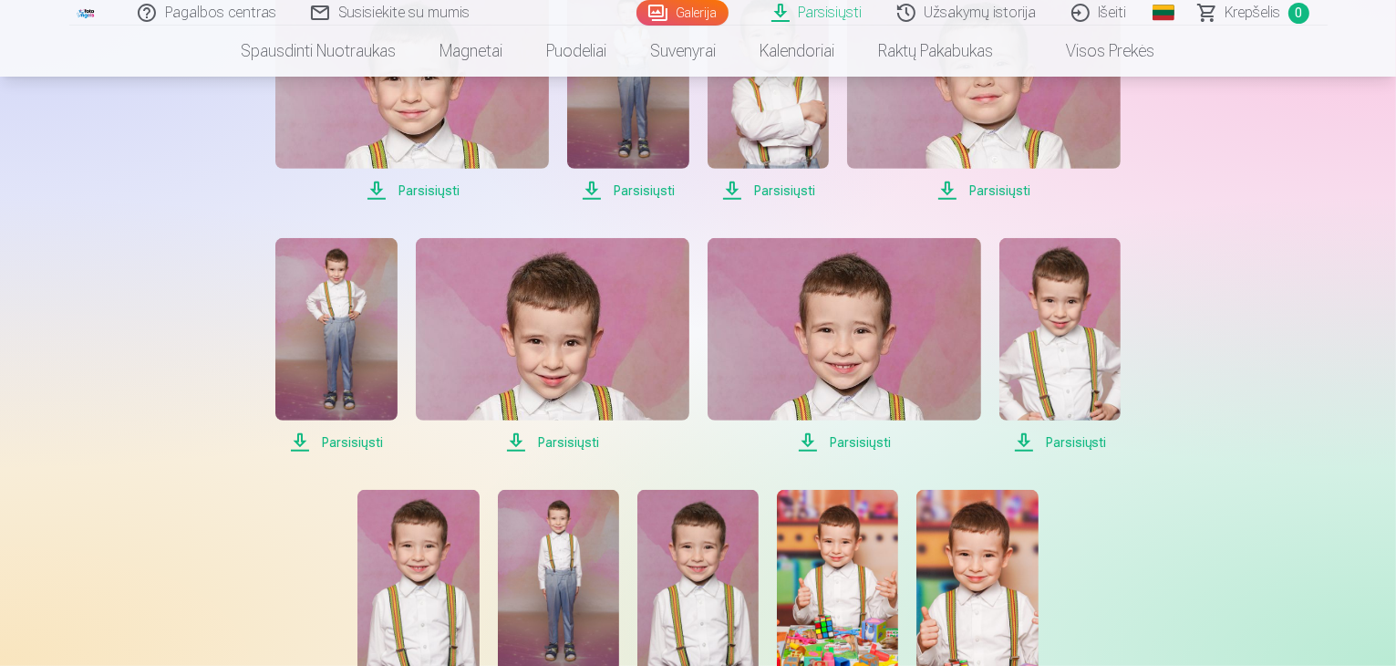
scroll to position [729, 0]
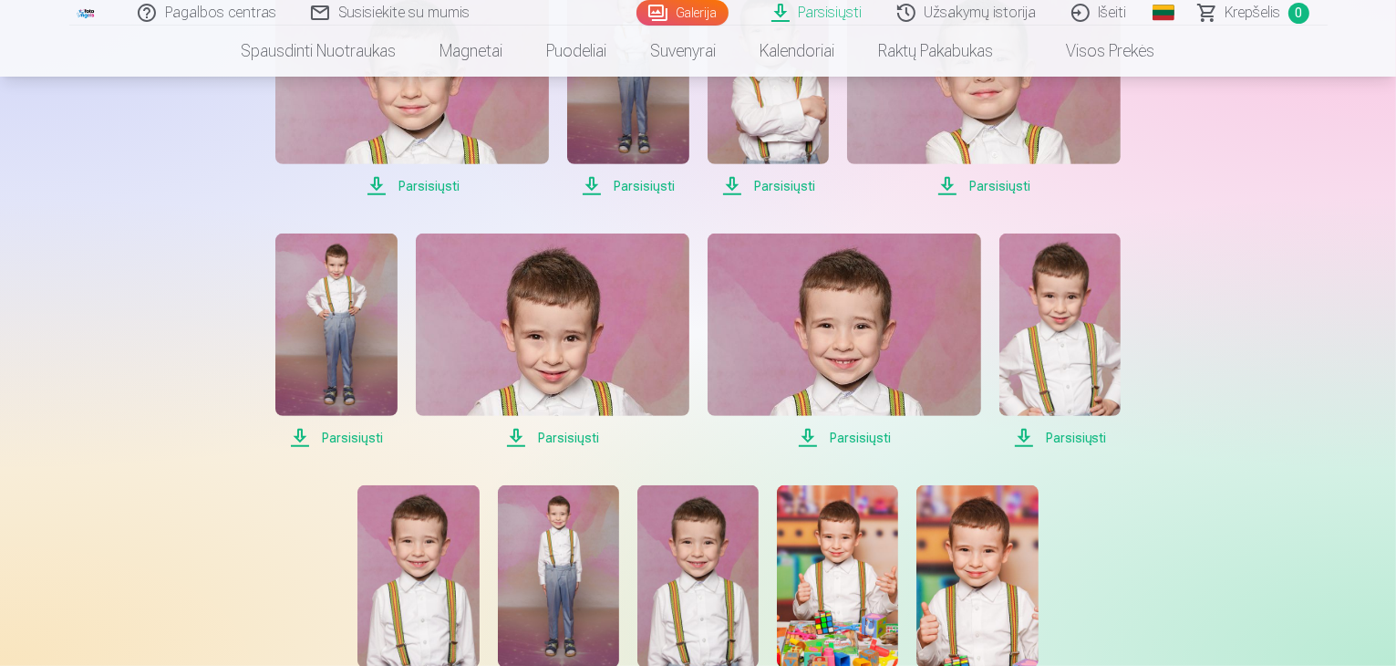
click at [327, 431] on span "Parsisiųsti" at bounding box center [335, 438] width 121 height 22
click at [567, 440] on span "Parsisiųsti" at bounding box center [553, 438] width 274 height 22
click at [867, 438] on span "Parsisiųsti" at bounding box center [845, 438] width 274 height 22
click at [1080, 435] on span "Parsisiųsti" at bounding box center [1059, 438] width 121 height 22
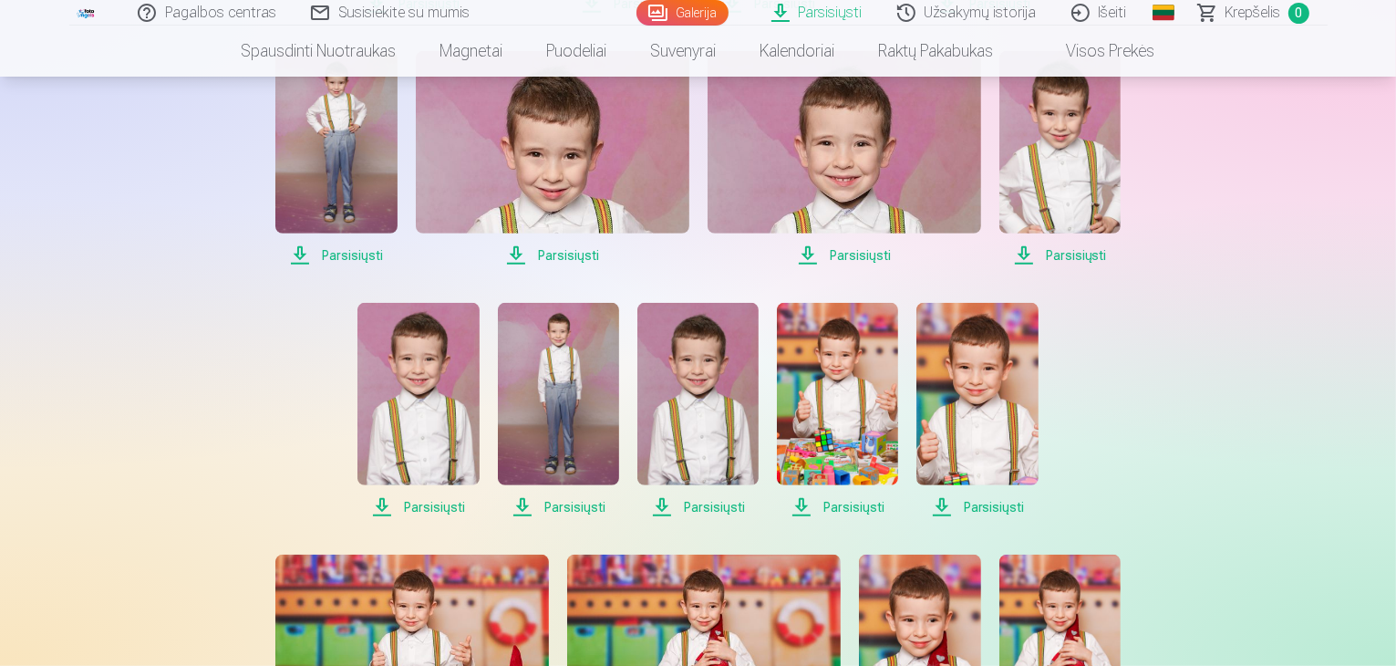
scroll to position [1094, 0]
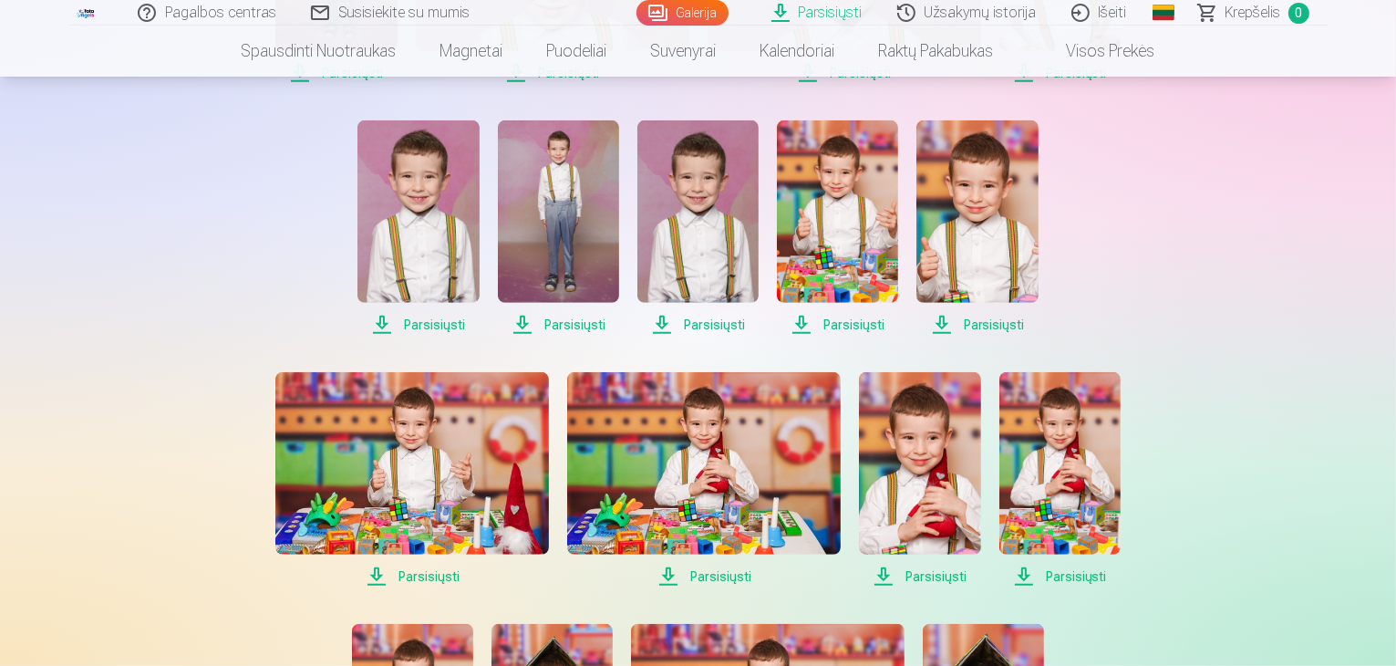
click at [441, 330] on span "Parsisiųsti" at bounding box center [417, 325] width 121 height 22
click at [576, 326] on span "Parsisiųsti" at bounding box center [558, 325] width 121 height 22
click at [712, 316] on span "Parsisiųsti" at bounding box center [697, 325] width 121 height 22
click at [854, 323] on span "Parsisiųsti" at bounding box center [837, 325] width 121 height 22
click at [978, 329] on span "Parsisiųsti" at bounding box center [976, 325] width 121 height 22
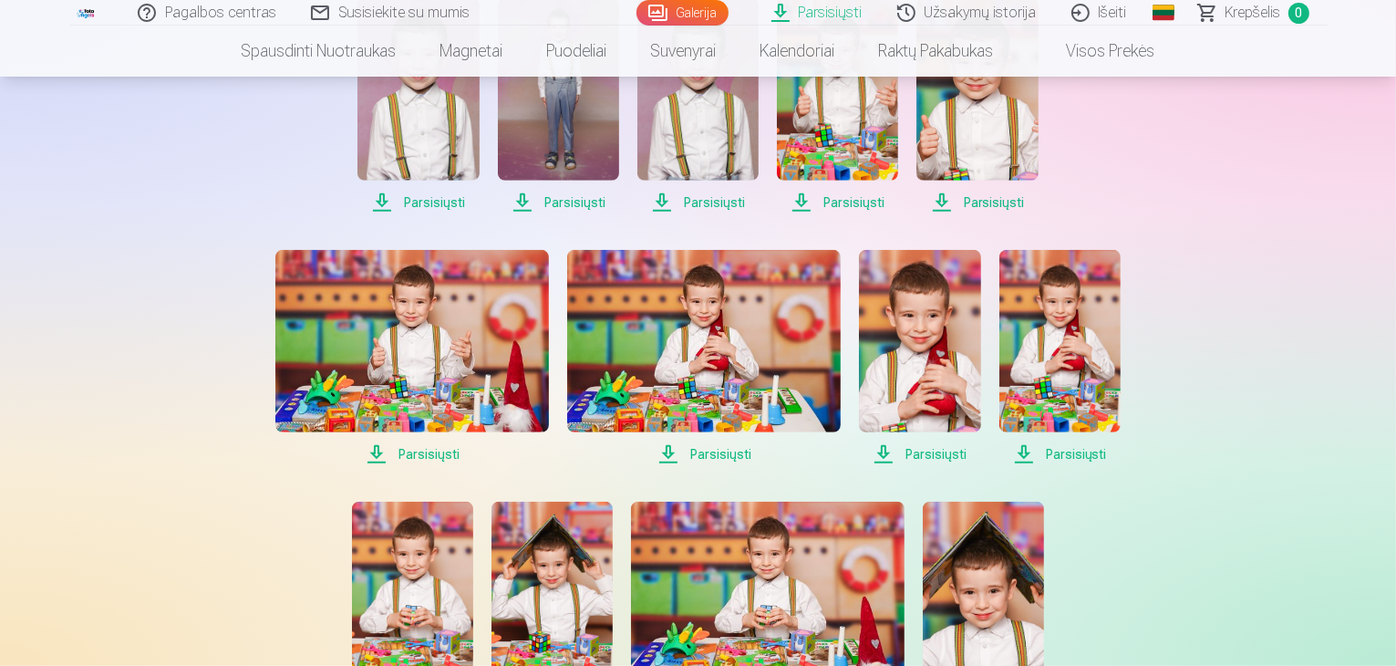
scroll to position [1368, 0]
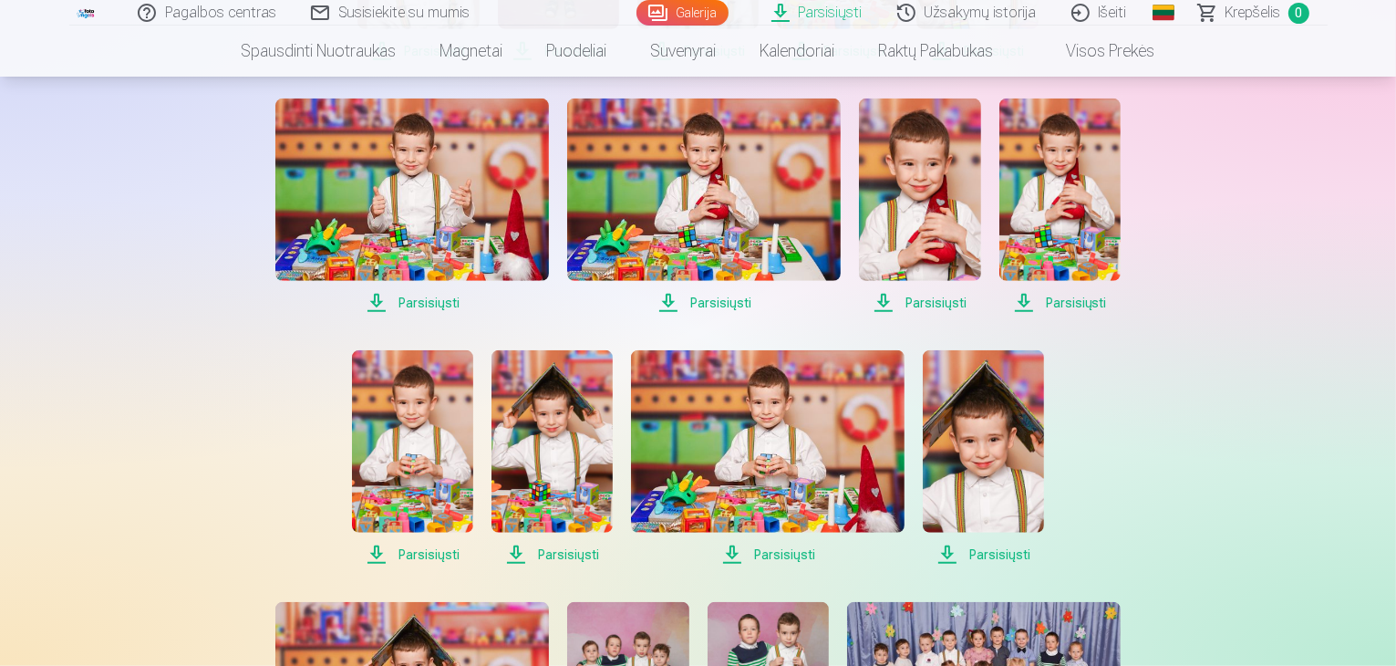
click at [424, 307] on span "Parsisiųsti" at bounding box center [412, 303] width 274 height 22
click at [720, 304] on span "Parsisiųsti" at bounding box center [704, 303] width 274 height 22
click at [934, 294] on span "Parsisiųsti" at bounding box center [919, 303] width 121 height 22
click at [1073, 300] on span "Parsisiųsti" at bounding box center [1059, 303] width 121 height 22
click at [425, 555] on span "Parsisiųsti" at bounding box center [412, 554] width 121 height 22
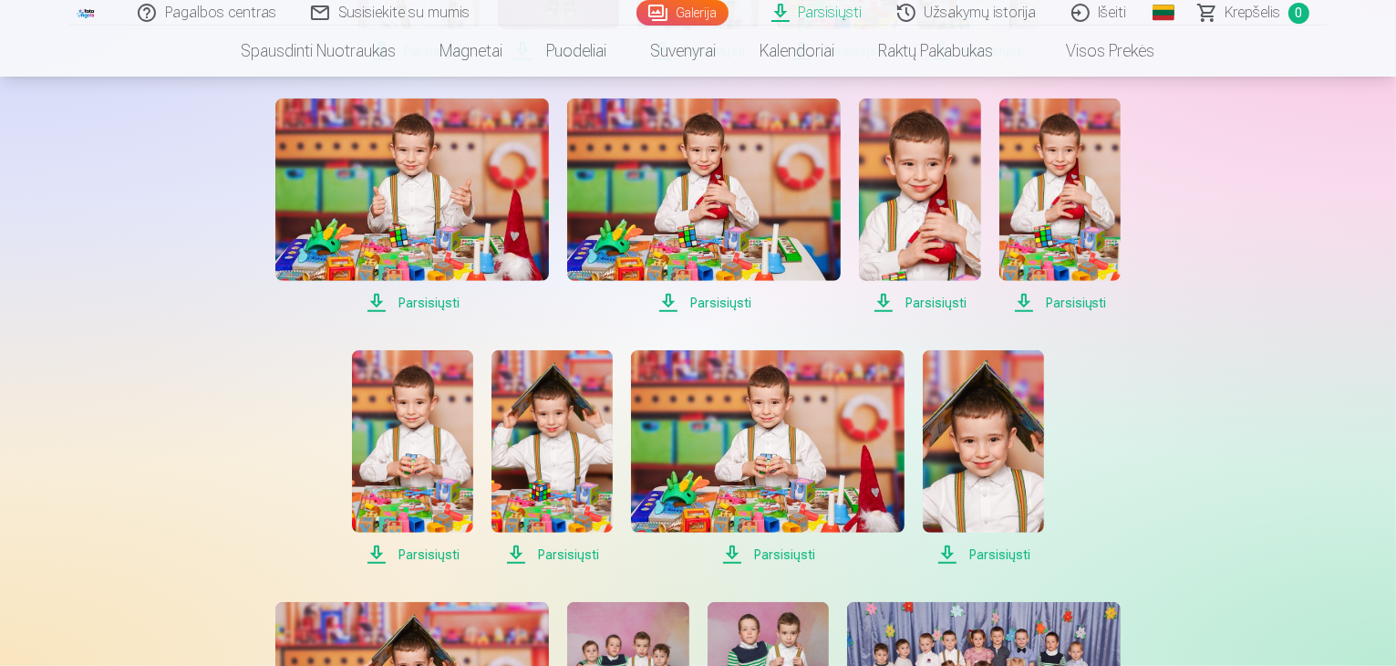
click at [570, 553] on span "Parsisiųsti" at bounding box center [551, 554] width 121 height 22
click at [788, 553] on span "Parsisiųsti" at bounding box center [768, 554] width 274 height 22
click at [997, 552] on span "Parsisiųsti" at bounding box center [983, 554] width 121 height 22
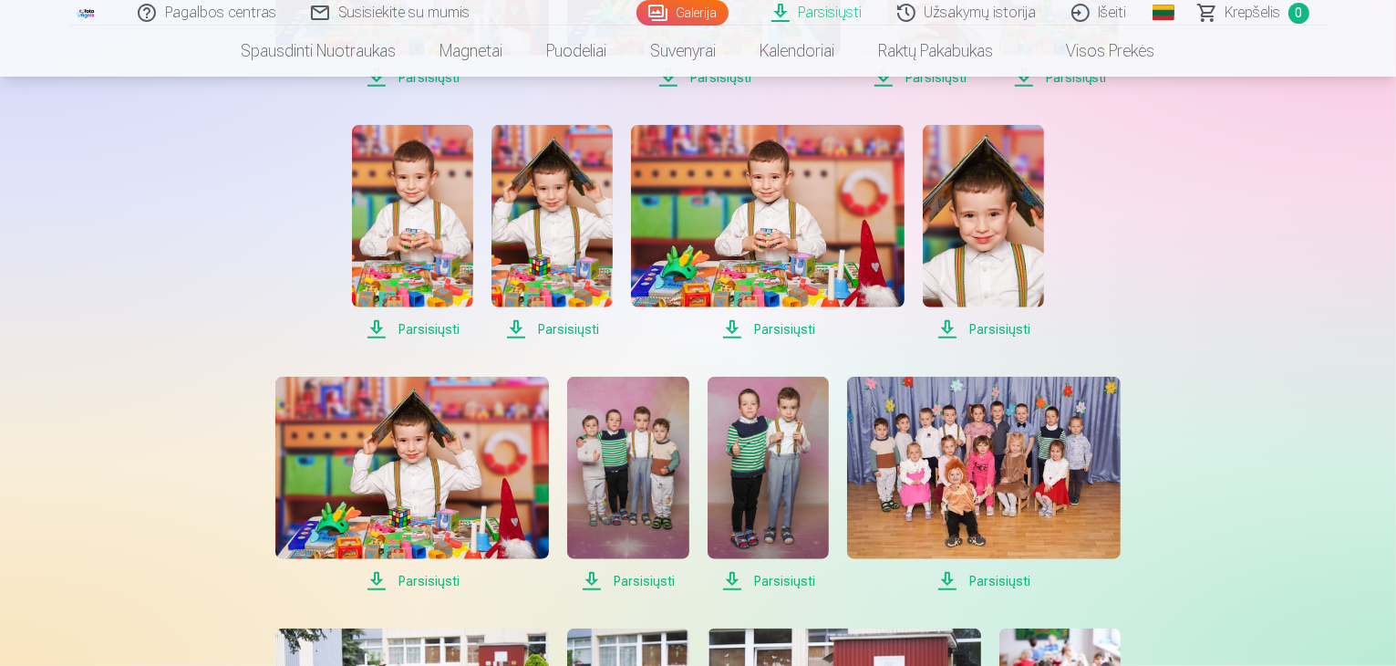
scroll to position [1733, 0]
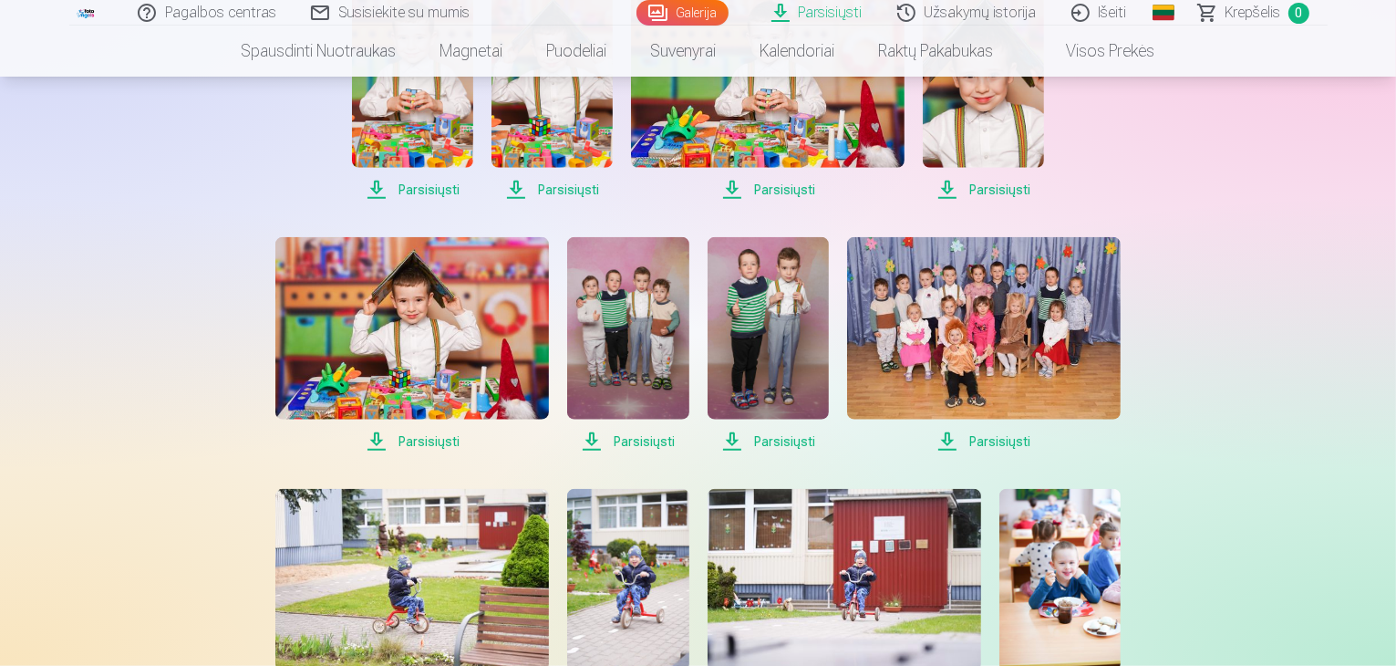
click at [435, 450] on span "Parsisiųsti" at bounding box center [412, 441] width 274 height 22
click at [643, 431] on span "Parsisiųsti" at bounding box center [627, 441] width 121 height 22
click at [781, 435] on span "Parsisiųsti" at bounding box center [768, 441] width 121 height 22
click at [970, 439] on span "Parsisiųsti" at bounding box center [984, 441] width 274 height 22
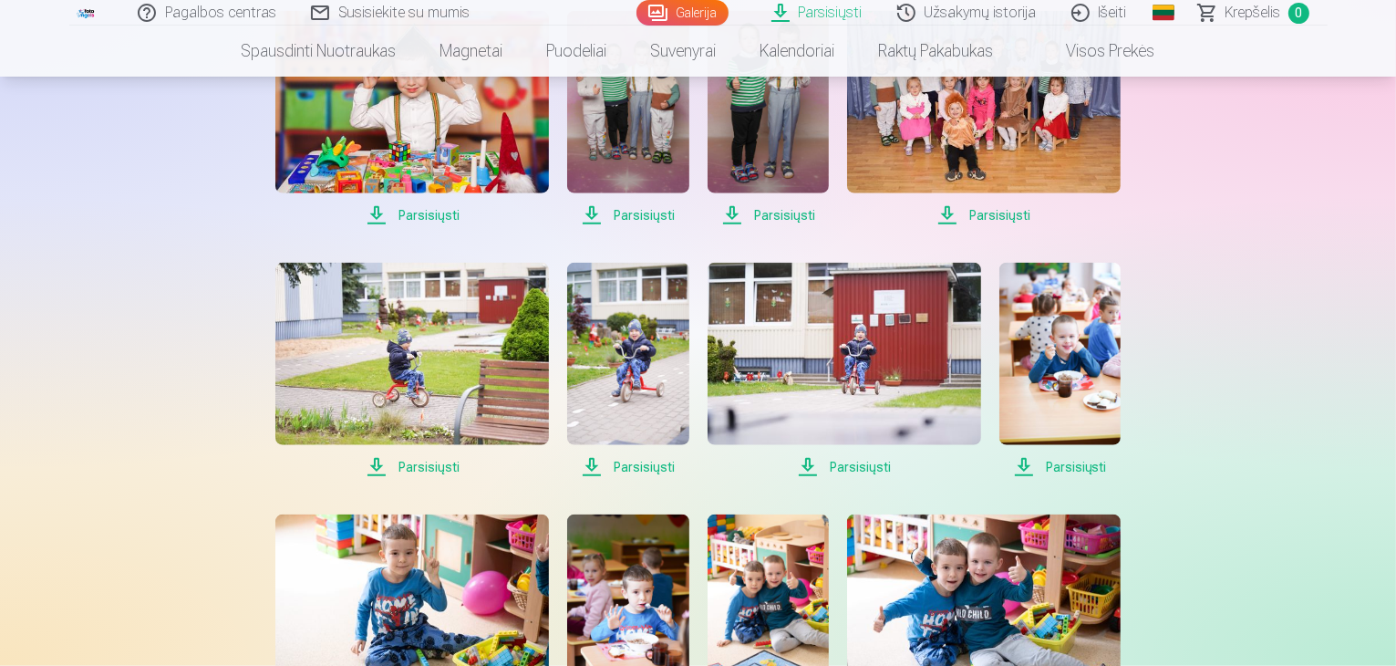
scroll to position [2006, 0]
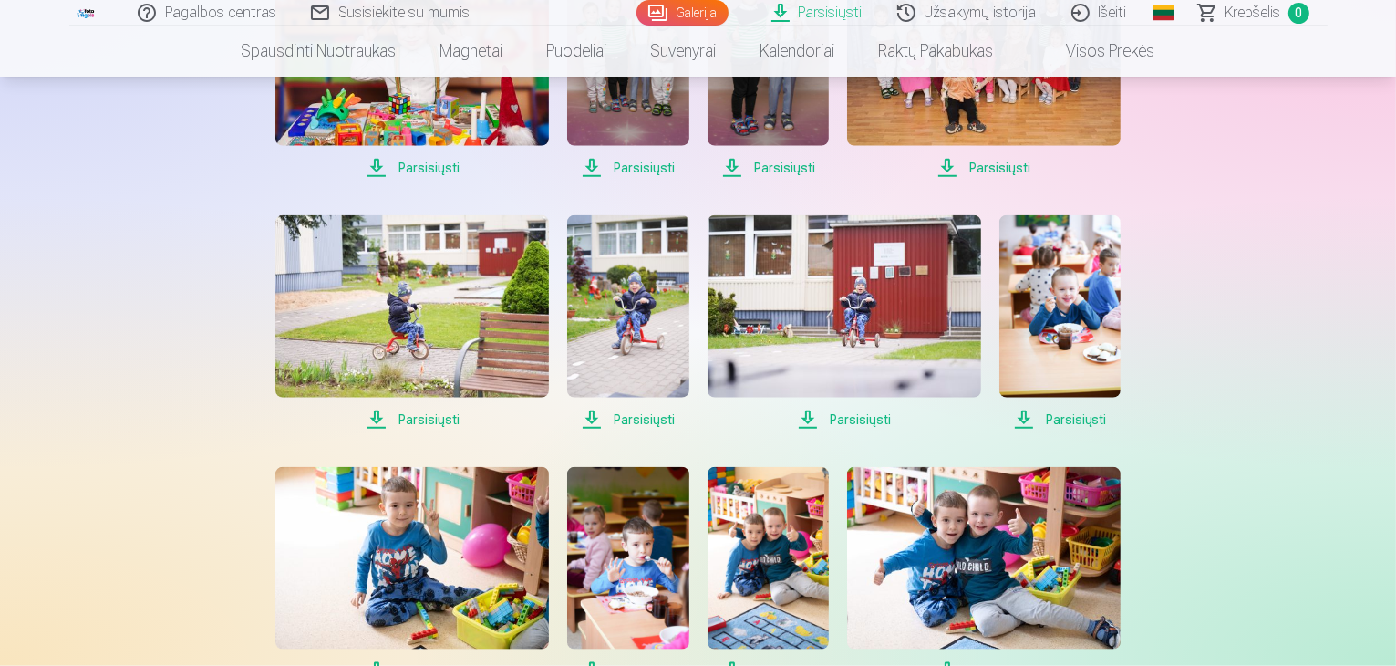
click at [420, 423] on span "Parsisiųsti" at bounding box center [412, 420] width 274 height 22
click at [634, 419] on span "Parsisiųsti" at bounding box center [627, 420] width 121 height 22
click at [849, 417] on span "Parsisiųsti" at bounding box center [845, 420] width 274 height 22
click at [1078, 419] on span "Parsisiųsti" at bounding box center [1059, 420] width 121 height 22
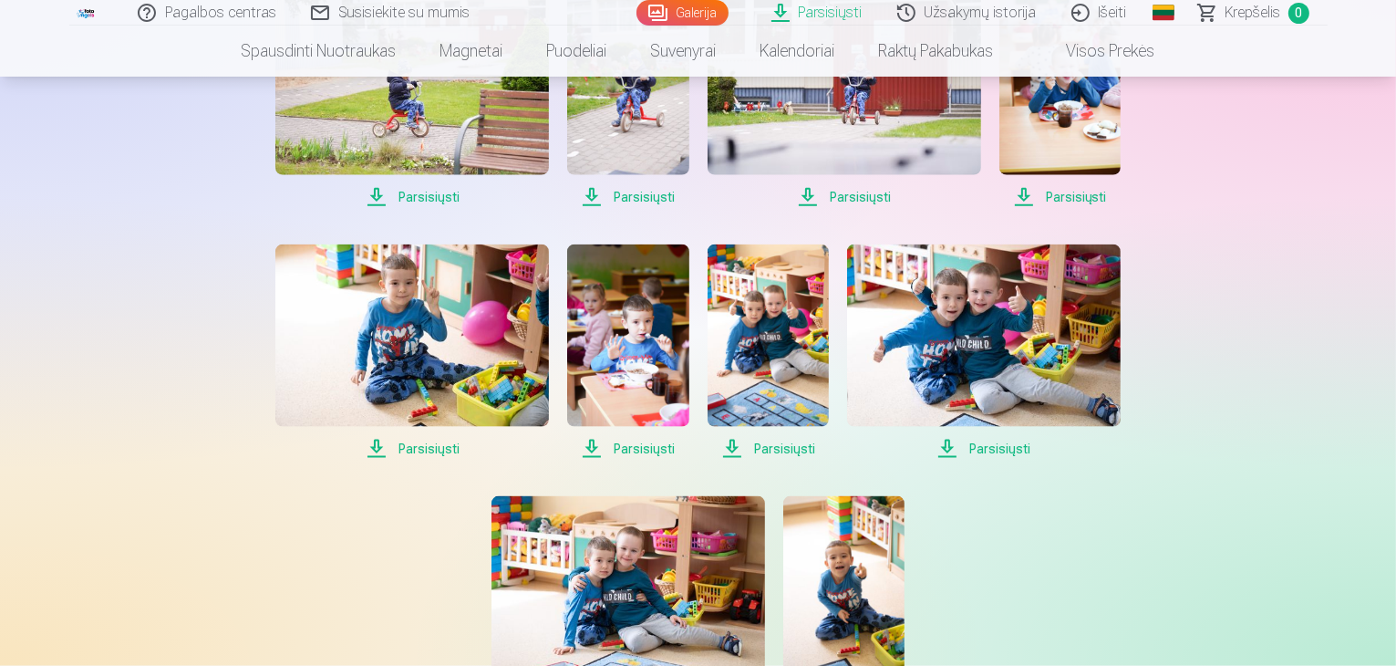
scroll to position [2280, 0]
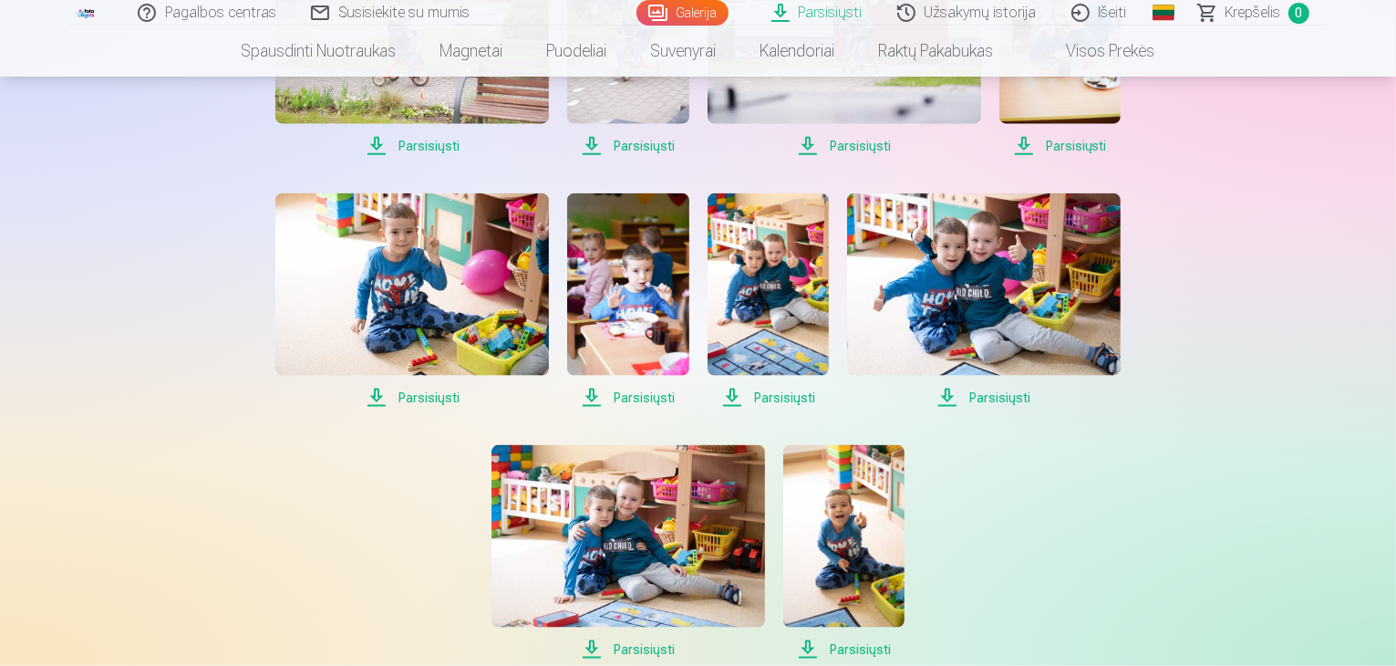
click at [409, 398] on span "Parsisiųsti" at bounding box center [412, 398] width 274 height 22
click at [651, 398] on span "Parsisiųsti" at bounding box center [627, 398] width 121 height 22
click at [756, 387] on span "Parsisiųsti" at bounding box center [768, 398] width 121 height 22
click at [1021, 396] on span "Parsisiųsti" at bounding box center [984, 398] width 274 height 22
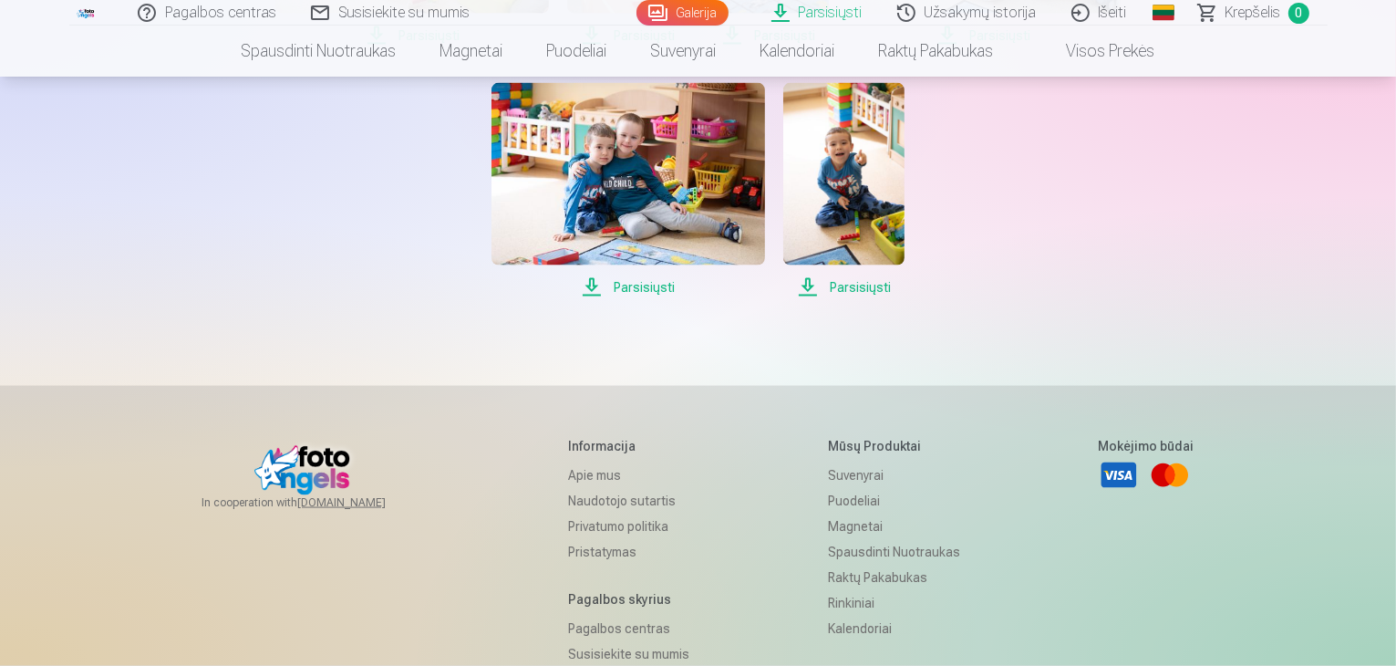
scroll to position [2644, 0]
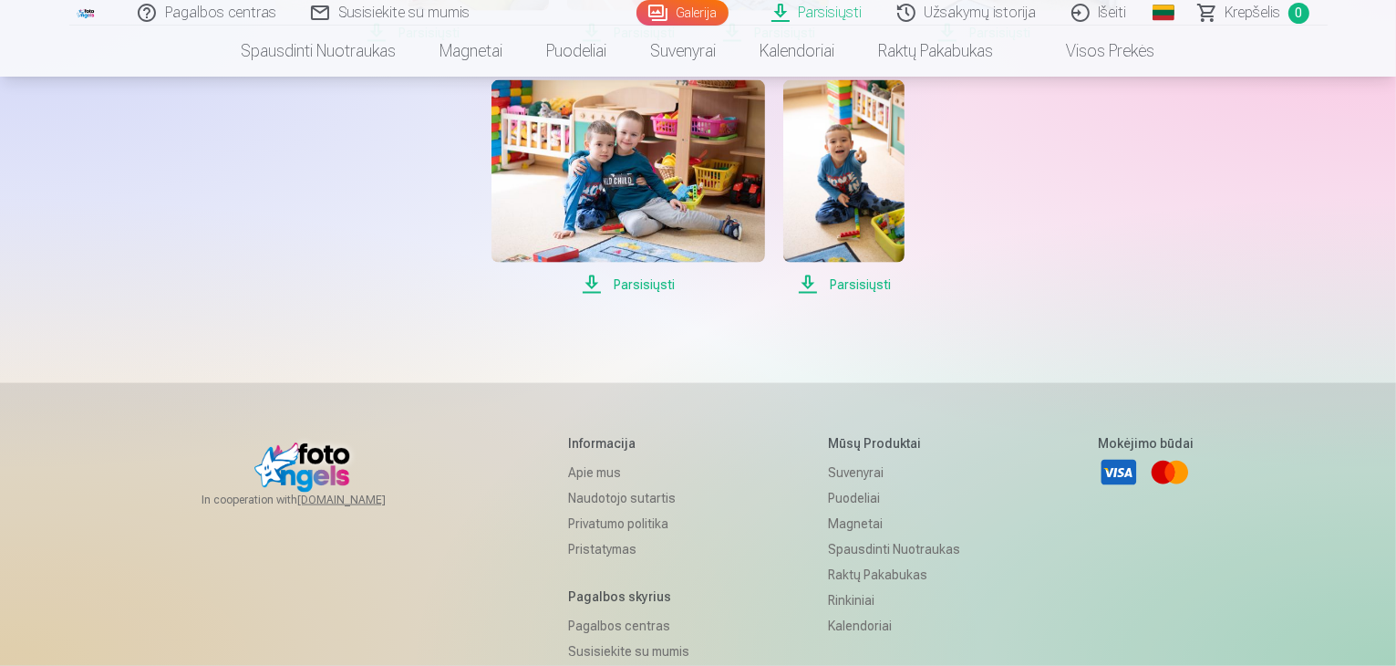
click at [636, 284] on span "Parsisiųsti" at bounding box center [628, 285] width 274 height 22
click at [871, 287] on span "Parsisiųsti" at bounding box center [843, 285] width 121 height 22
